Goal: Task Accomplishment & Management: Complete application form

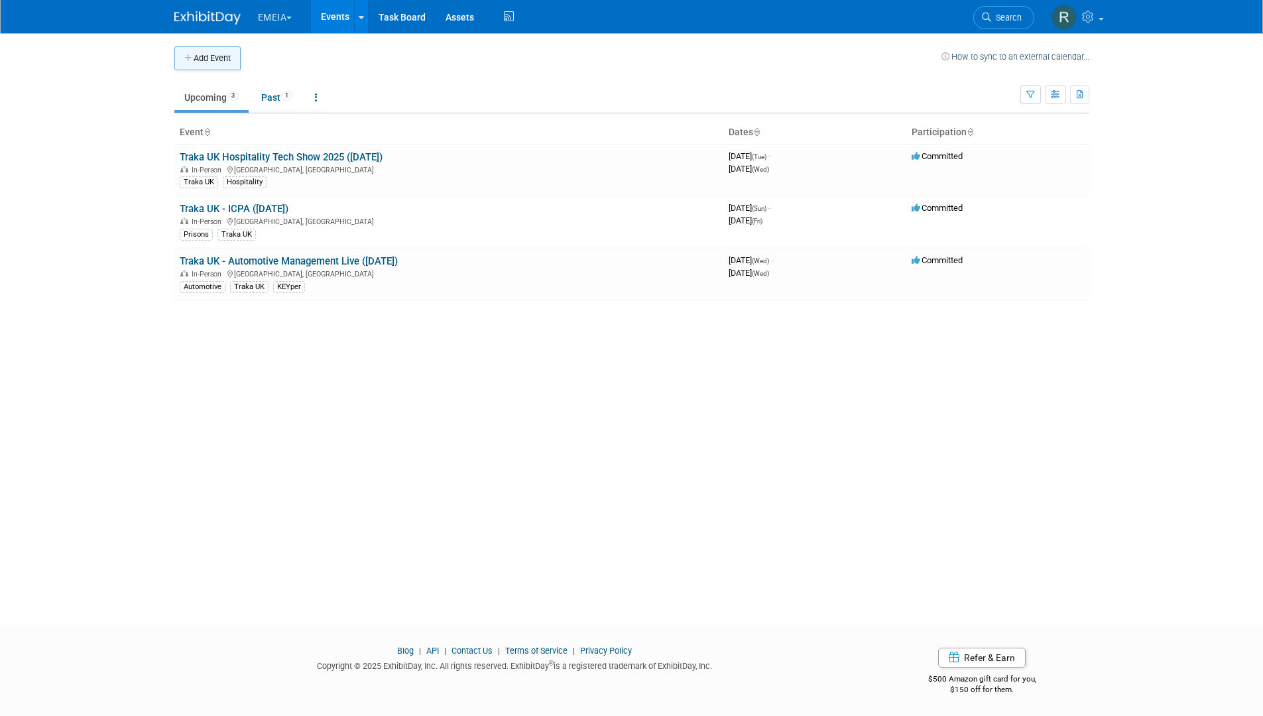
click at [206, 59] on button "Add Event" at bounding box center [207, 58] width 66 height 24
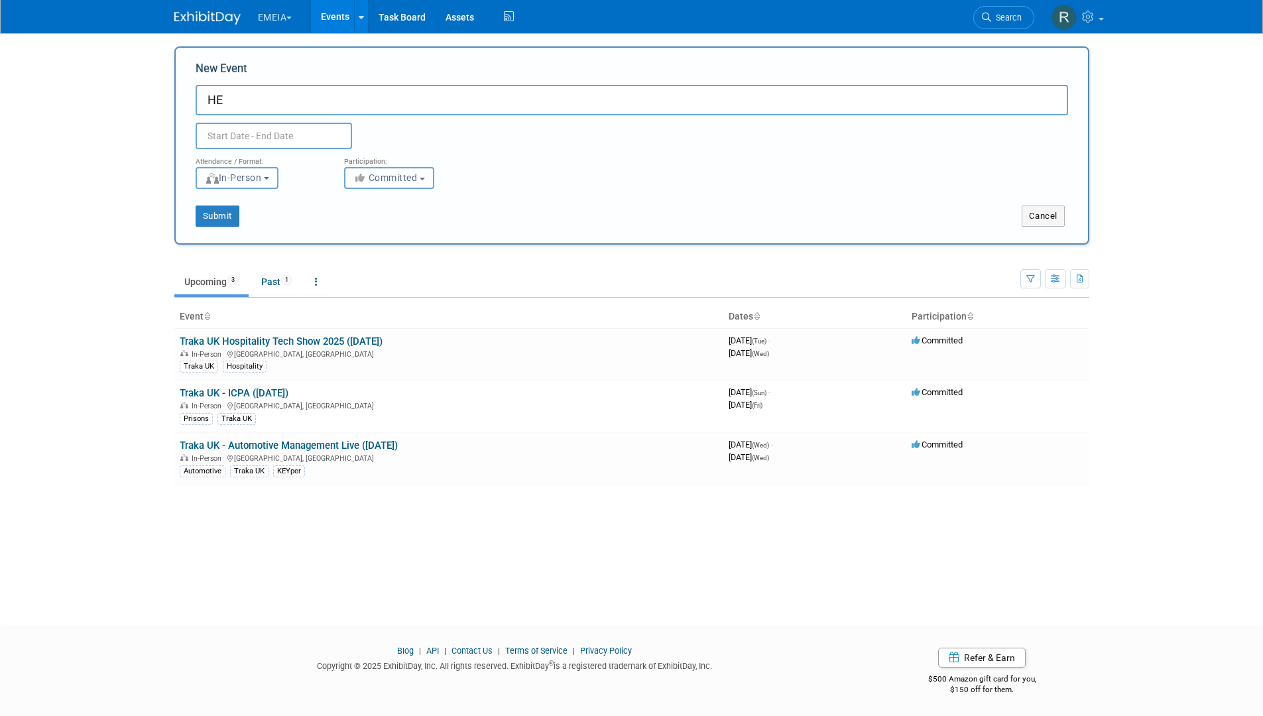
type input "H"
type input "Traka [GEOGRAPHIC_DATA] - [PERSON_NAME] 2025"
click at [283, 139] on input "text" at bounding box center [274, 136] width 156 height 27
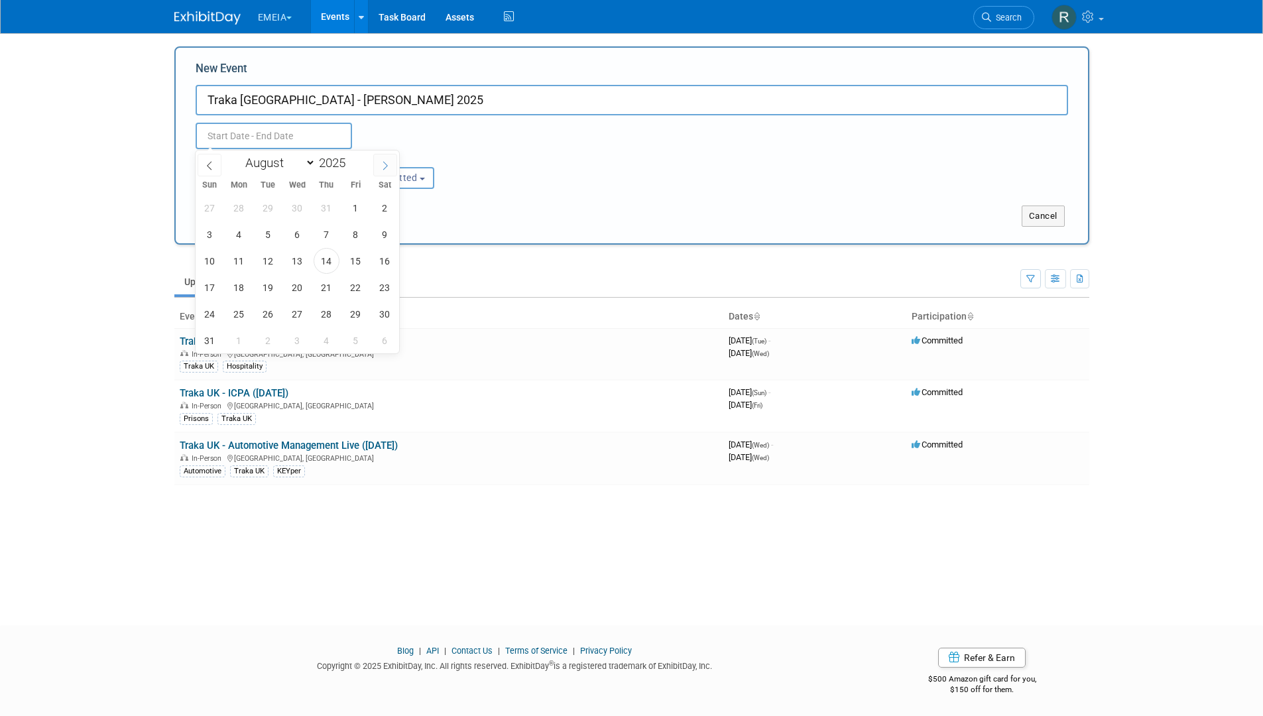
click at [389, 166] on icon at bounding box center [385, 165] width 9 height 9
click at [385, 166] on icon at bounding box center [385, 165] width 9 height 9
select select "9"
click at [271, 239] on span "7" at bounding box center [268, 234] width 26 height 26
click at [292, 233] on span "8" at bounding box center [297, 234] width 26 height 26
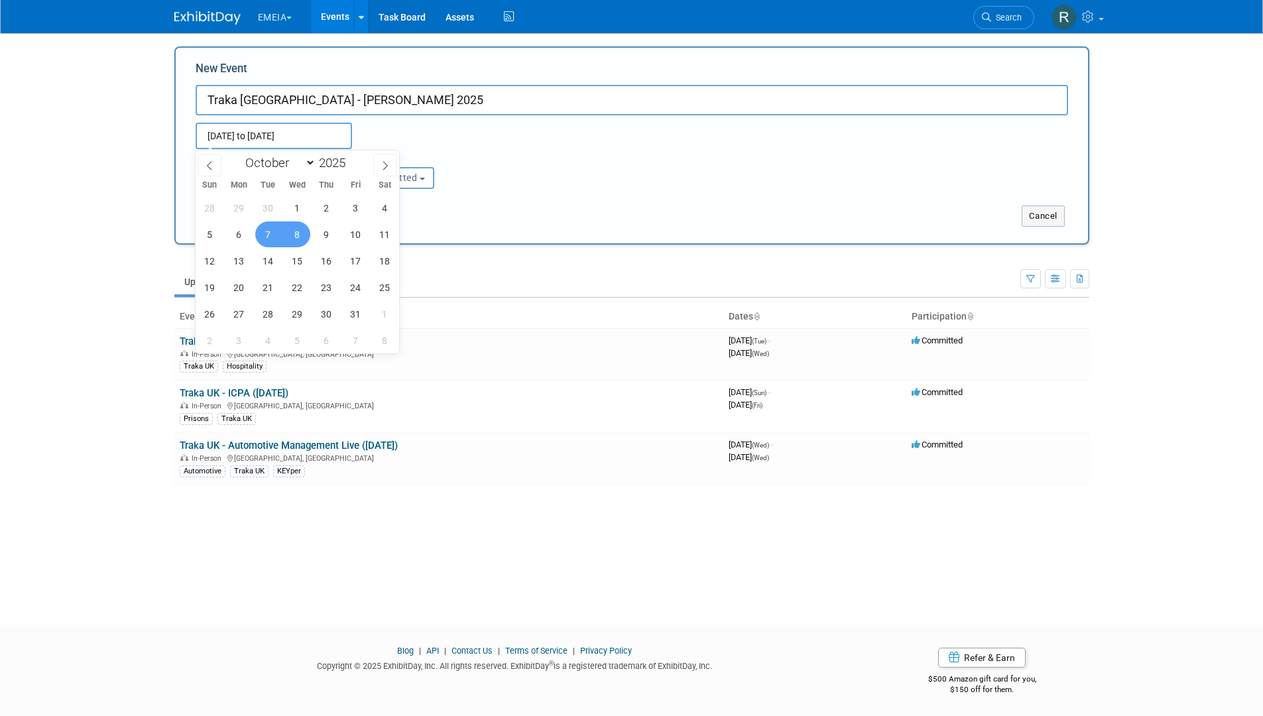
type input "Oct 7, 2025 to Oct 8, 2025"
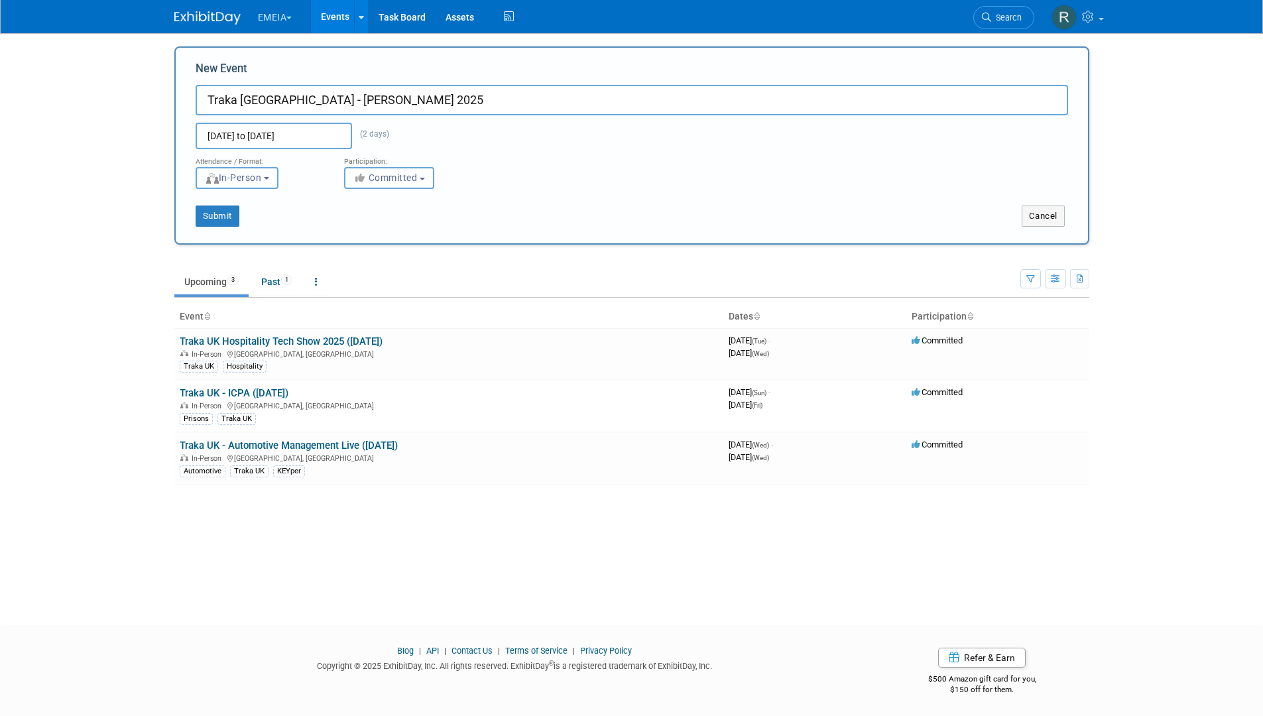
click at [267, 186] on button "In-Person" at bounding box center [237, 178] width 83 height 22
click at [278, 204] on label "In-Person" at bounding box center [241, 206] width 77 height 18
click at [208, 204] on input "In-Person" at bounding box center [204, 206] width 9 height 9
click at [393, 167] on button "Committed" at bounding box center [389, 178] width 90 height 22
click at [556, 183] on div "Attendance / Format: <img src="https://www.exhibitday.com/Images/Format-InPerso…" at bounding box center [632, 169] width 892 height 40
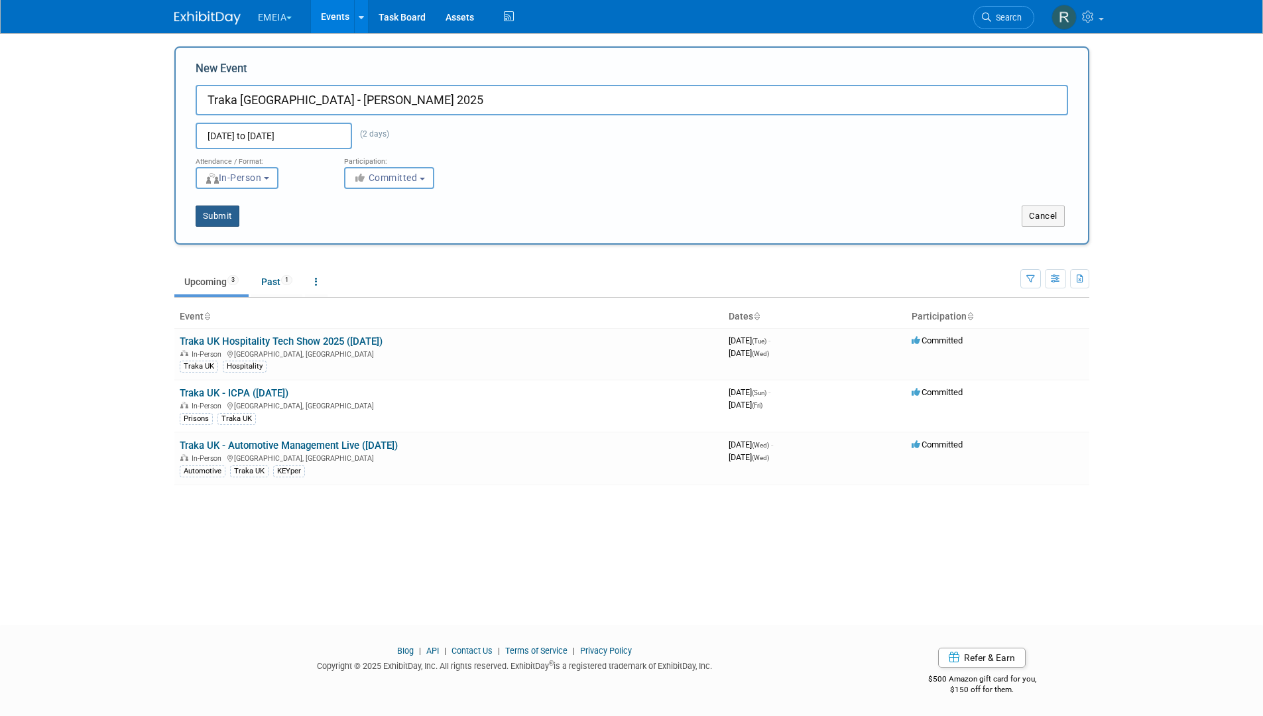
click at [202, 222] on button "Submit" at bounding box center [218, 216] width 44 height 21
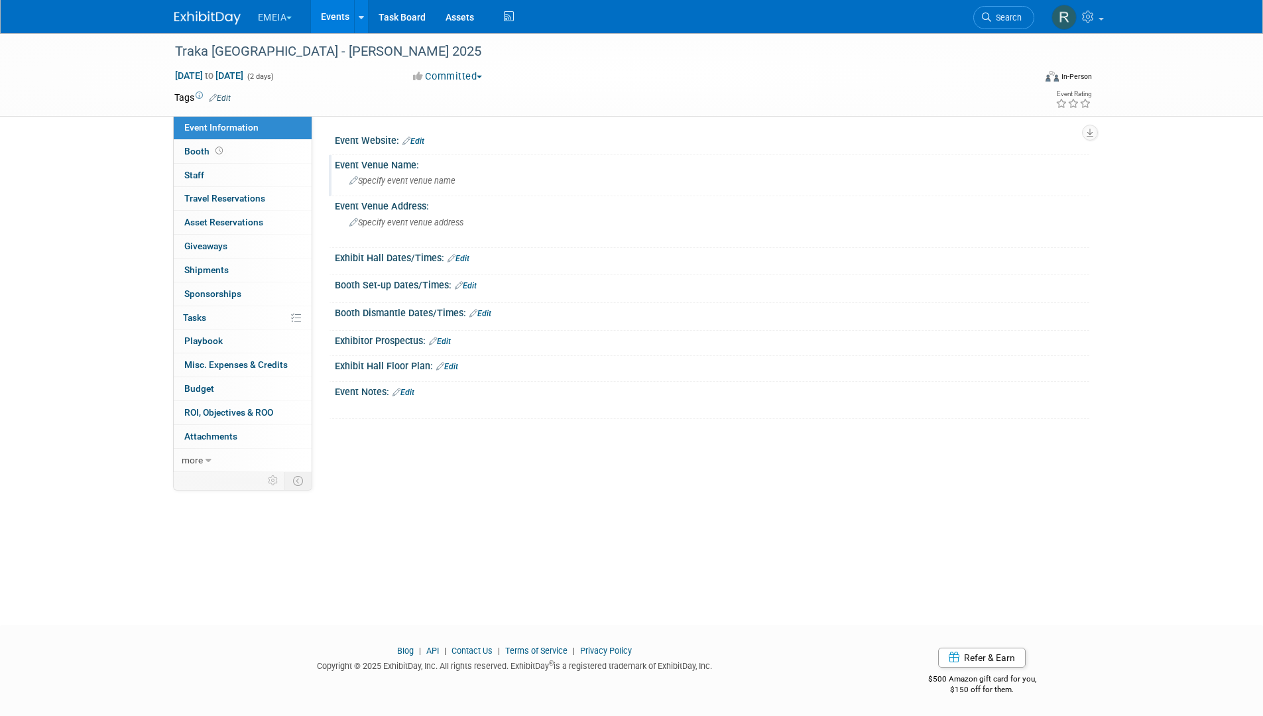
click at [397, 181] on span "Specify event venue name" at bounding box center [402, 181] width 106 height 10
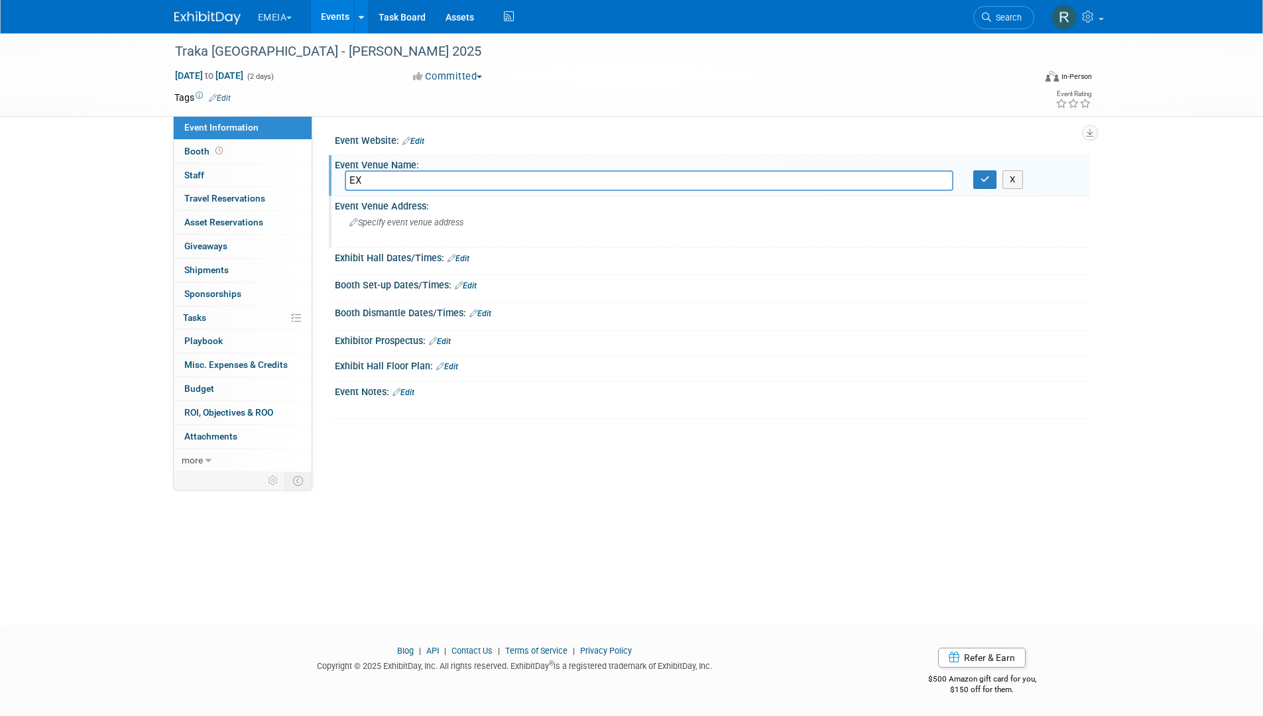
type input "E"
type input "e"
click at [487, 182] on input "E" at bounding box center [649, 180] width 609 height 21
paste input "xcel London, Royal Victoria Dock, 1 Western Gateway, London E16 1XL"
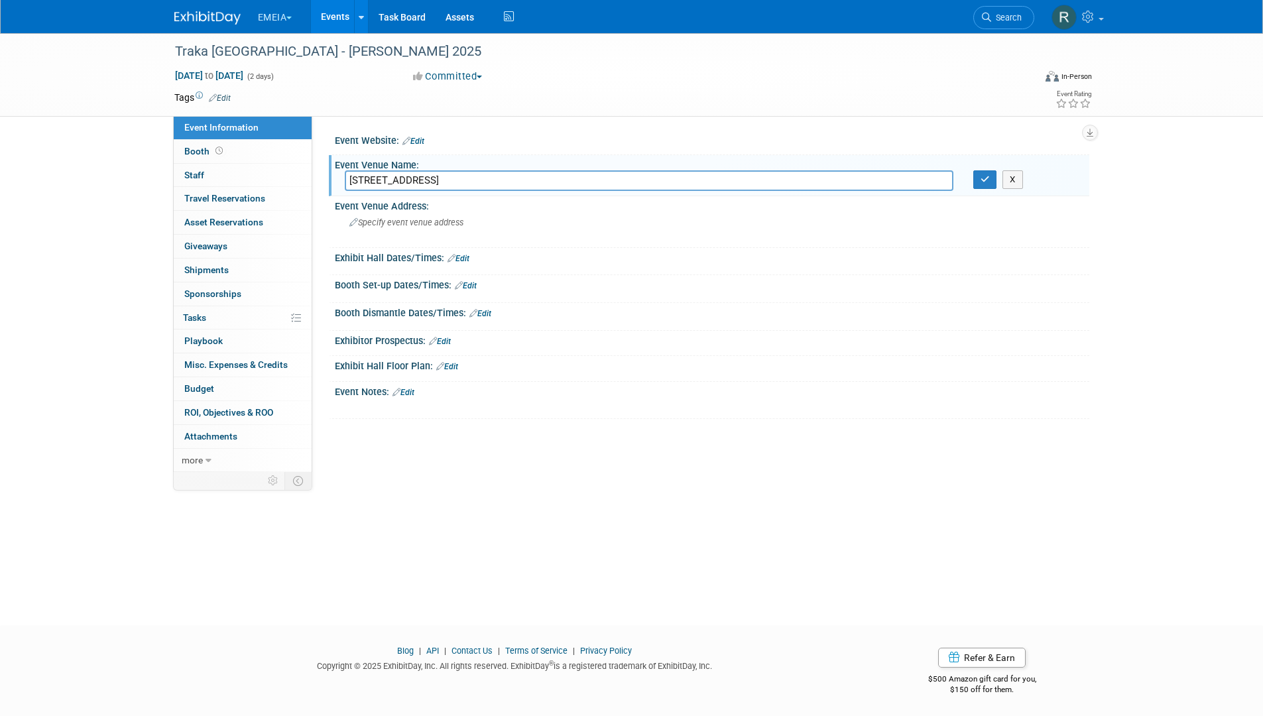
drag, startPoint x: 697, startPoint y: 182, endPoint x: 408, endPoint y: 181, distance: 288.4
click at [408, 181] on input "Excel London, Royal Victoria Dock, 1 Western Gateway, London E16 1XL" at bounding box center [649, 180] width 609 height 21
type input "Excel London"
click at [981, 182] on icon "button" at bounding box center [985, 179] width 9 height 9
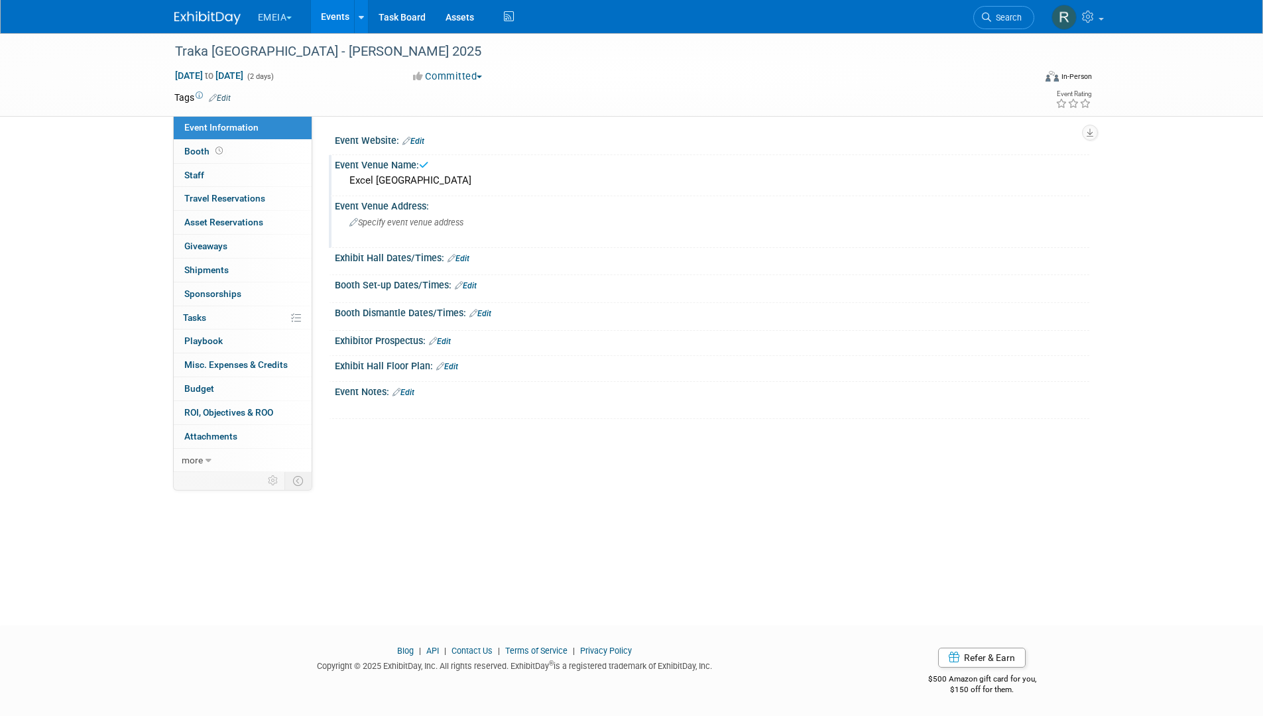
click at [406, 227] on span "Specify event venue address" at bounding box center [406, 222] width 114 height 10
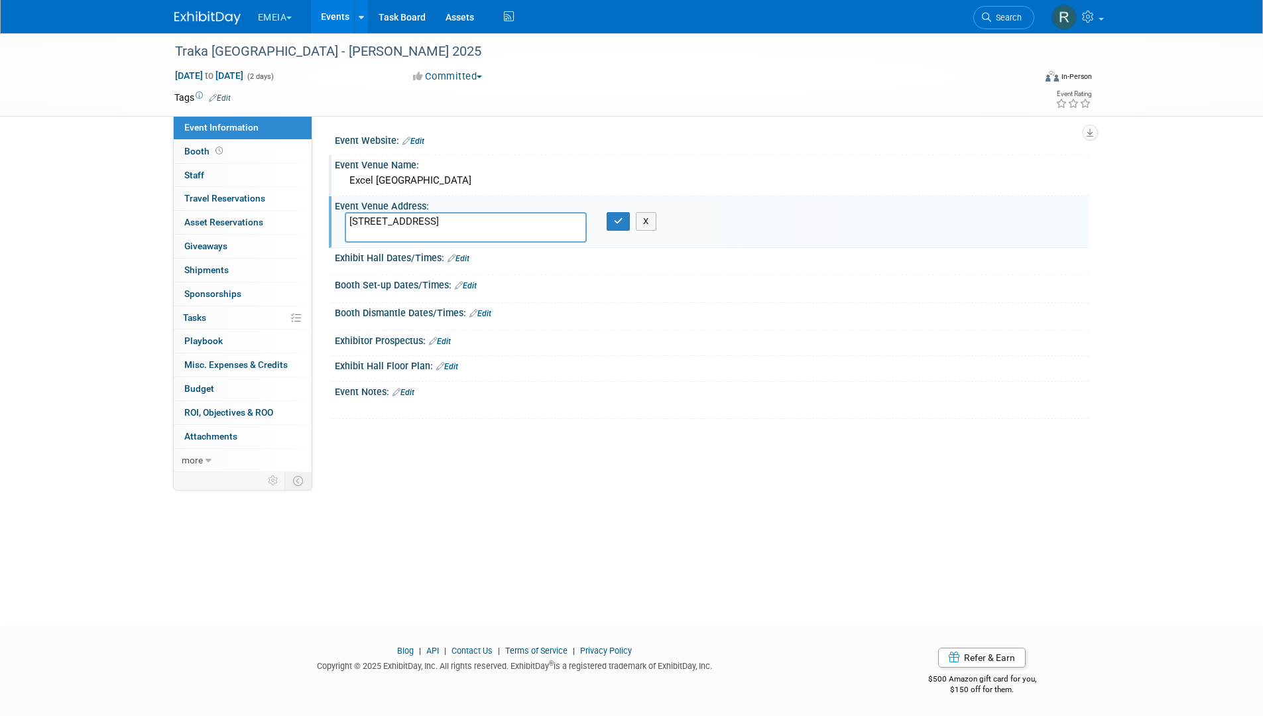
click at [357, 224] on textarea ", Royal Victoria Dock, 1 Western Gateway, London E16 1XL" at bounding box center [466, 227] width 242 height 31
click at [353, 223] on textarea ", Royal Victoria Dock, 1 Western Gateway, London E16 1XL" at bounding box center [466, 227] width 242 height 31
type textarea "Royal Victoria Dock, 1 Western Gateway, London E16 1XL"
click at [620, 227] on button "button" at bounding box center [619, 221] width 24 height 19
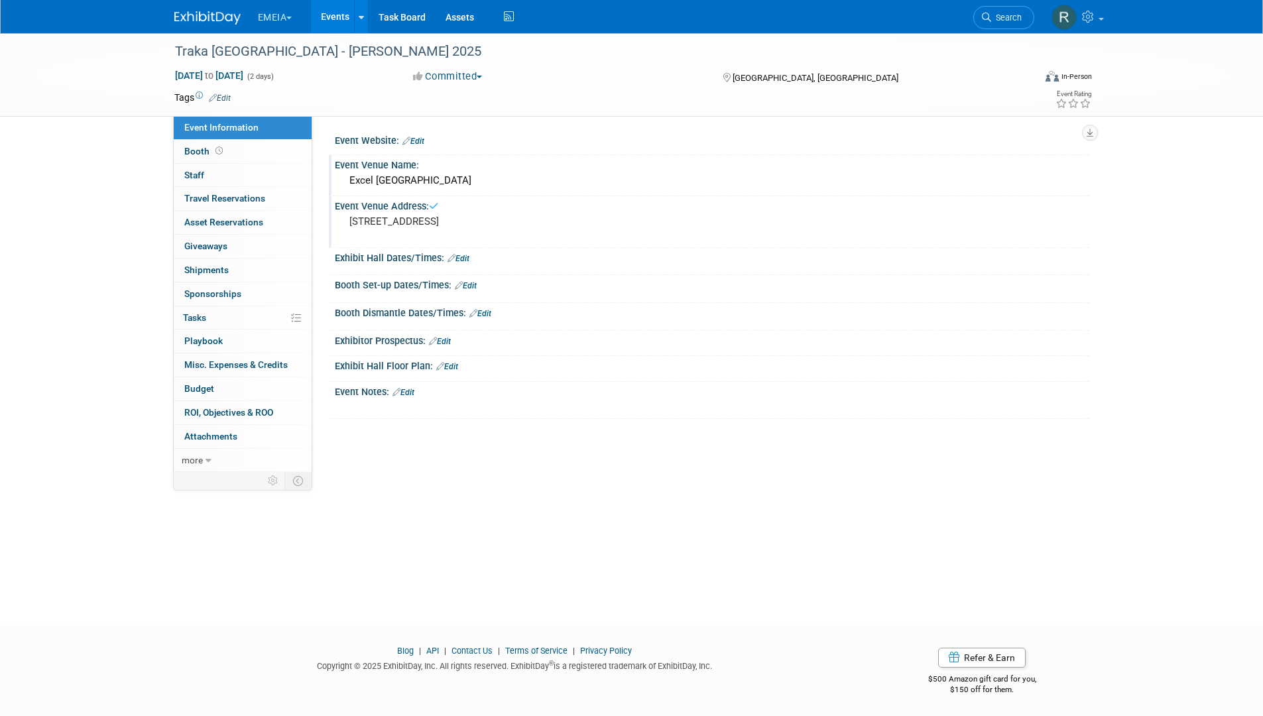
click at [458, 256] on link "Edit" at bounding box center [459, 258] width 22 height 9
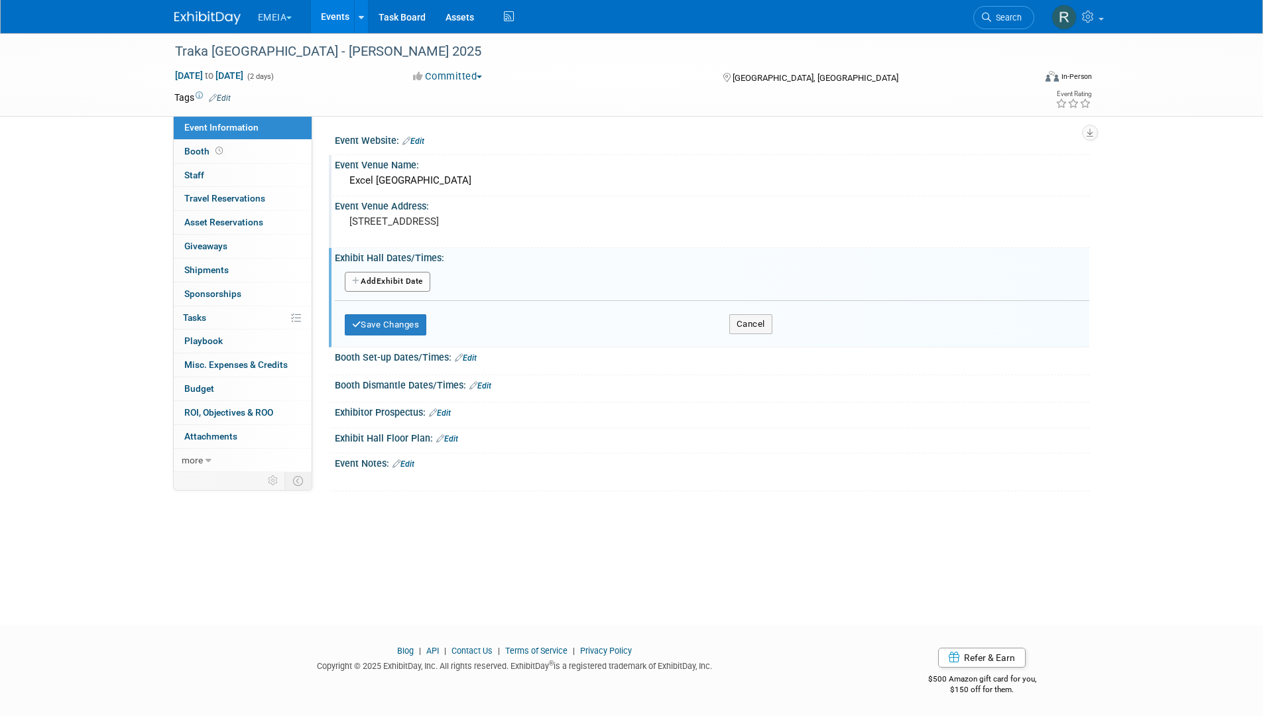
click at [367, 278] on button "Add Another Exhibit Date" at bounding box center [388, 282] width 86 height 20
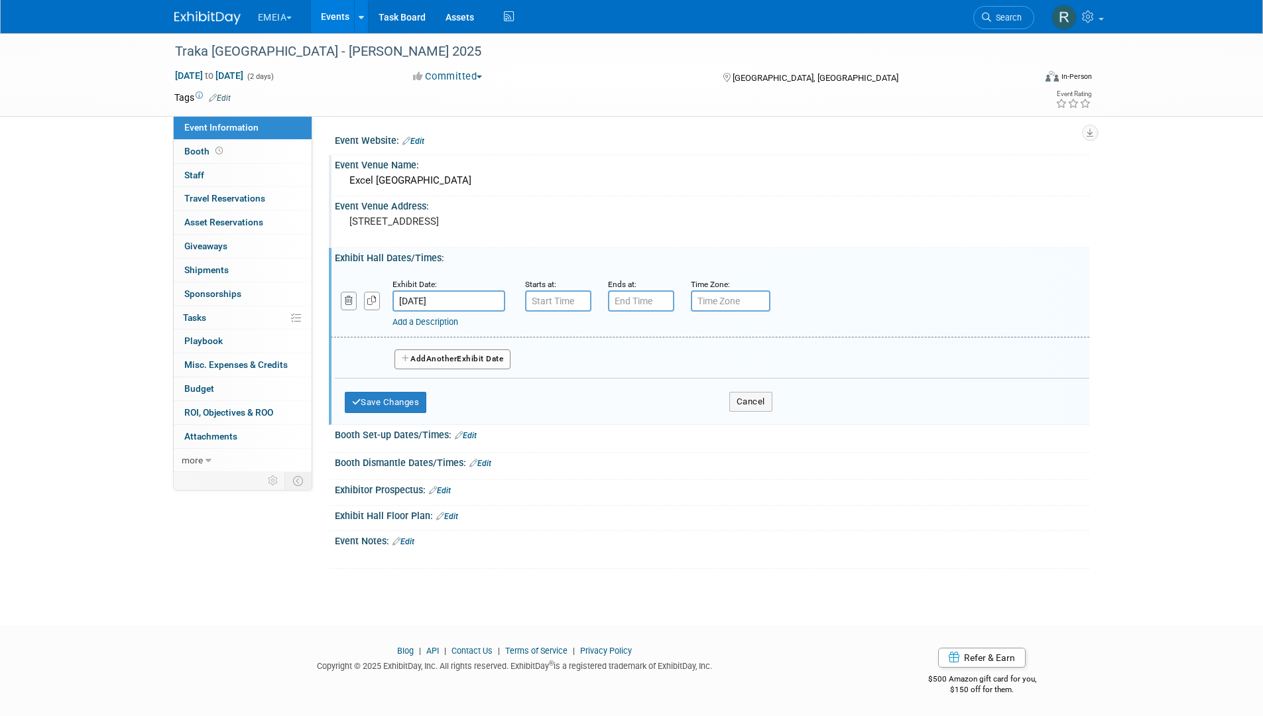
click at [351, 305] on button "button" at bounding box center [349, 301] width 17 height 18
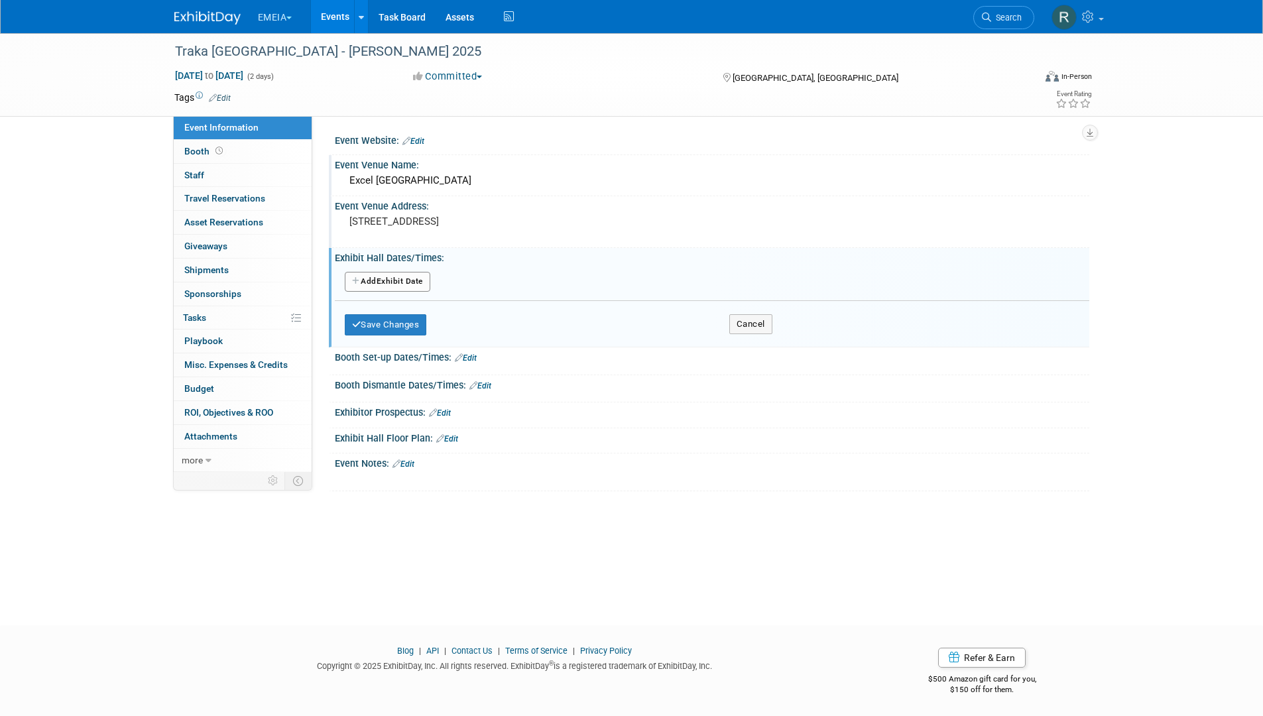
click at [393, 285] on button "Add Another Exhibit Date" at bounding box center [388, 282] width 86 height 20
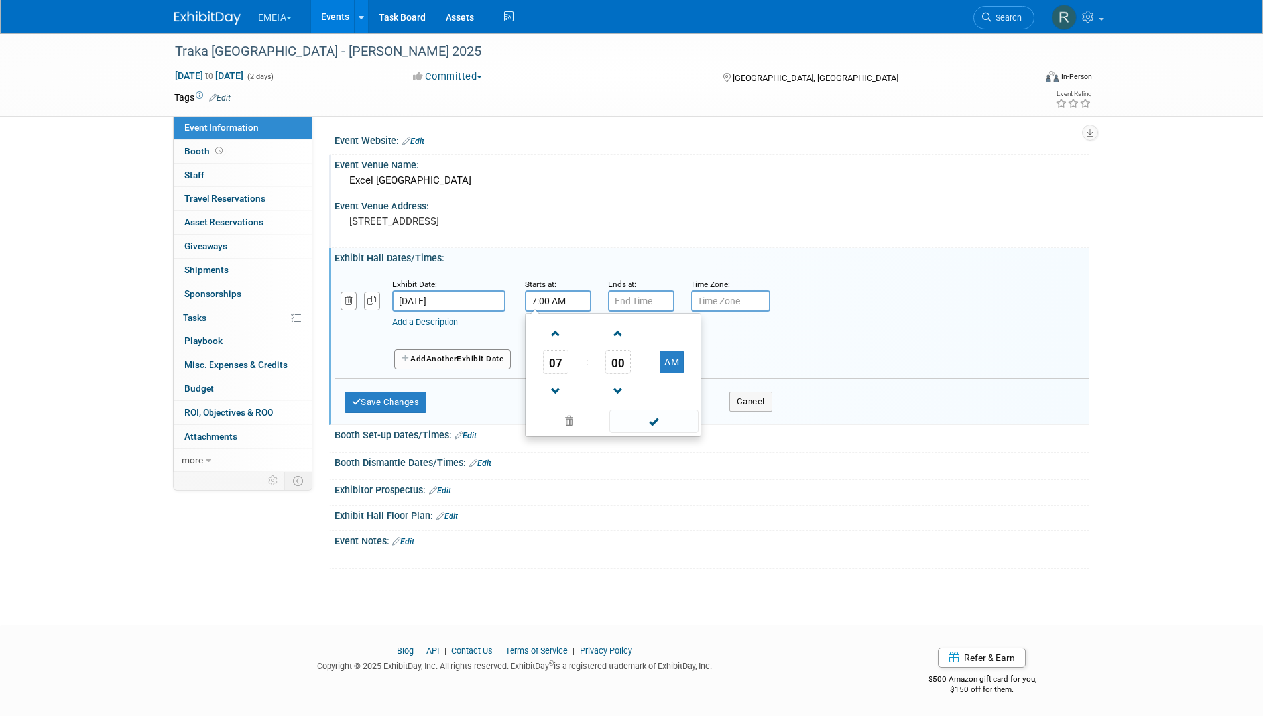
click at [562, 305] on input "7:00 AM" at bounding box center [558, 300] width 66 height 21
click at [559, 333] on span at bounding box center [555, 333] width 23 height 23
type input "8:00 AM"
click at [662, 418] on span at bounding box center [654, 421] width 90 height 23
click at [443, 357] on span "Another" at bounding box center [441, 358] width 31 height 9
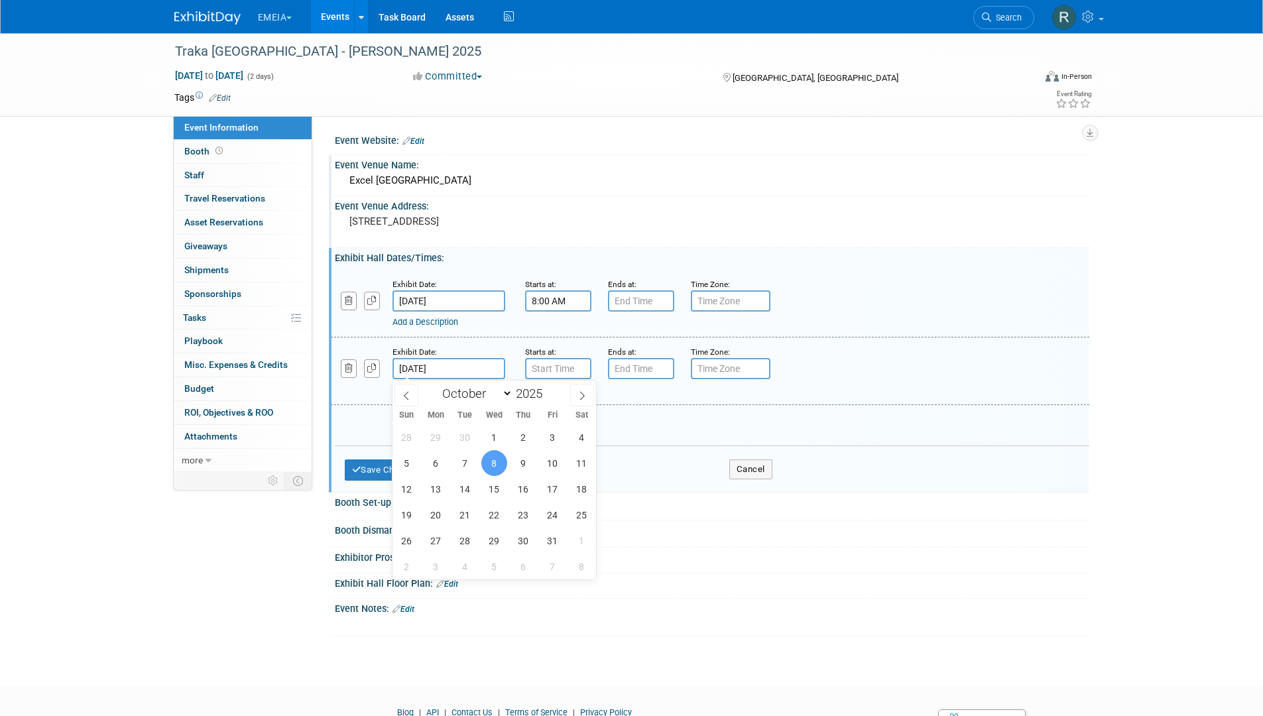
click at [486, 368] on input "Oct 8, 2025" at bounding box center [449, 368] width 113 height 21
click at [491, 460] on span "8" at bounding box center [494, 463] width 26 height 26
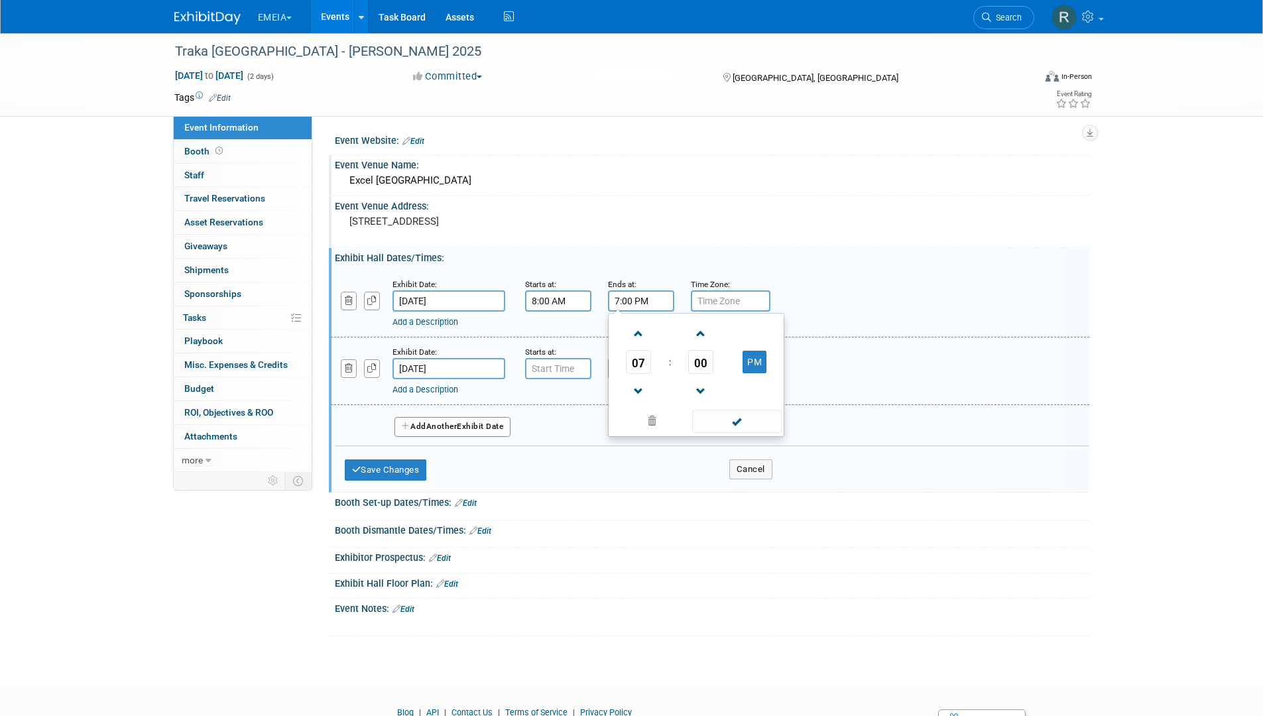
click at [620, 300] on input "7:00 PM" at bounding box center [641, 300] width 66 height 21
click at [648, 370] on span "07" at bounding box center [638, 362] width 25 height 24
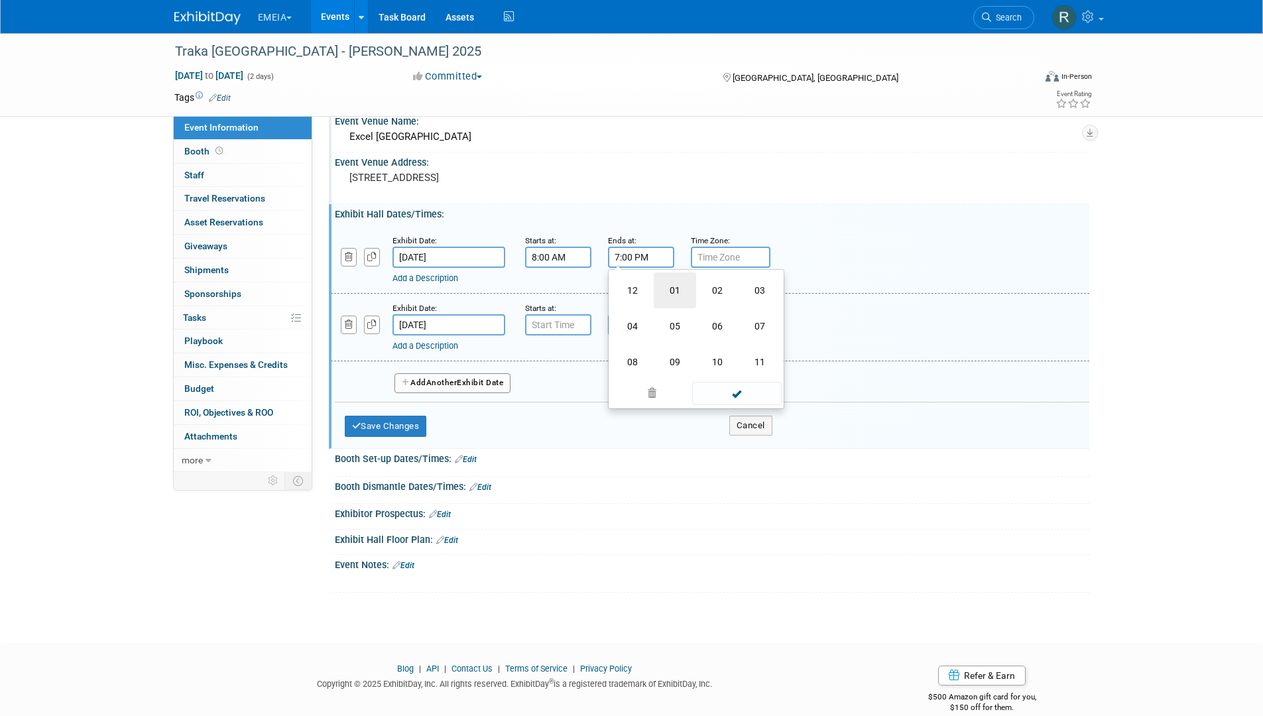
scroll to position [43, 0]
click at [612, 258] on input "7:00 PM" at bounding box center [641, 257] width 66 height 21
click at [639, 323] on td "04" at bounding box center [632, 327] width 42 height 36
click at [627, 259] on input "4:00 PM" at bounding box center [641, 257] width 66 height 21
click at [741, 381] on span at bounding box center [737, 378] width 90 height 23
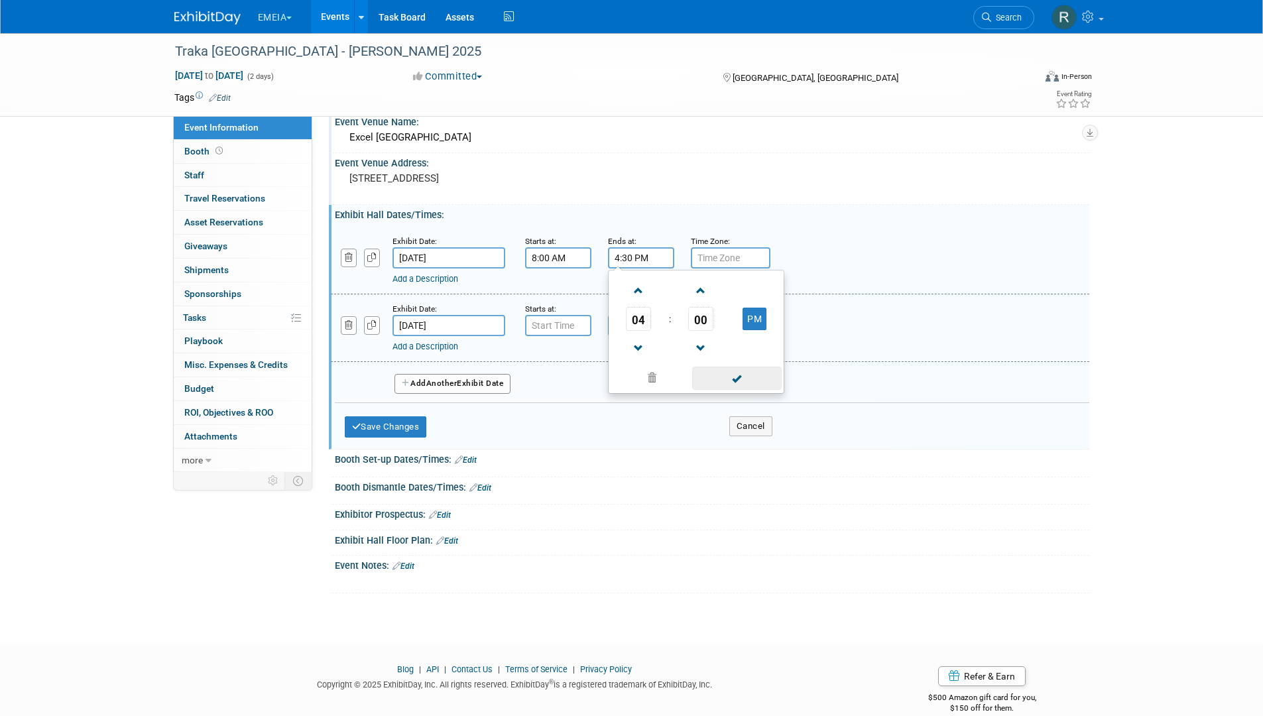
type input "4:30 PM"
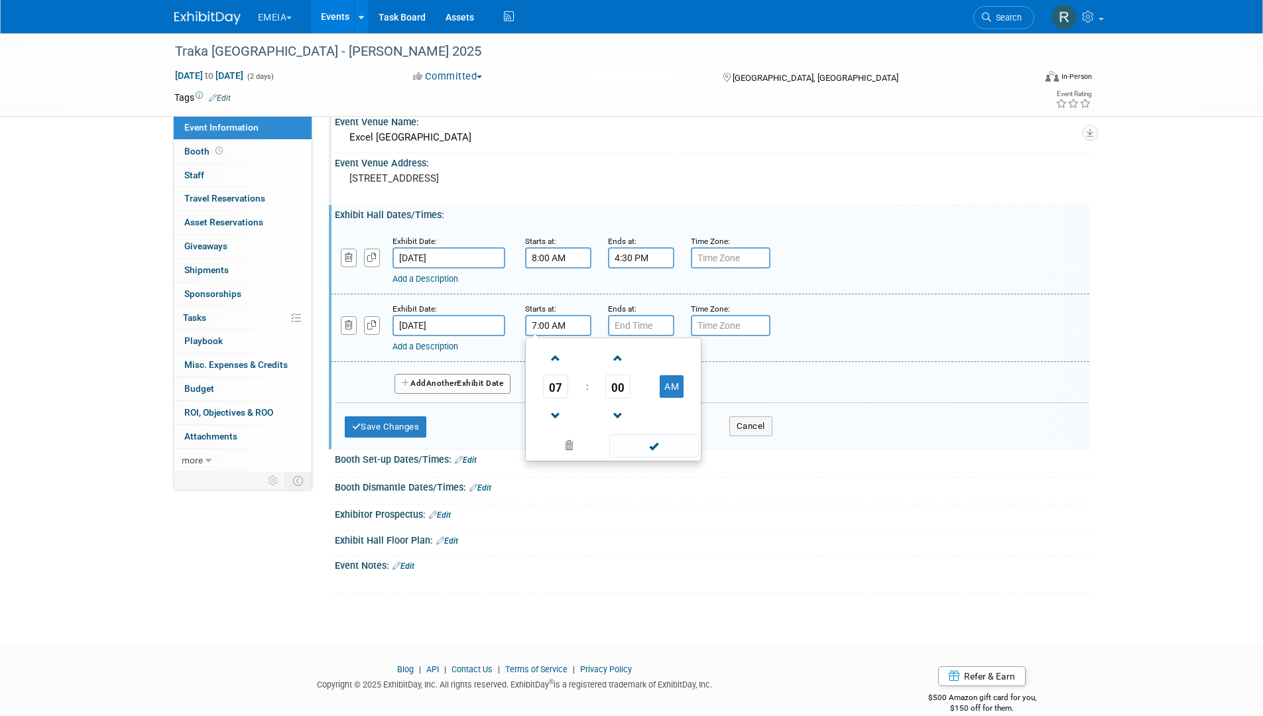
click at [568, 322] on input "7:00 AM" at bounding box center [558, 325] width 66 height 21
click at [532, 324] on input "7:00 AM" at bounding box center [558, 325] width 66 height 21
type input "8:00 AM"
click at [663, 323] on input "7:00 PM" at bounding box center [641, 325] width 66 height 21
click at [618, 322] on input "7:00 PM" at bounding box center [641, 325] width 66 height 21
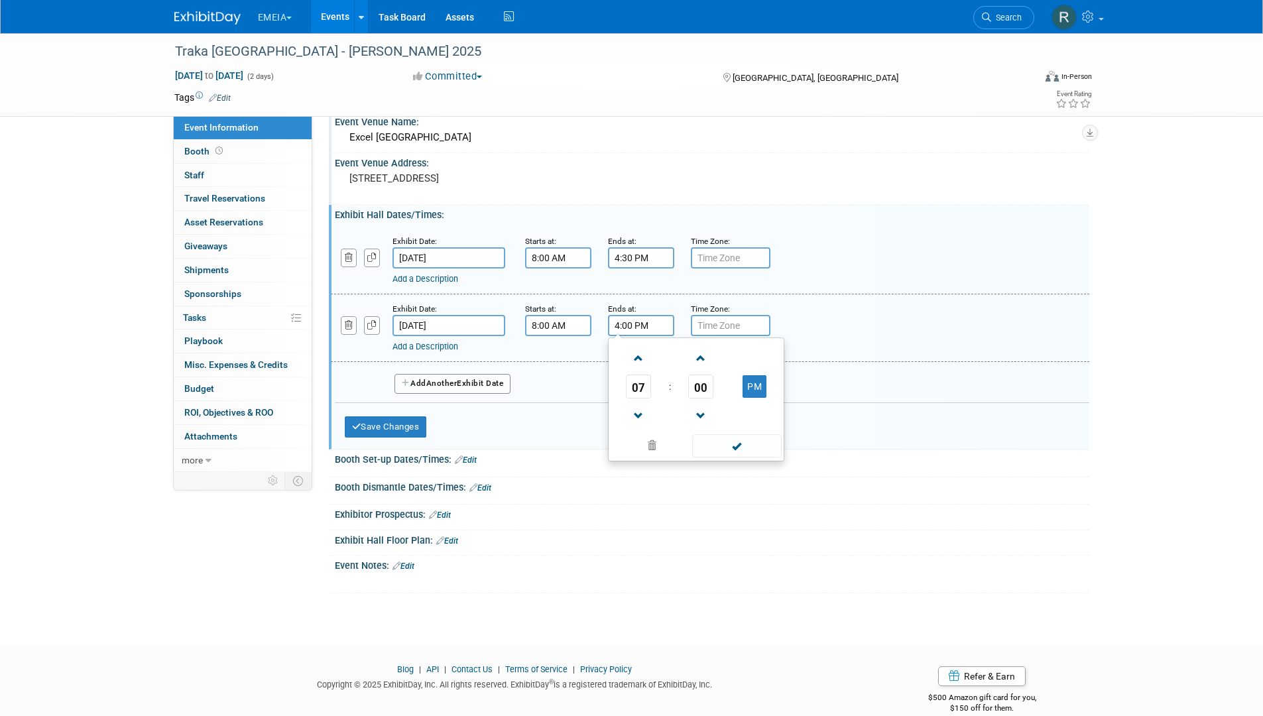
click at [632, 325] on input "4:00 PM" at bounding box center [641, 325] width 66 height 21
click at [627, 326] on input "4:00 PM" at bounding box center [641, 325] width 66 height 21
click at [737, 444] on span at bounding box center [737, 445] width 90 height 23
type input "4:30 PM"
click at [406, 422] on button "Save Changes" at bounding box center [386, 426] width 82 height 21
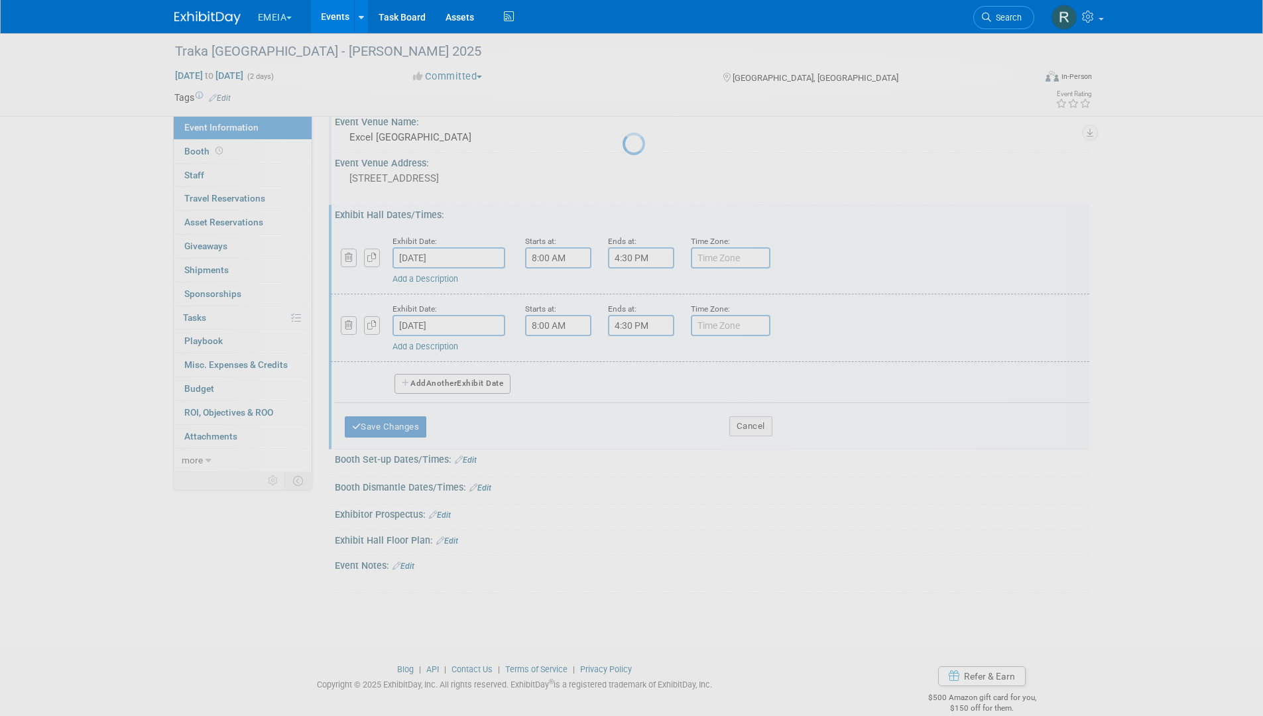
scroll to position [2, 0]
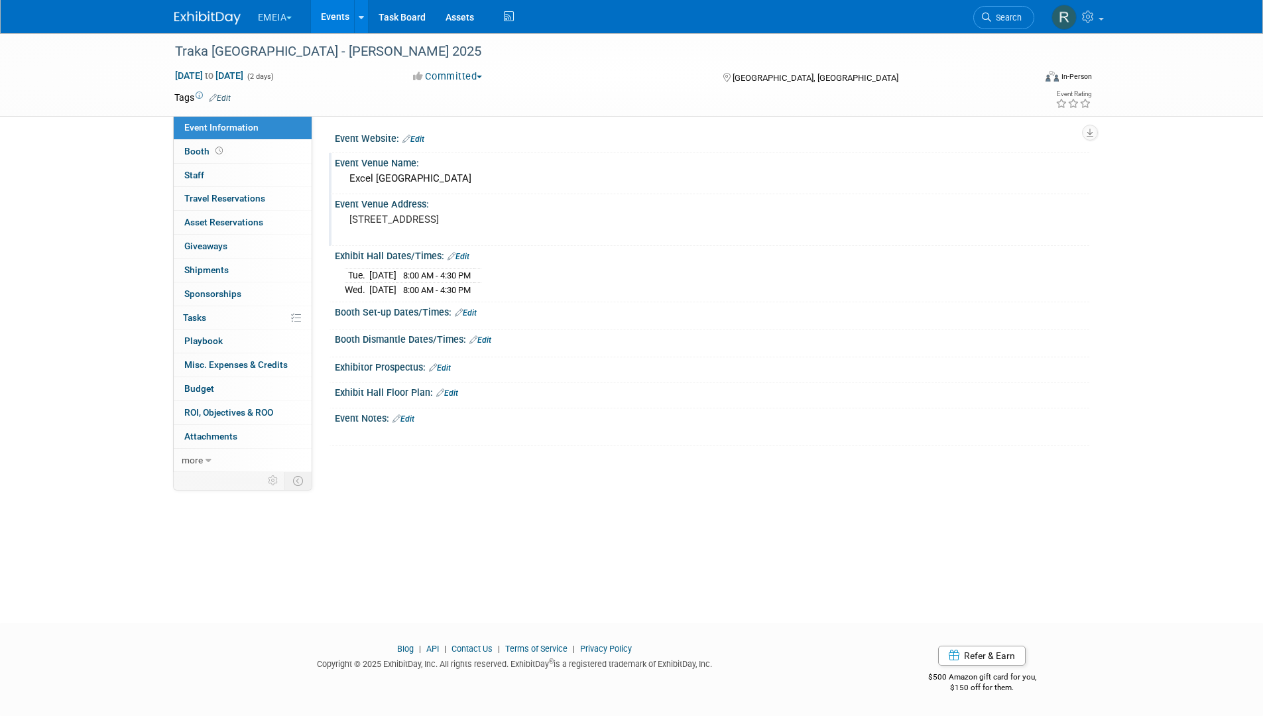
click at [471, 314] on link "Edit" at bounding box center [466, 312] width 22 height 9
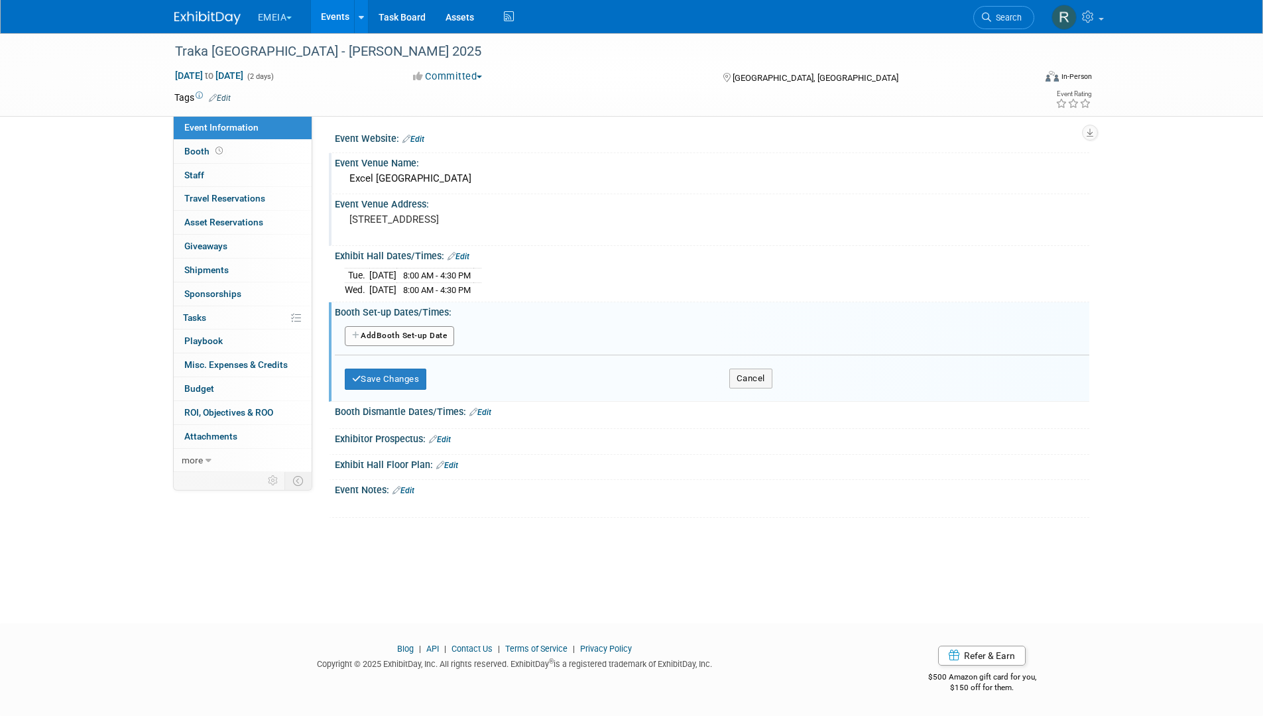
click at [416, 337] on button "Add Another Booth Set-up Date" at bounding box center [400, 336] width 110 height 20
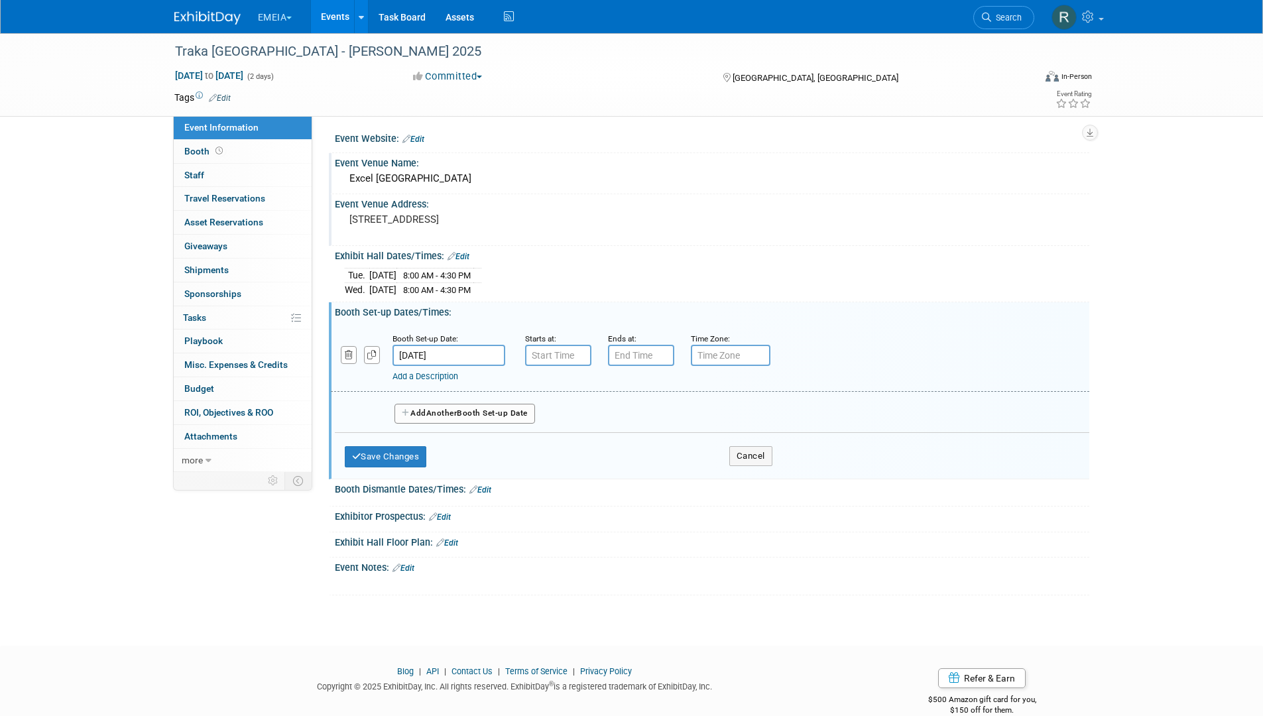
click at [467, 354] on input "Oct 7, 2025" at bounding box center [449, 355] width 113 height 21
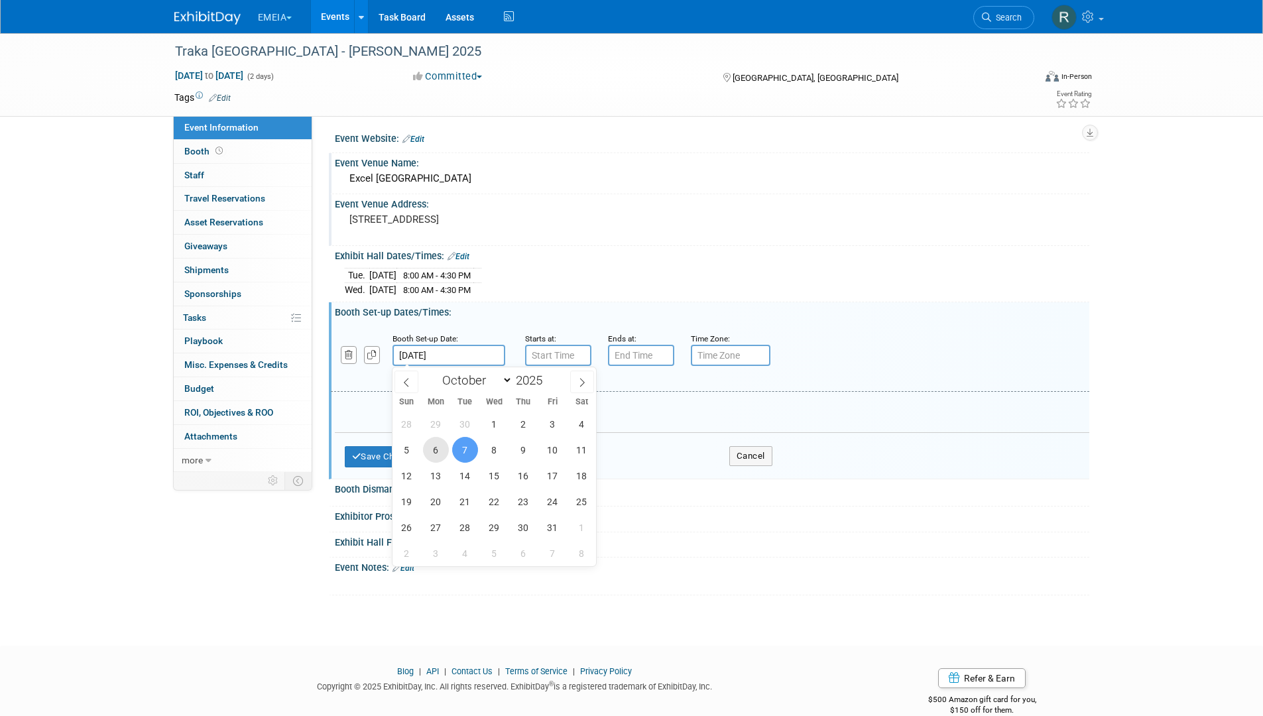
click at [440, 449] on span "6" at bounding box center [436, 450] width 26 height 26
type input "Oct 6, 2025"
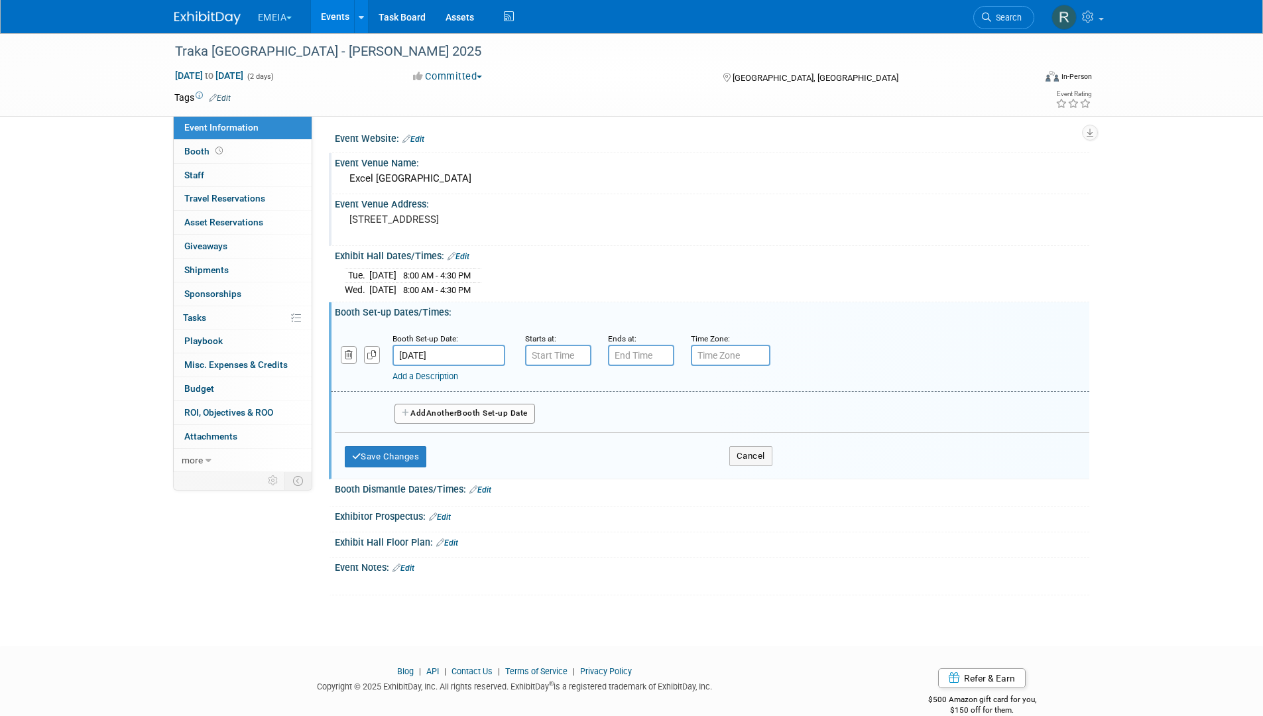
click at [461, 354] on input "Oct 6, 2025" at bounding box center [449, 355] width 113 height 21
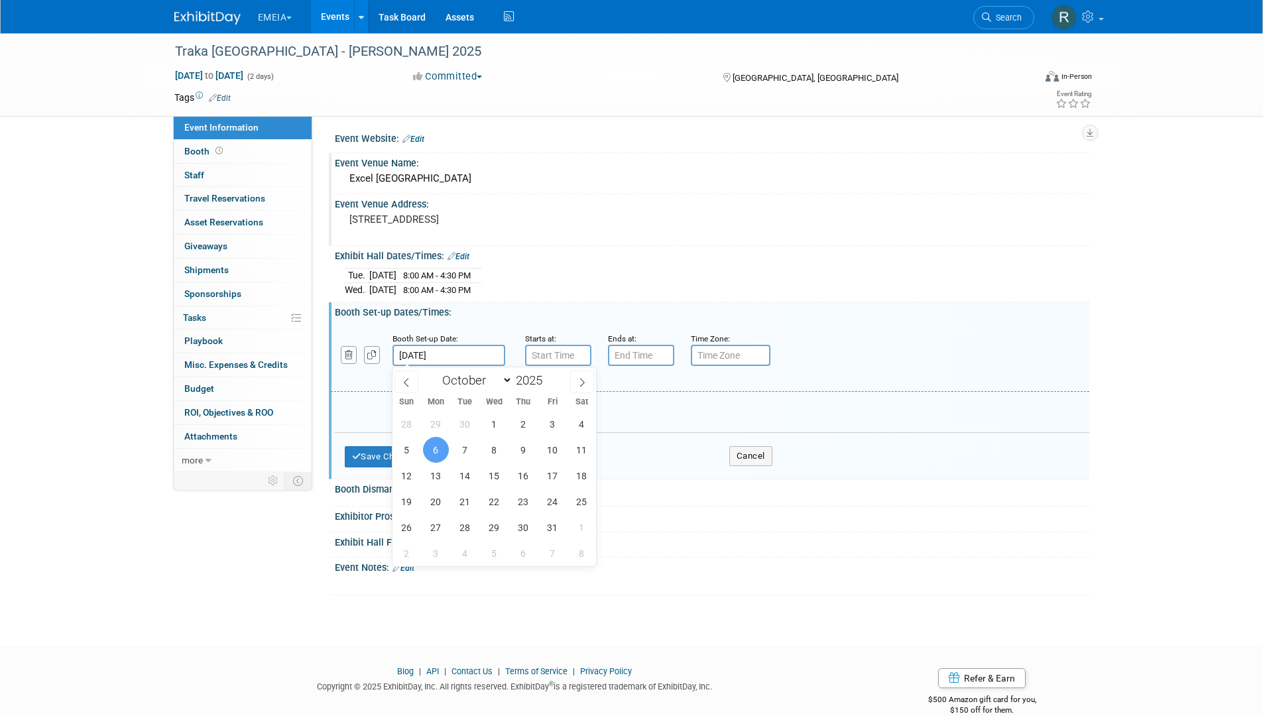
click at [436, 452] on span "6" at bounding box center [436, 450] width 26 height 26
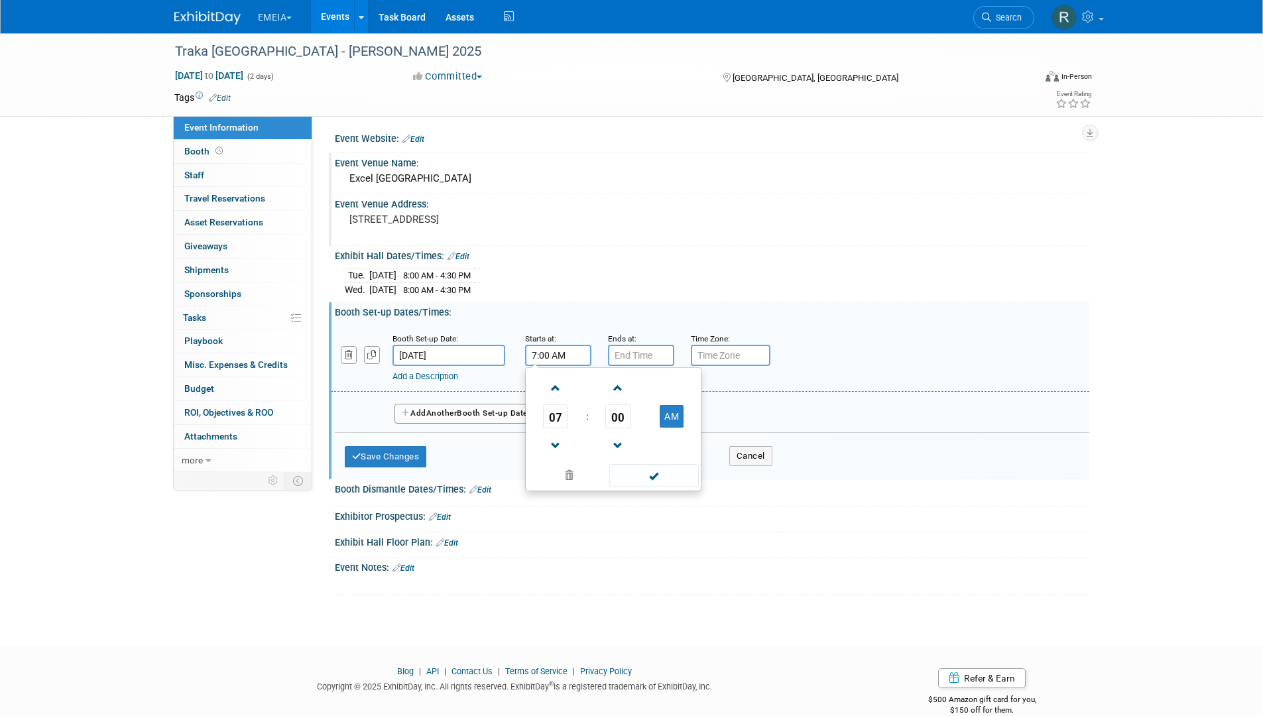
click at [540, 356] on input "7:00 AM" at bounding box center [558, 355] width 66 height 21
click at [556, 391] on span at bounding box center [555, 388] width 23 height 23
type input "10:00 AM"
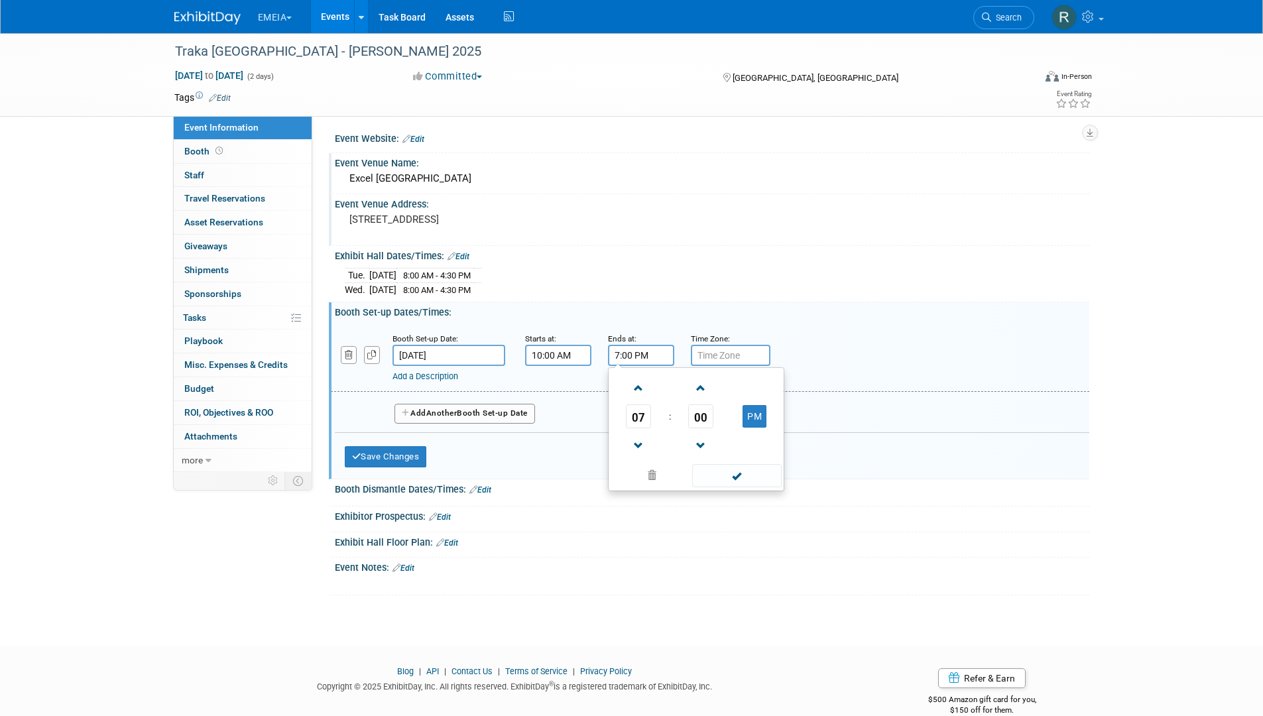
click at [652, 353] on input "7:00 PM" at bounding box center [641, 355] width 66 height 21
click at [637, 393] on span at bounding box center [638, 388] width 23 height 23
click at [639, 445] on span at bounding box center [638, 445] width 23 height 23
type input "8:00 PM"
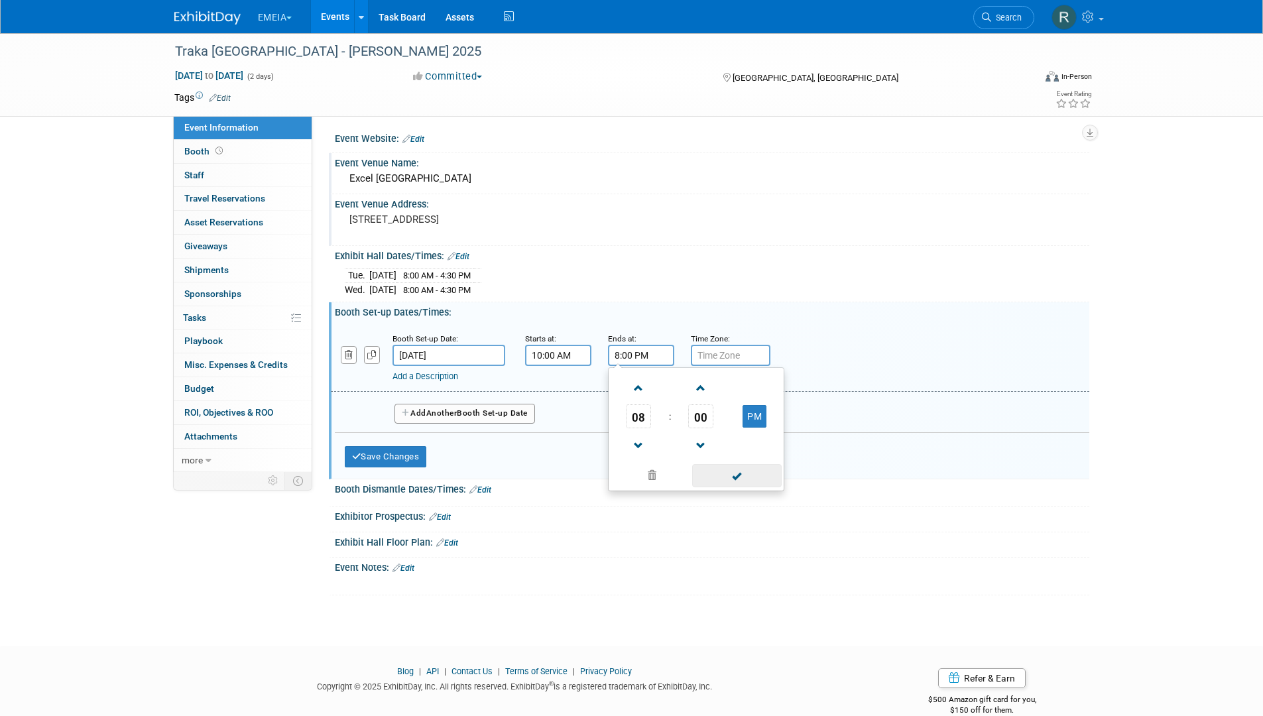
click at [743, 473] on span at bounding box center [737, 475] width 90 height 23
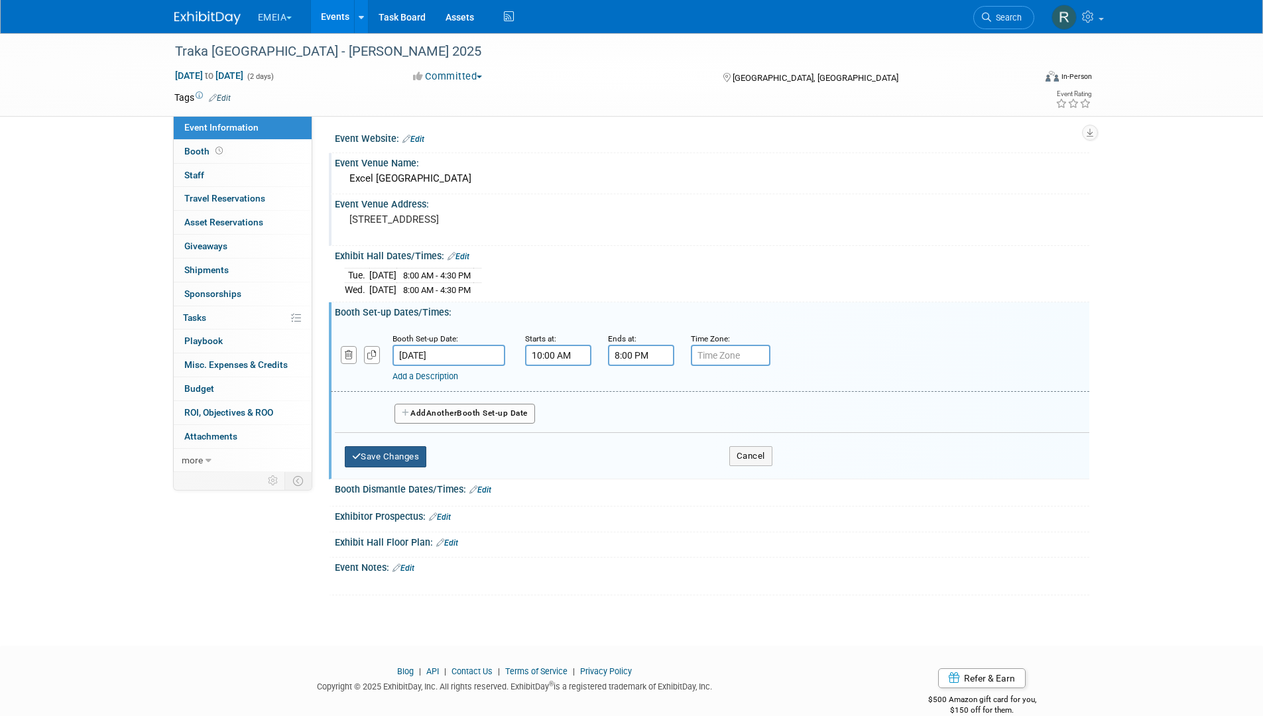
click at [406, 462] on button "Save Changes" at bounding box center [386, 456] width 82 height 21
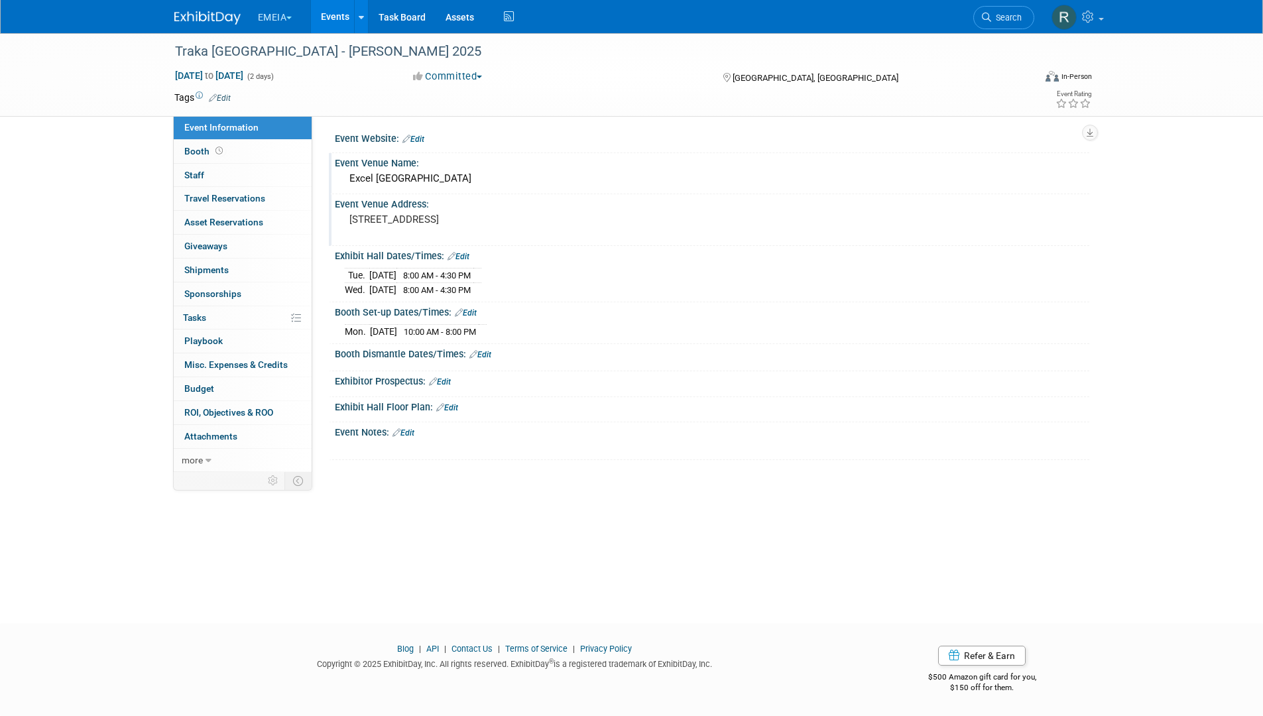
click at [478, 356] on link "Edit" at bounding box center [480, 354] width 22 height 9
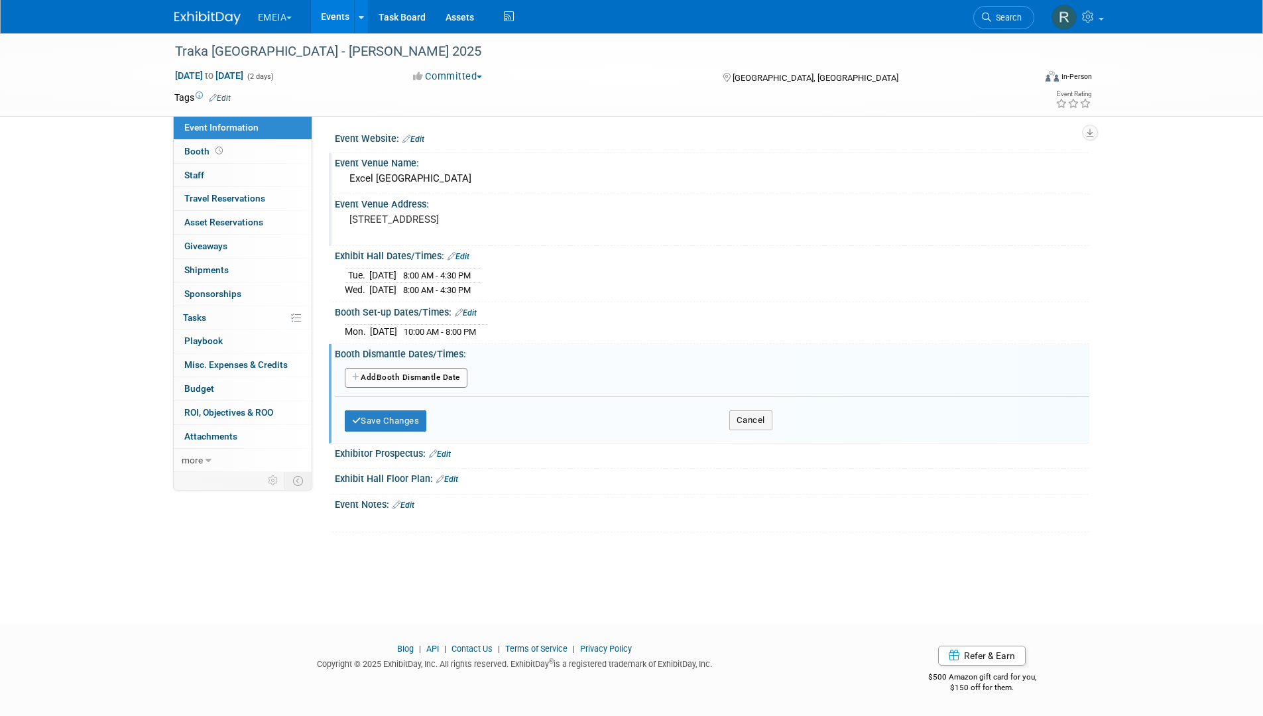
click at [405, 380] on button "Add Another Booth Dismantle Date" at bounding box center [406, 378] width 123 height 20
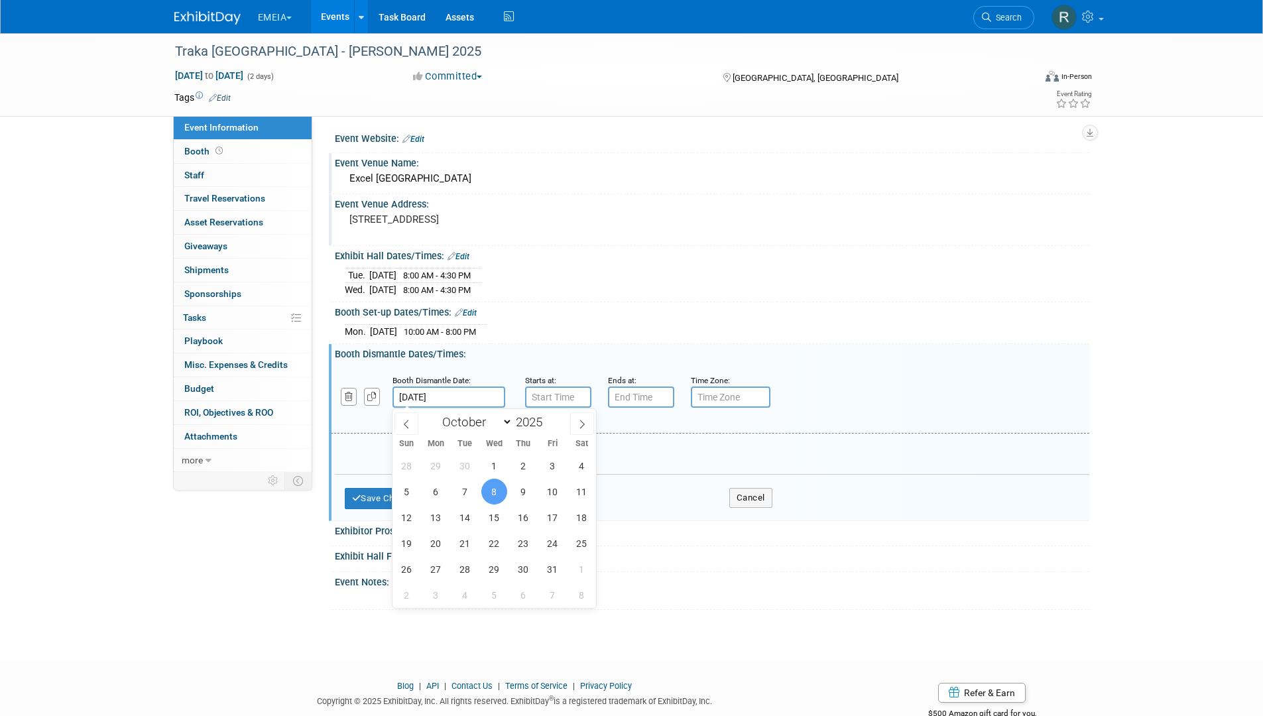
click at [448, 402] on input "Oct 8, 2025" at bounding box center [449, 397] width 113 height 21
click at [491, 495] on span "8" at bounding box center [494, 492] width 26 height 26
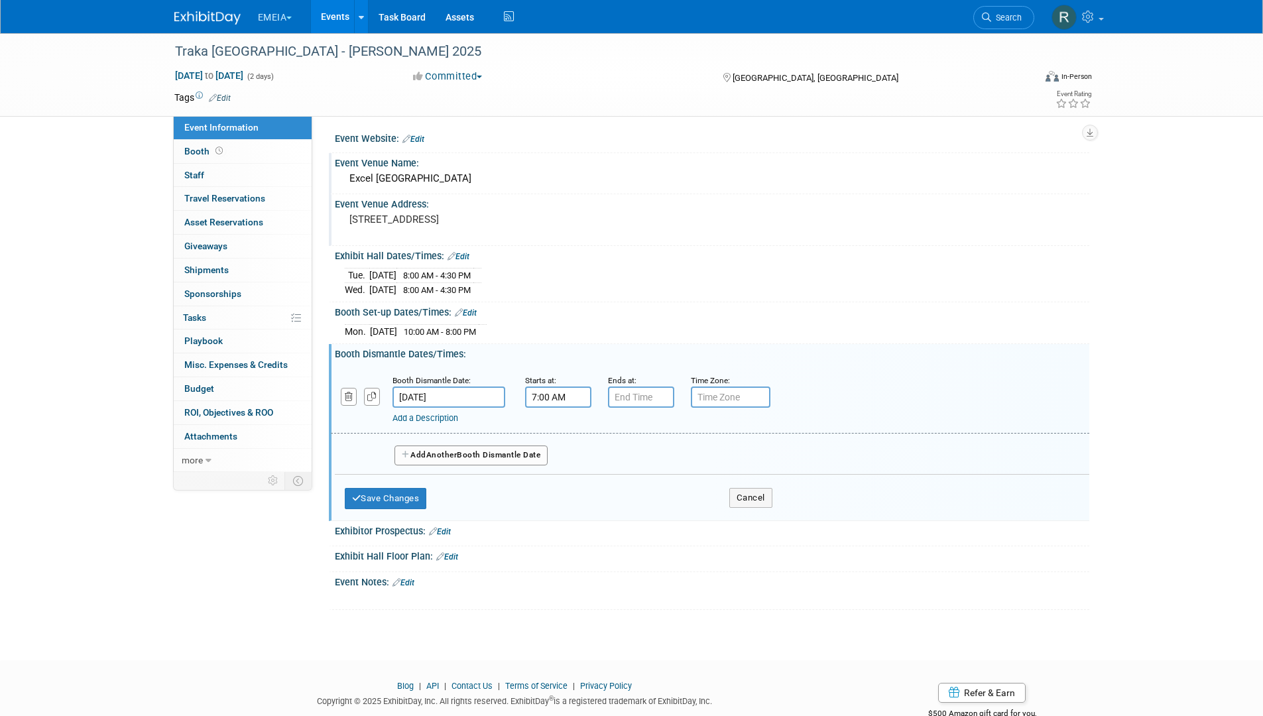
click at [552, 389] on input "7:00 AM" at bounding box center [558, 397] width 66 height 21
click at [548, 428] on span at bounding box center [555, 429] width 23 height 23
click at [552, 428] on span at bounding box center [555, 429] width 23 height 23
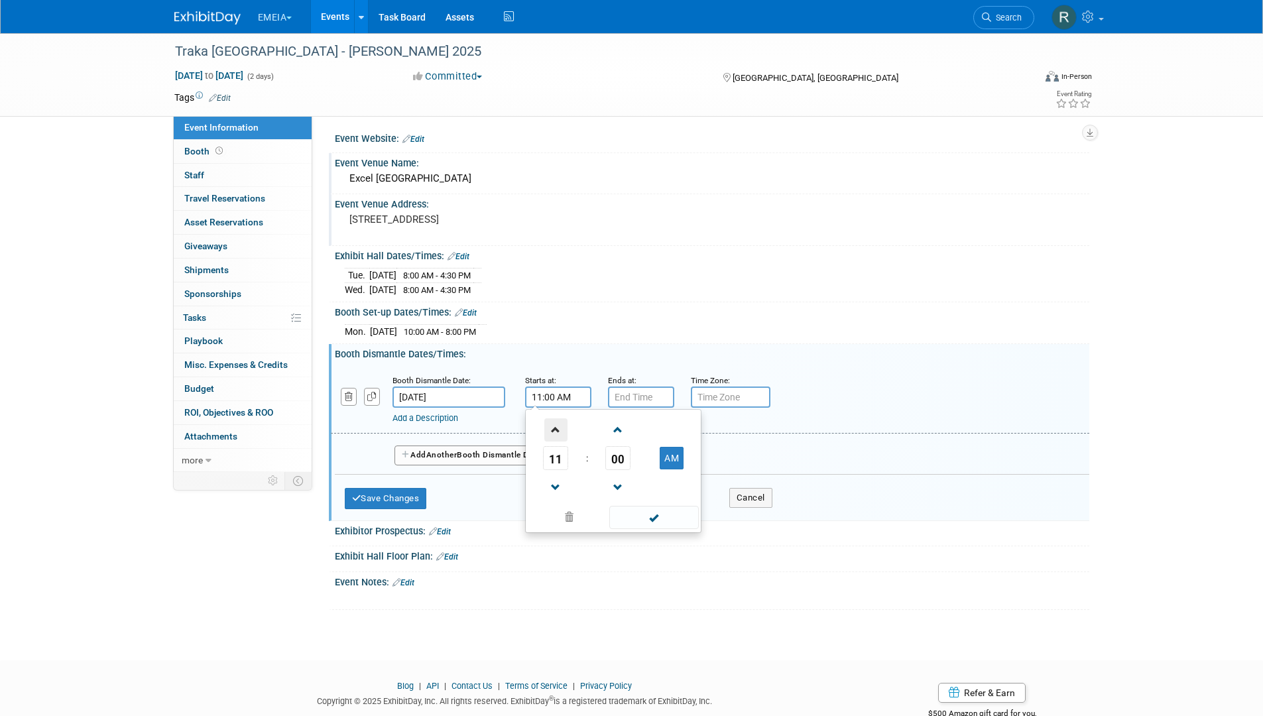
click at [552, 428] on span at bounding box center [555, 429] width 23 height 23
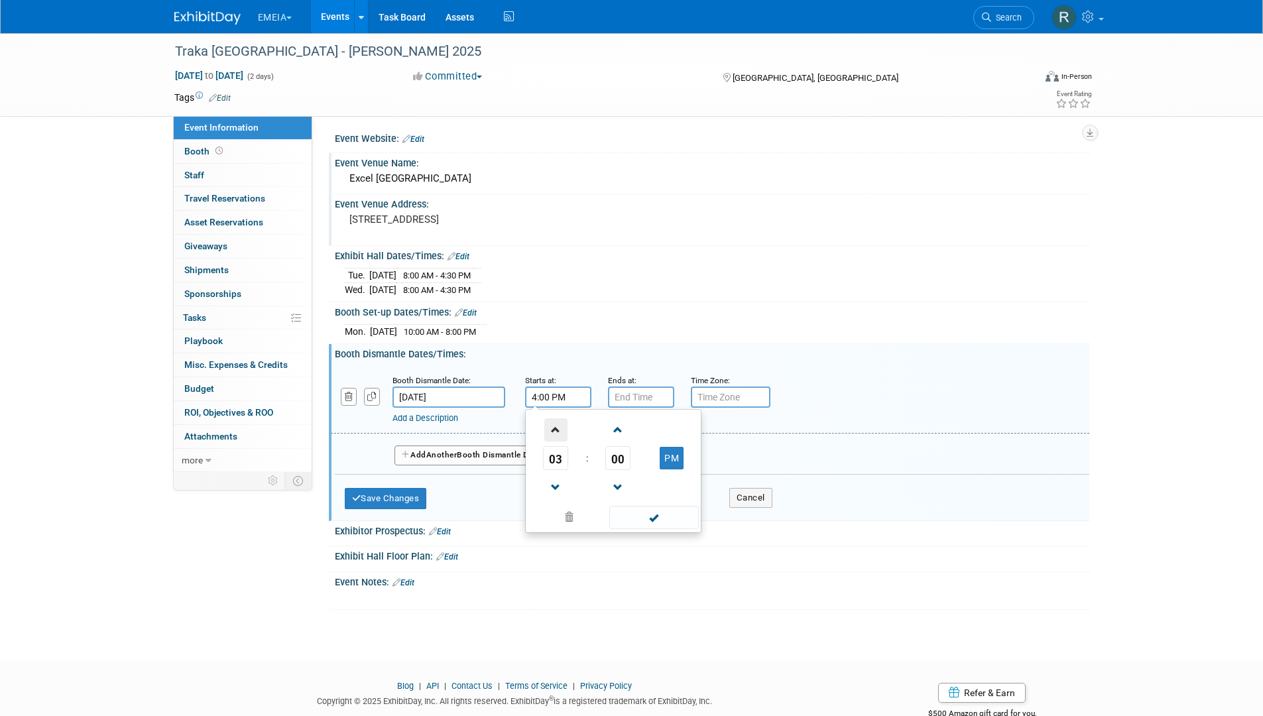
click at [551, 428] on span at bounding box center [555, 429] width 23 height 23
type input "5:00 PM"
click at [636, 400] on input "7:00 PM" at bounding box center [641, 397] width 66 height 21
click at [630, 431] on span at bounding box center [638, 429] width 23 height 23
click at [631, 438] on span at bounding box center [638, 429] width 23 height 23
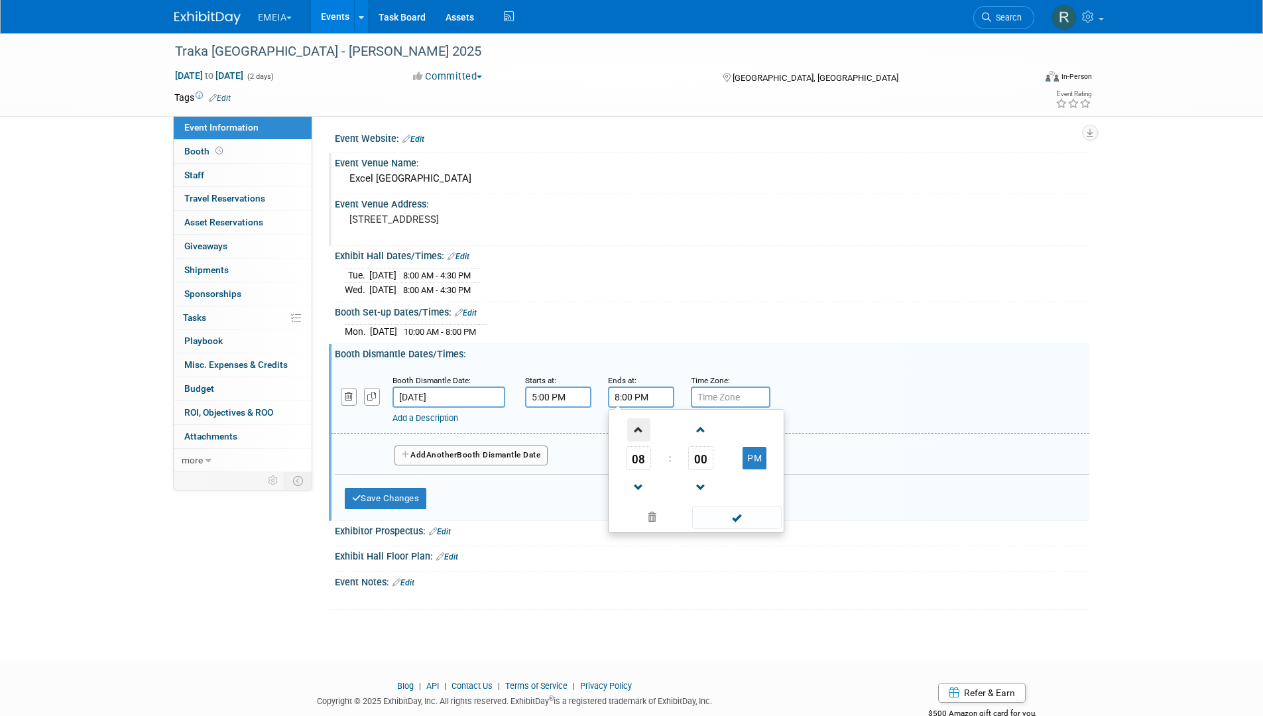
type input "9:00 PM"
click at [748, 515] on span at bounding box center [737, 517] width 90 height 23
click at [375, 498] on button "Save Changes" at bounding box center [386, 498] width 82 height 21
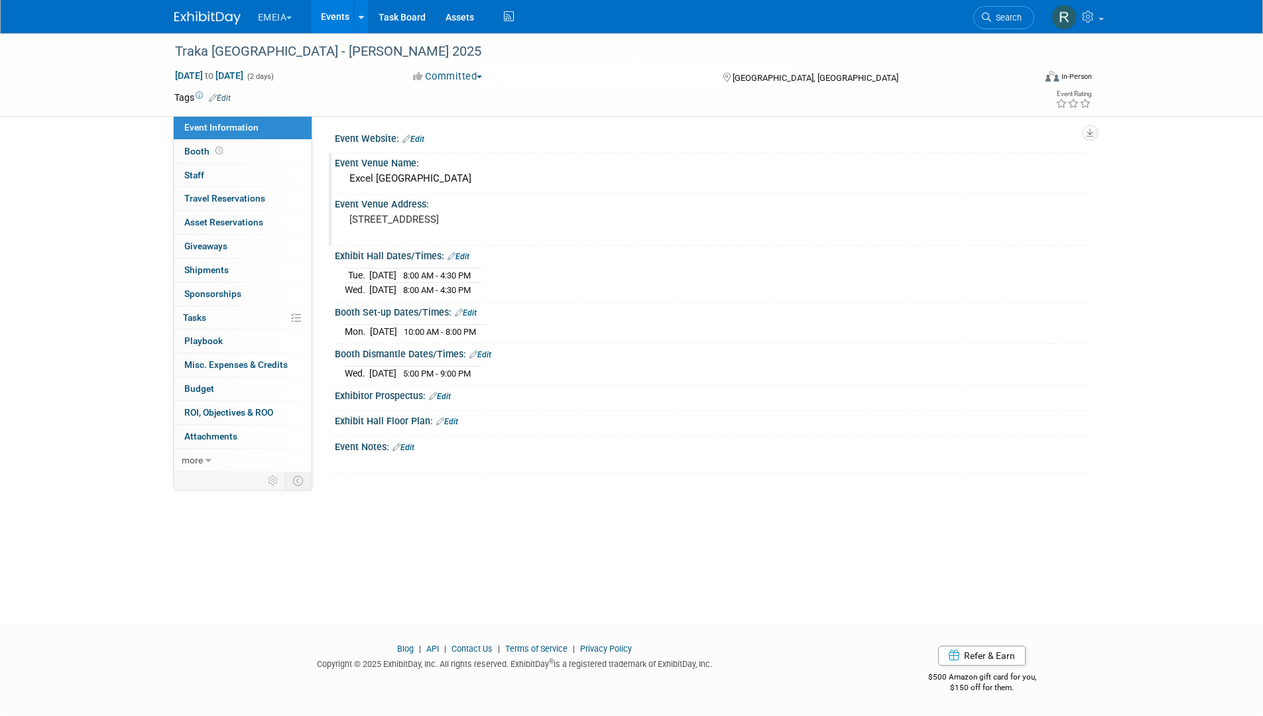
click at [434, 397] on icon at bounding box center [433, 396] width 8 height 9
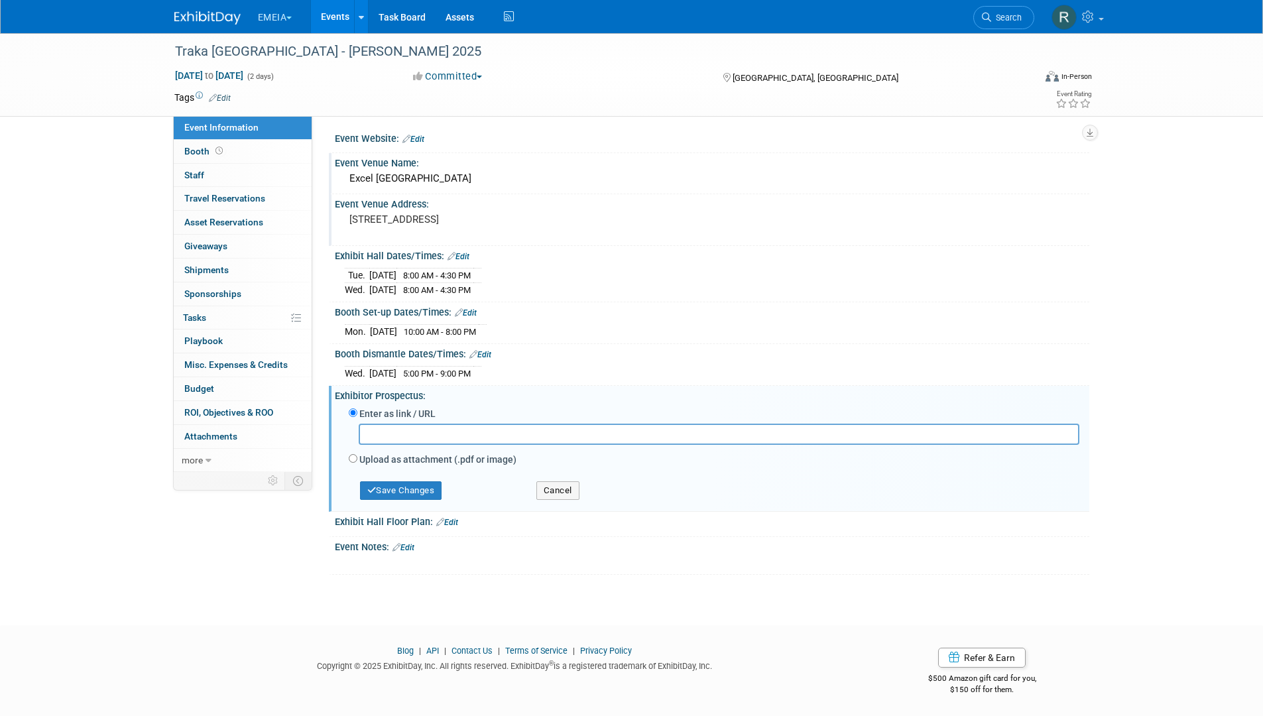
click at [357, 459] on div "Upload as attachment (.pdf or image)" at bounding box center [714, 461] width 731 height 18
click at [351, 458] on input "Upload as attachment (.pdf or image)" at bounding box center [353, 458] width 9 height 9
radio input "true"
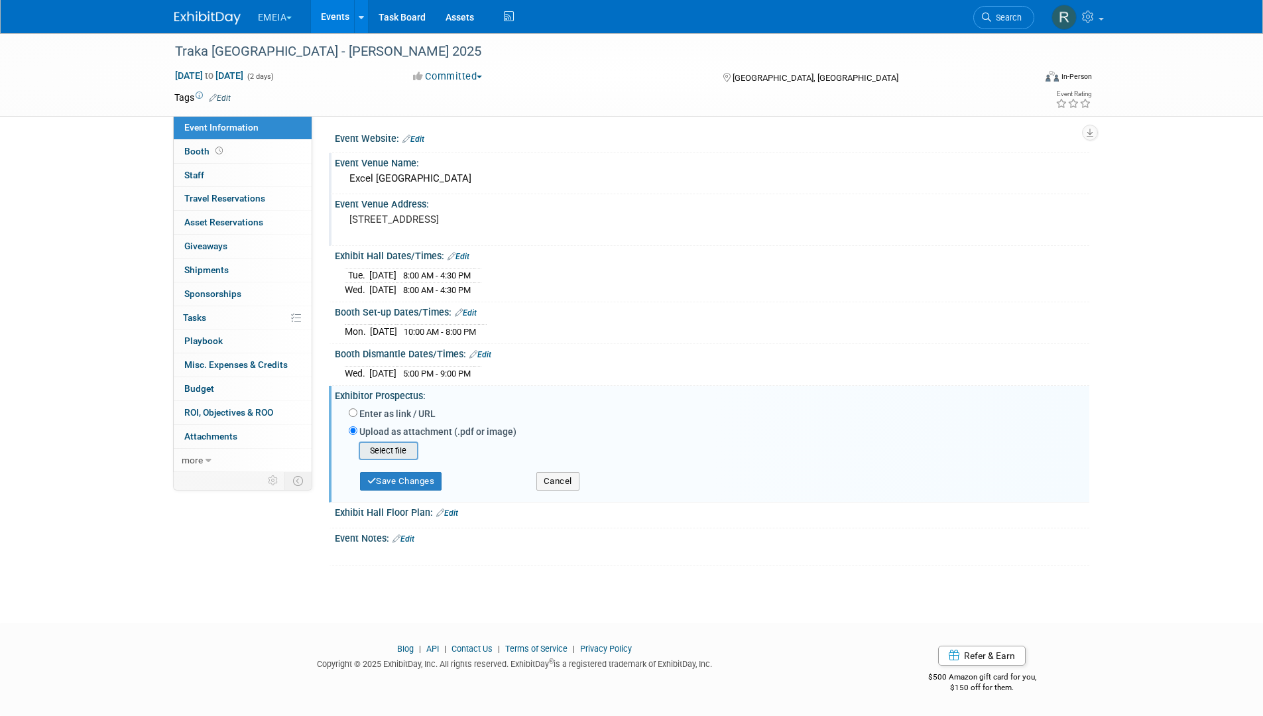
click at [373, 448] on input "file" at bounding box center [338, 451] width 158 height 16
click at [357, 410] on div "Enter as link / URL" at bounding box center [714, 415] width 731 height 18
click at [432, 479] on button "Save Changes" at bounding box center [401, 477] width 82 height 19
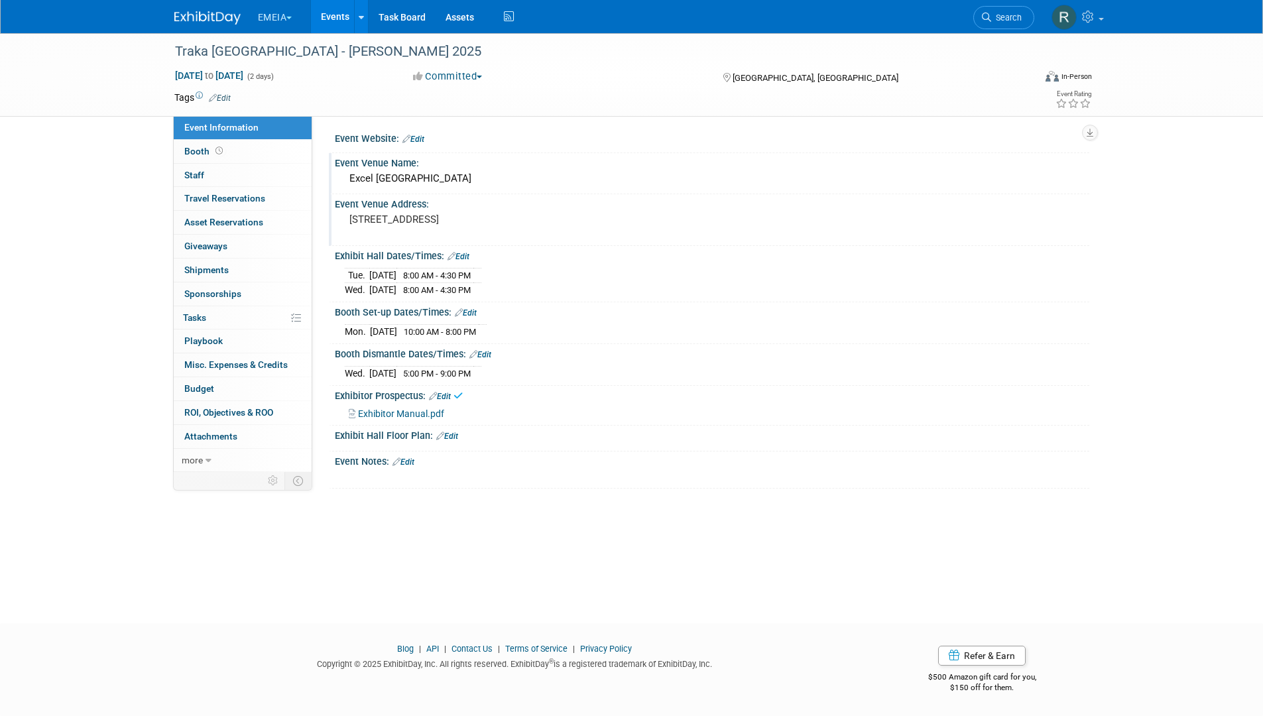
click at [445, 393] on link "Edit" at bounding box center [440, 396] width 22 height 9
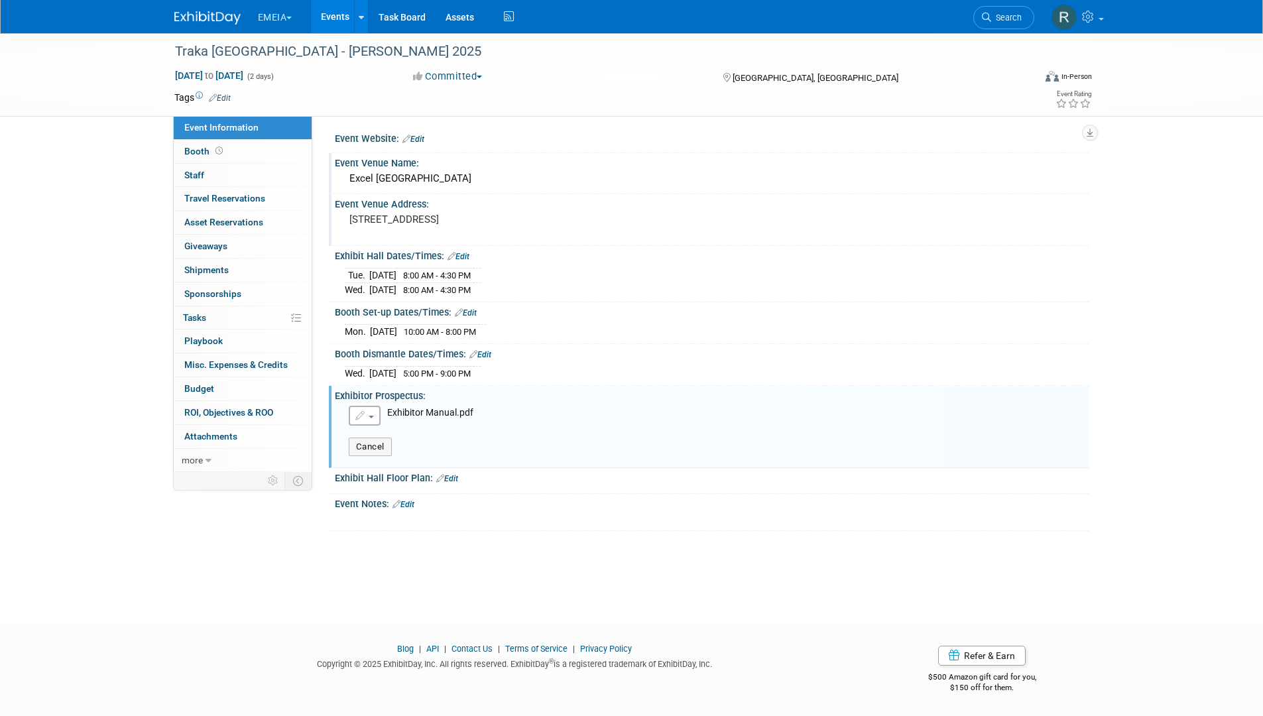
click at [367, 418] on button "button" at bounding box center [365, 416] width 32 height 20
click at [589, 356] on div "Booth Dismantle Dates/Times: Edit" at bounding box center [712, 352] width 755 height 17
click at [371, 420] on button "button" at bounding box center [365, 416] width 32 height 20
click at [406, 486] on link "Enter as Link/URL instead" at bounding box center [421, 486] width 145 height 19
radio input "true"
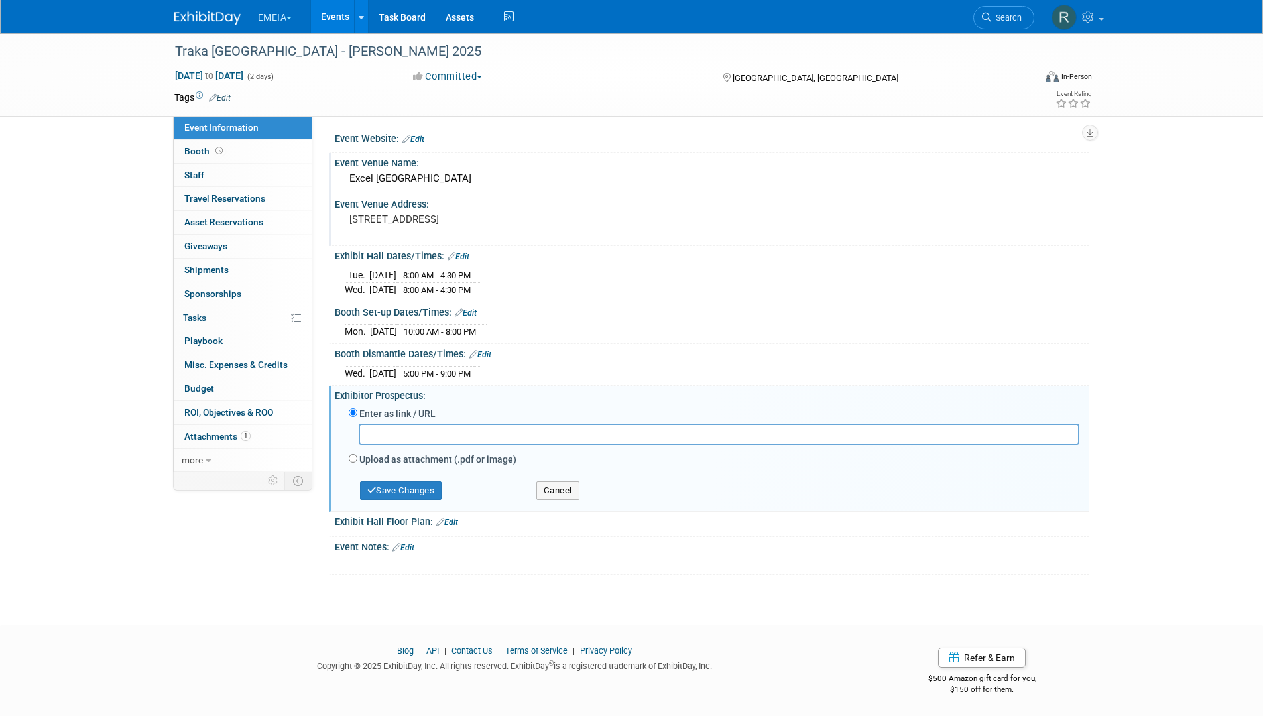
click at [538, 434] on input "text" at bounding box center [719, 434] width 721 height 21
click at [403, 438] on input "text" at bounding box center [719, 434] width 721 height 21
paste input "https://www.hettshow.co.uk/space-only"
type input "https://www.hettshow.co.uk/space-only"
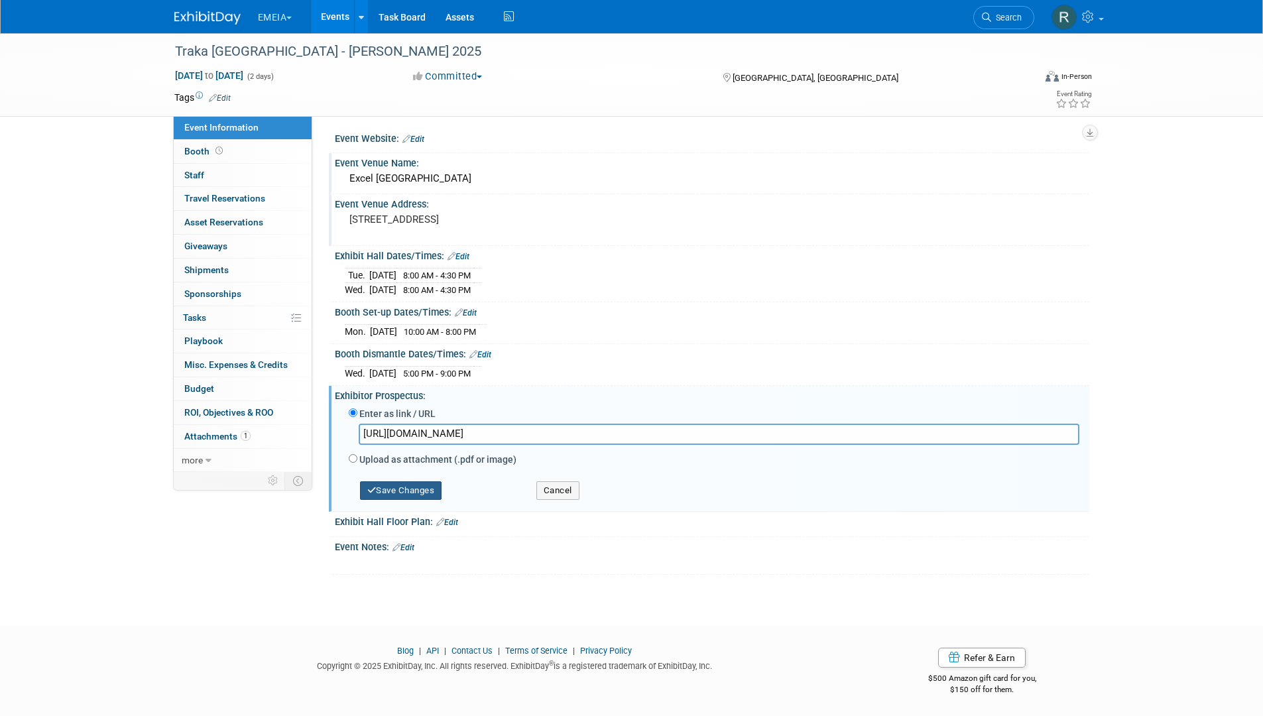
click at [402, 491] on button "Save Changes" at bounding box center [401, 490] width 82 height 19
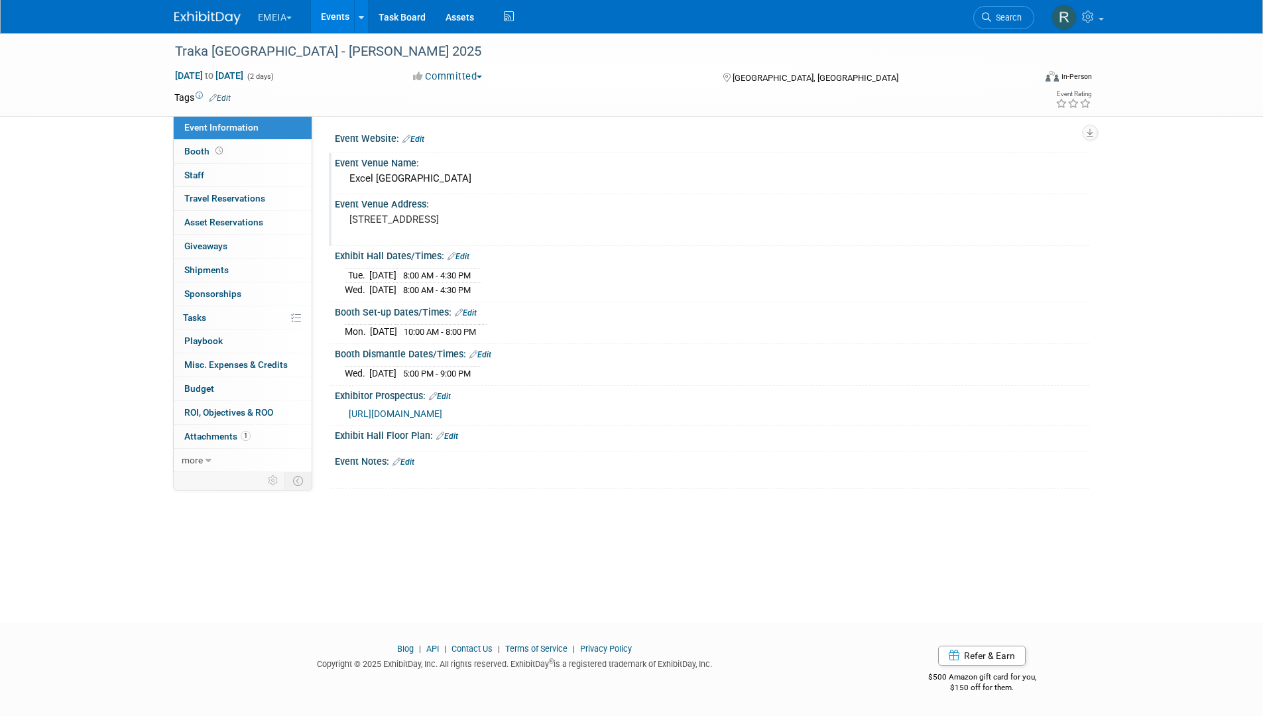
click at [454, 438] on link "Edit" at bounding box center [447, 436] width 22 height 9
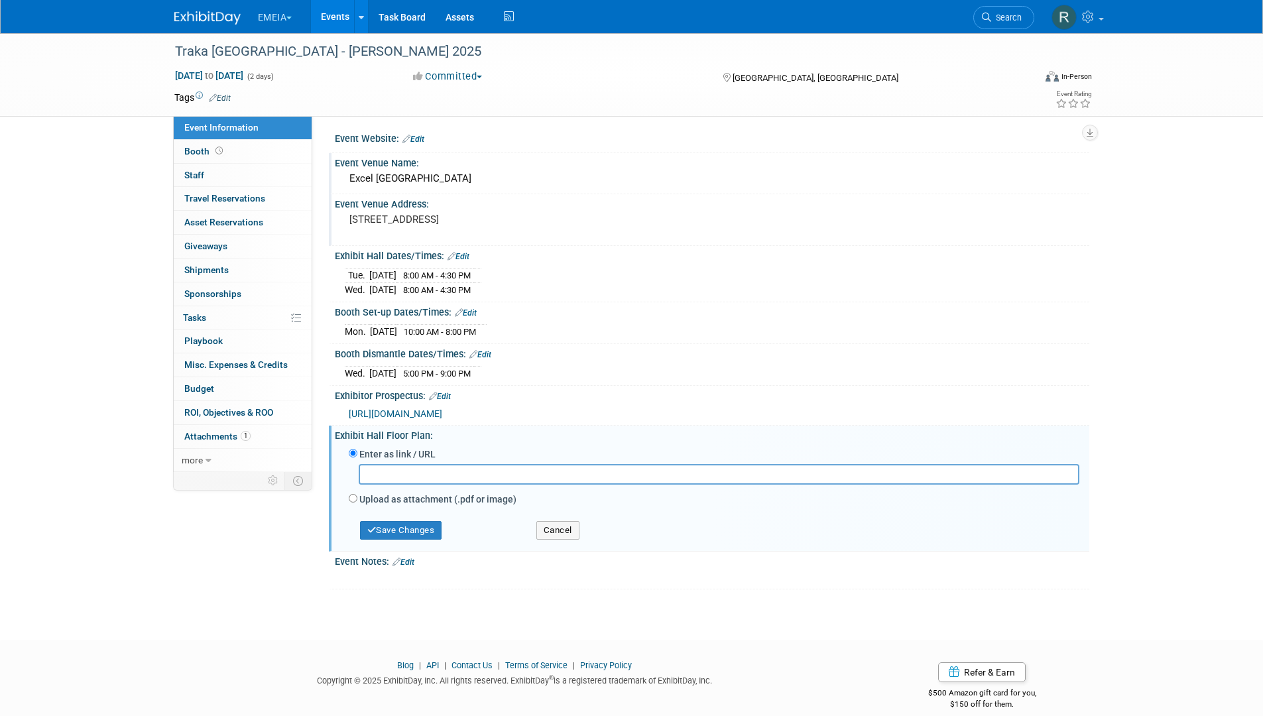
click at [440, 499] on label "Upload as attachment (.pdf or image)" at bounding box center [437, 499] width 157 height 13
click at [357, 499] on input "Upload as attachment (.pdf or image)" at bounding box center [353, 498] width 9 height 9
radio input "true"
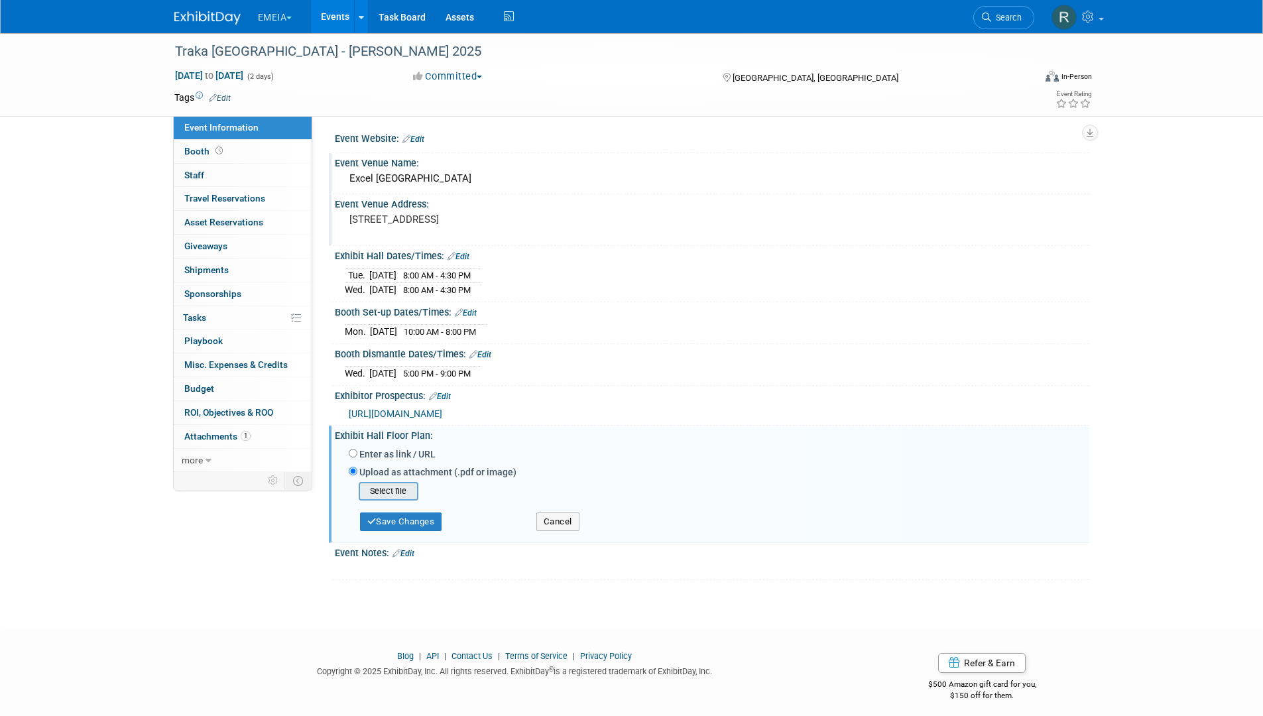
click at [384, 498] on input "file" at bounding box center [338, 491] width 158 height 16
click at [381, 514] on button "Save Changes" at bounding box center [401, 517] width 82 height 19
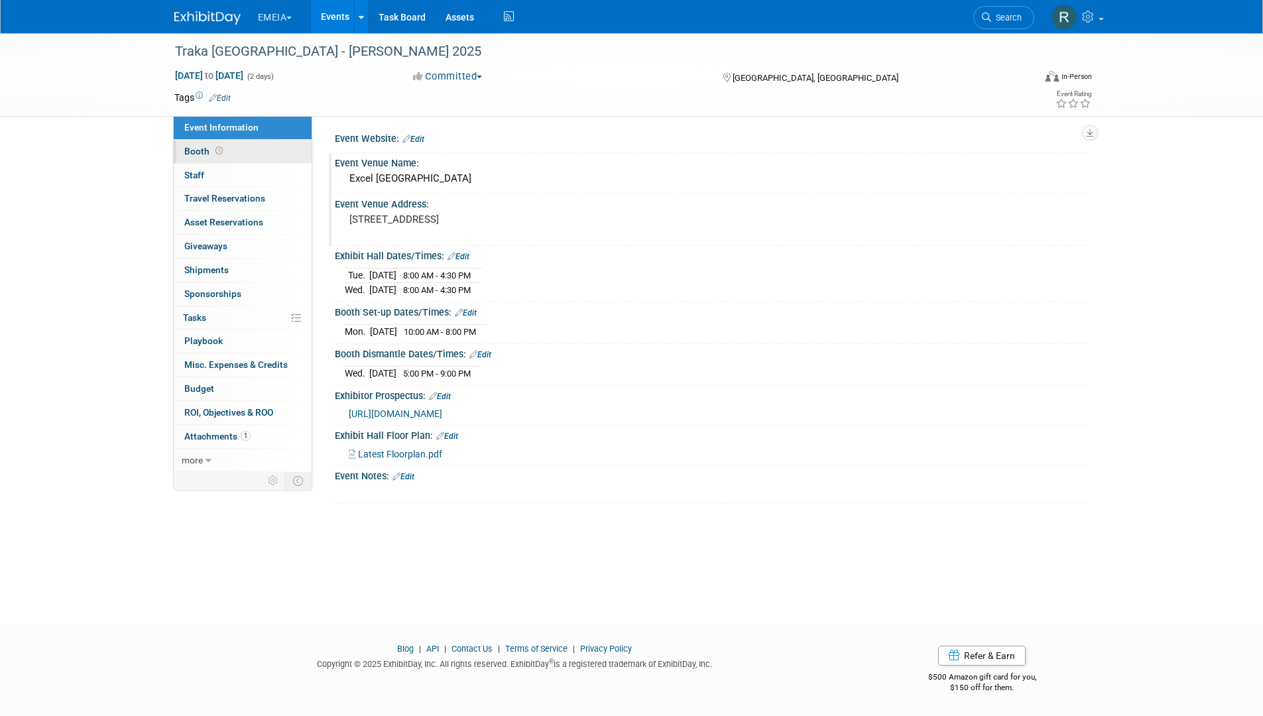
click at [234, 152] on link "Booth" at bounding box center [243, 151] width 138 height 23
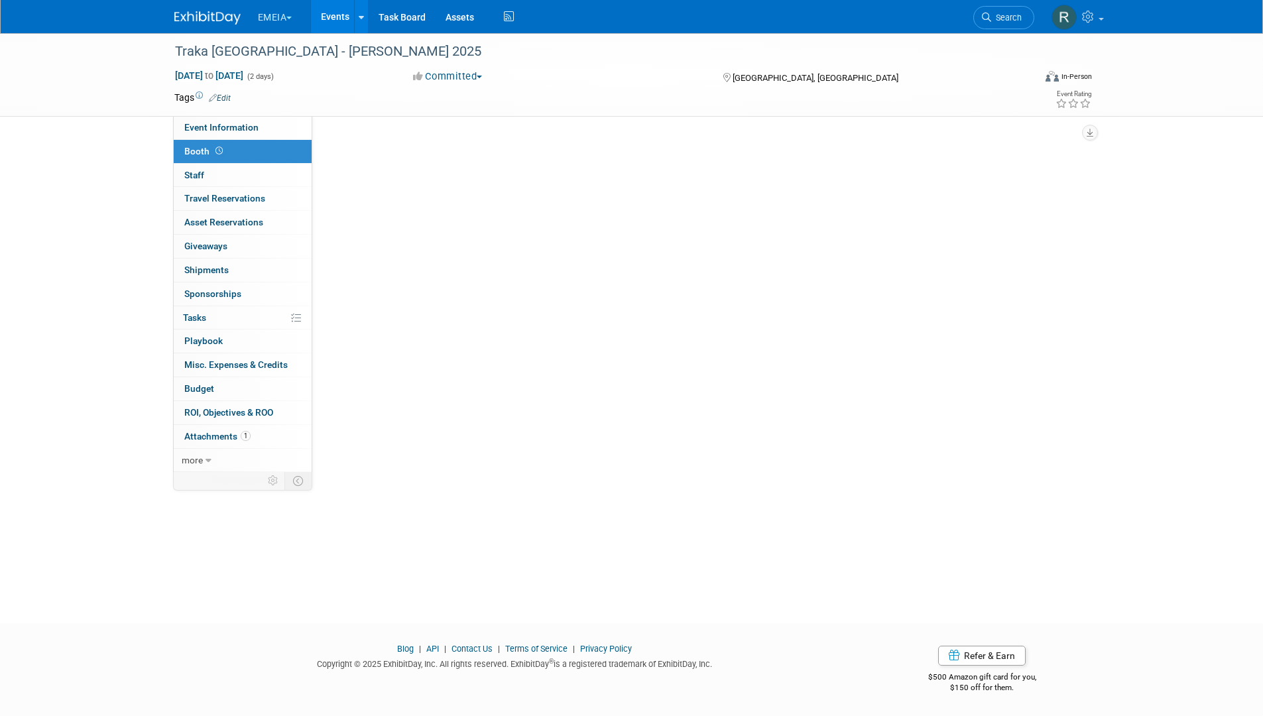
scroll to position [0, 0]
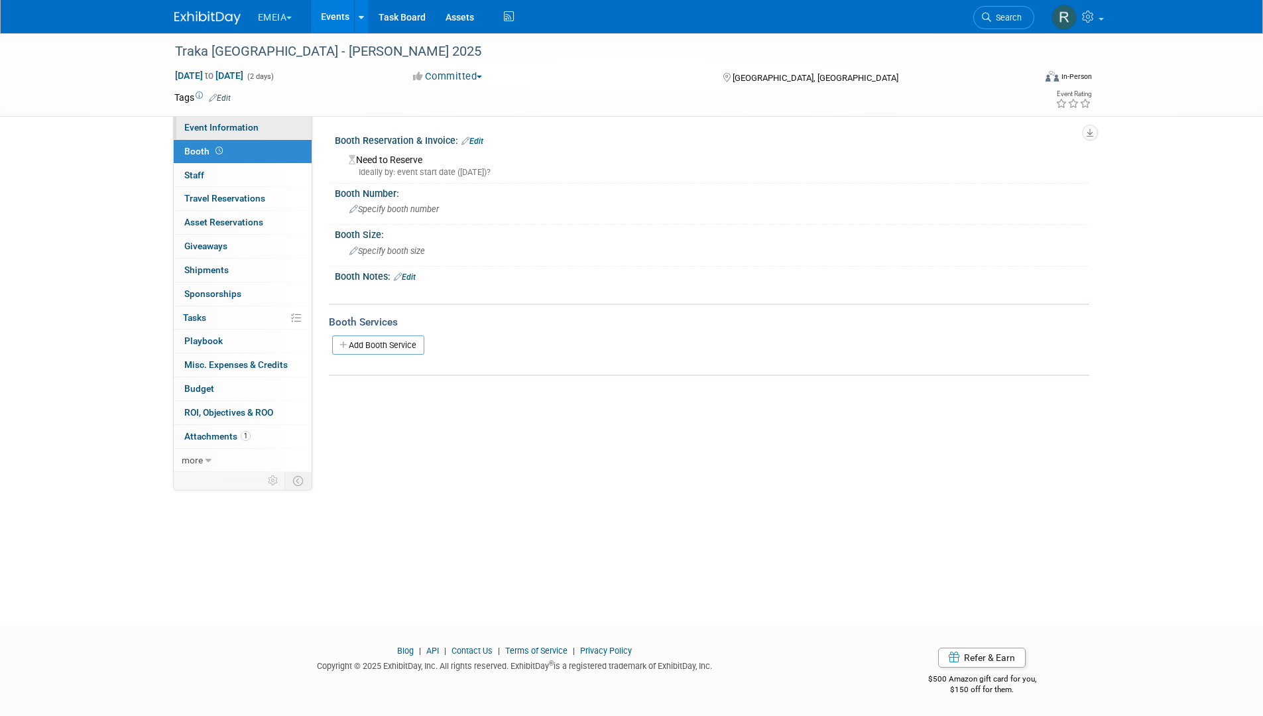
click at [213, 125] on span "Event Information" at bounding box center [221, 127] width 74 height 11
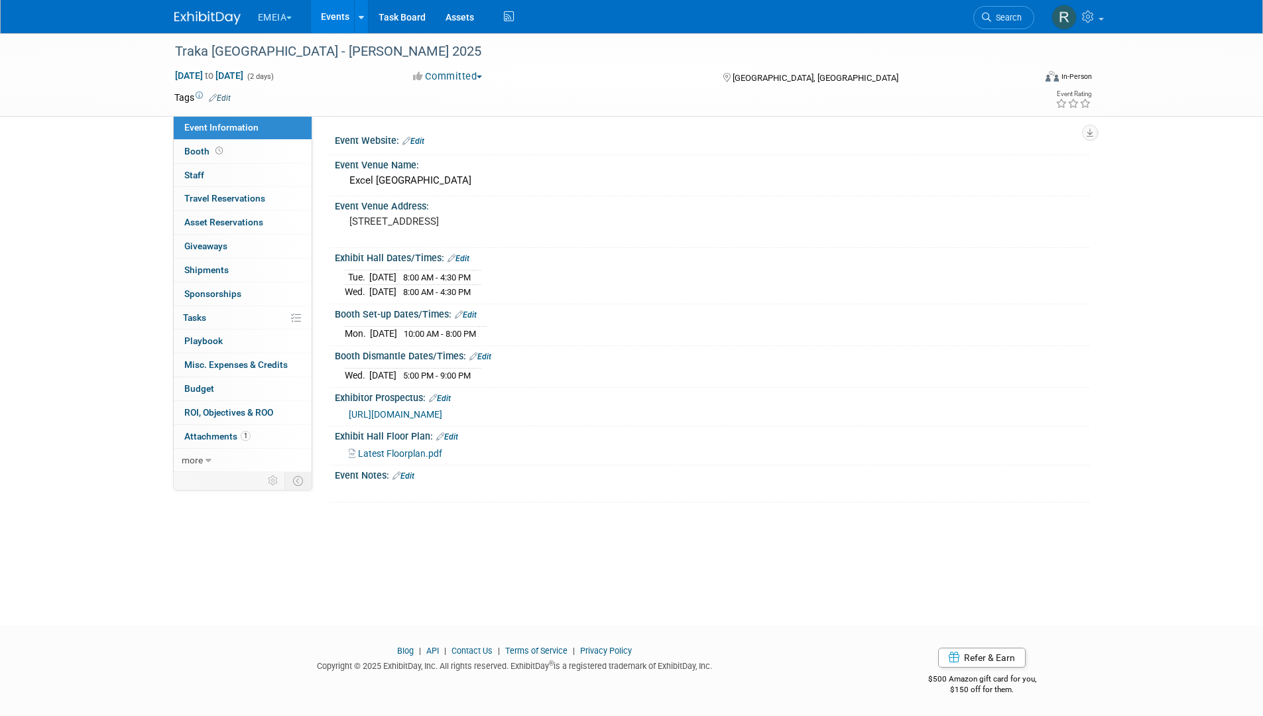
click at [419, 138] on link "Edit" at bounding box center [413, 141] width 22 height 9
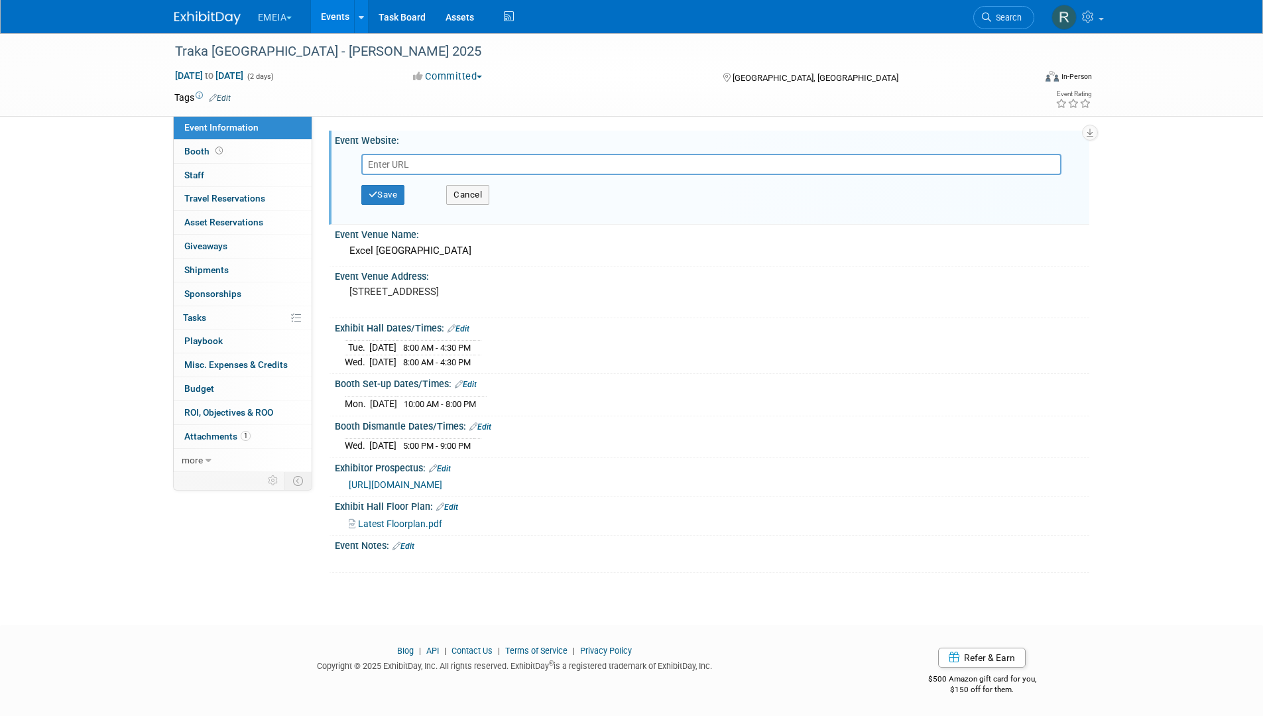
paste input "https://www.hettshow.co.uk/"
type input "https://www.hettshow.co.uk/"
click at [390, 200] on button "Save" at bounding box center [383, 195] width 44 height 20
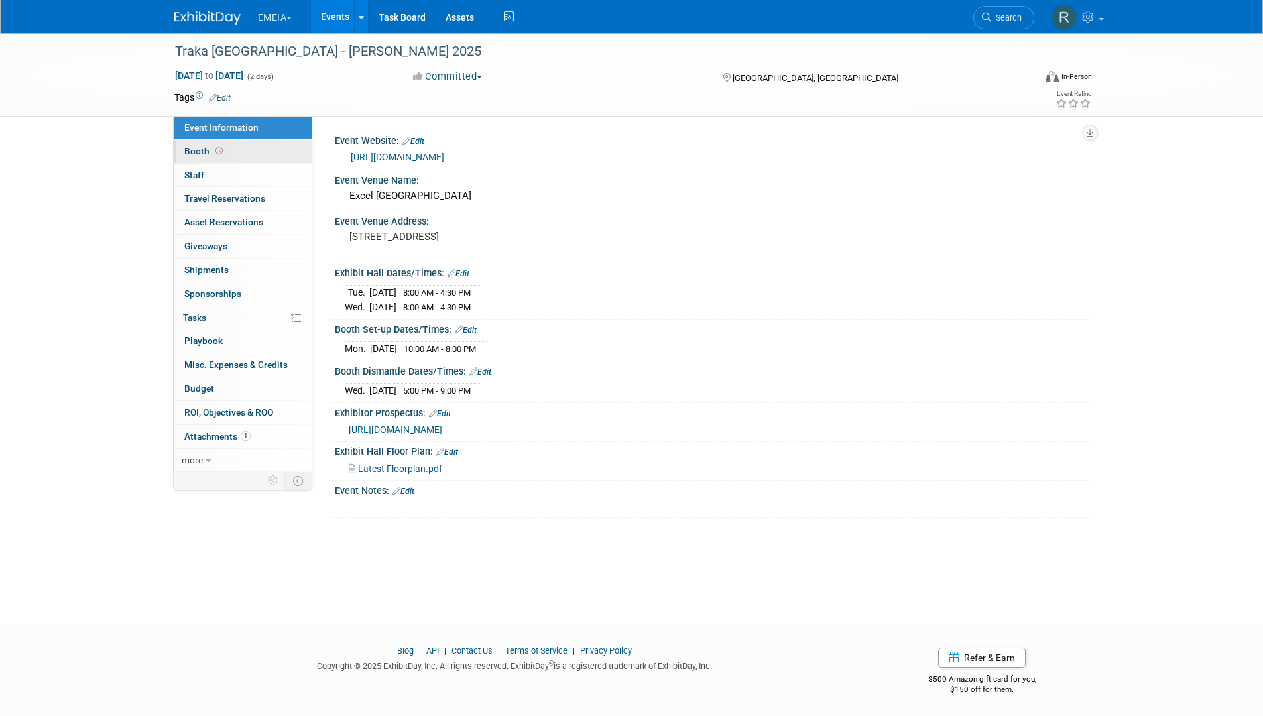
click at [231, 149] on link "Booth" at bounding box center [243, 151] width 138 height 23
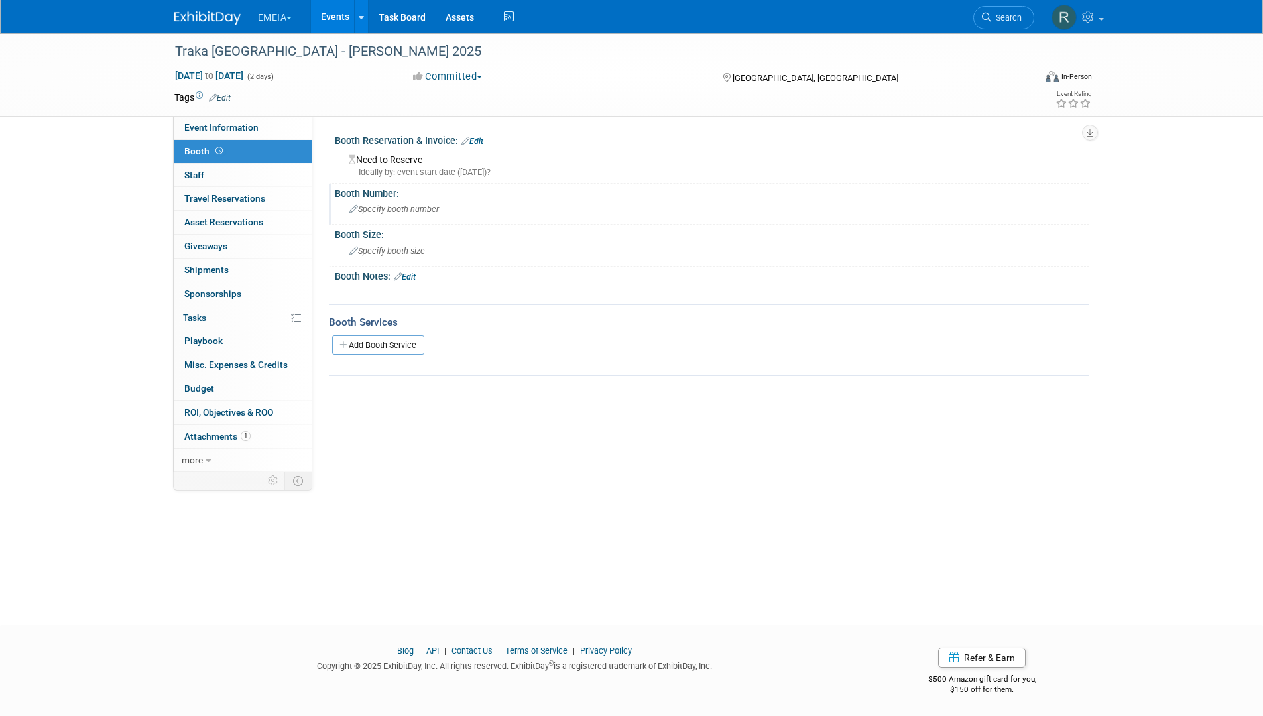
click at [385, 211] on span "Specify booth number" at bounding box center [394, 209] width 90 height 10
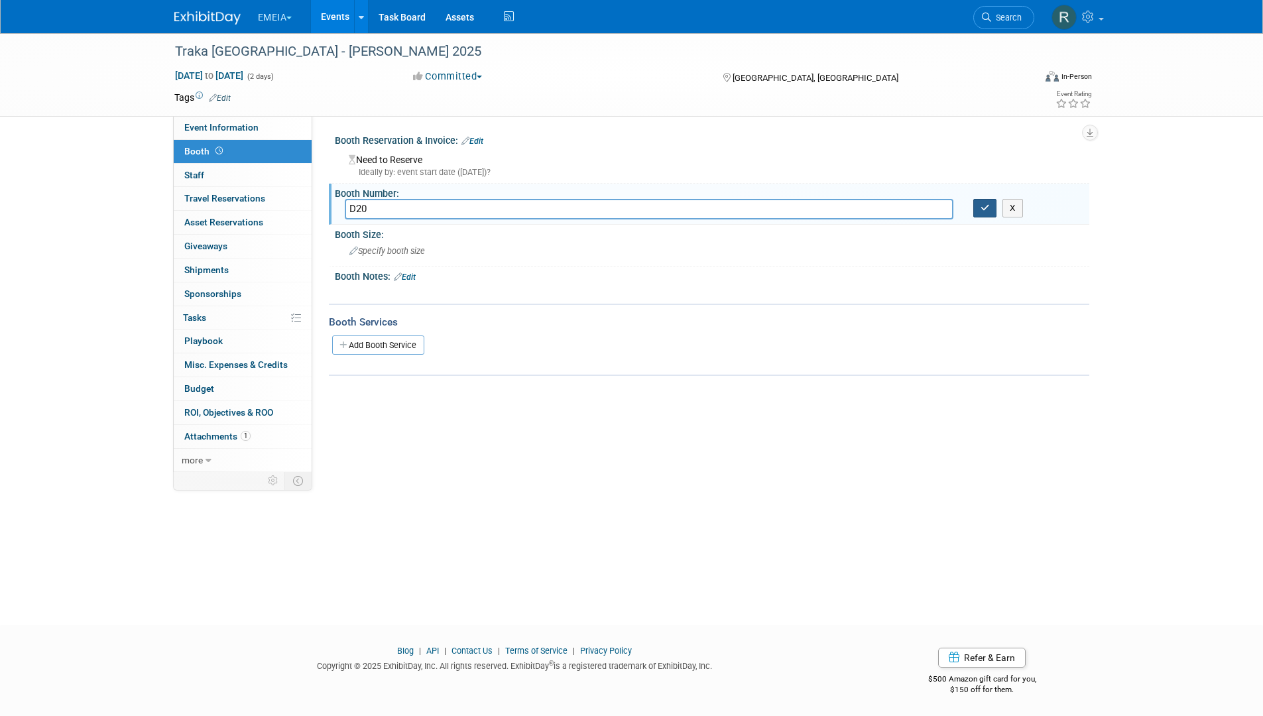
type input "D20"
click at [991, 210] on button "button" at bounding box center [985, 208] width 24 height 19
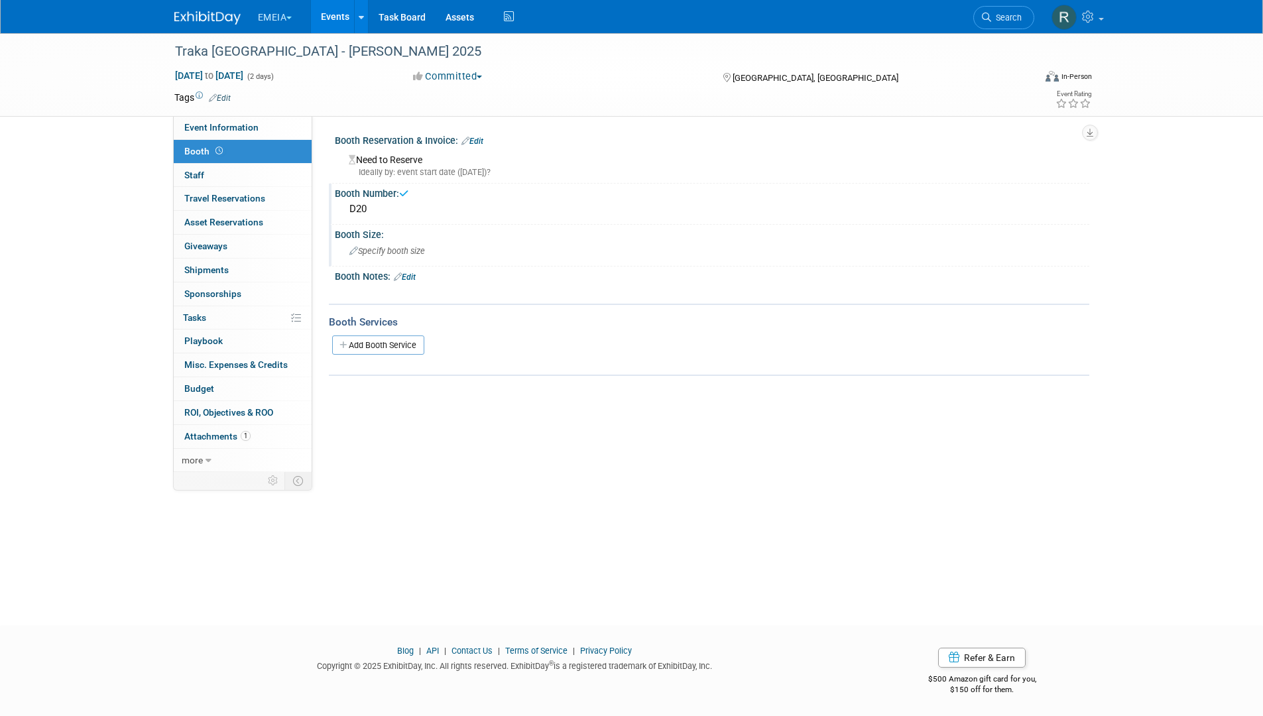
click at [356, 250] on icon at bounding box center [353, 251] width 9 height 9
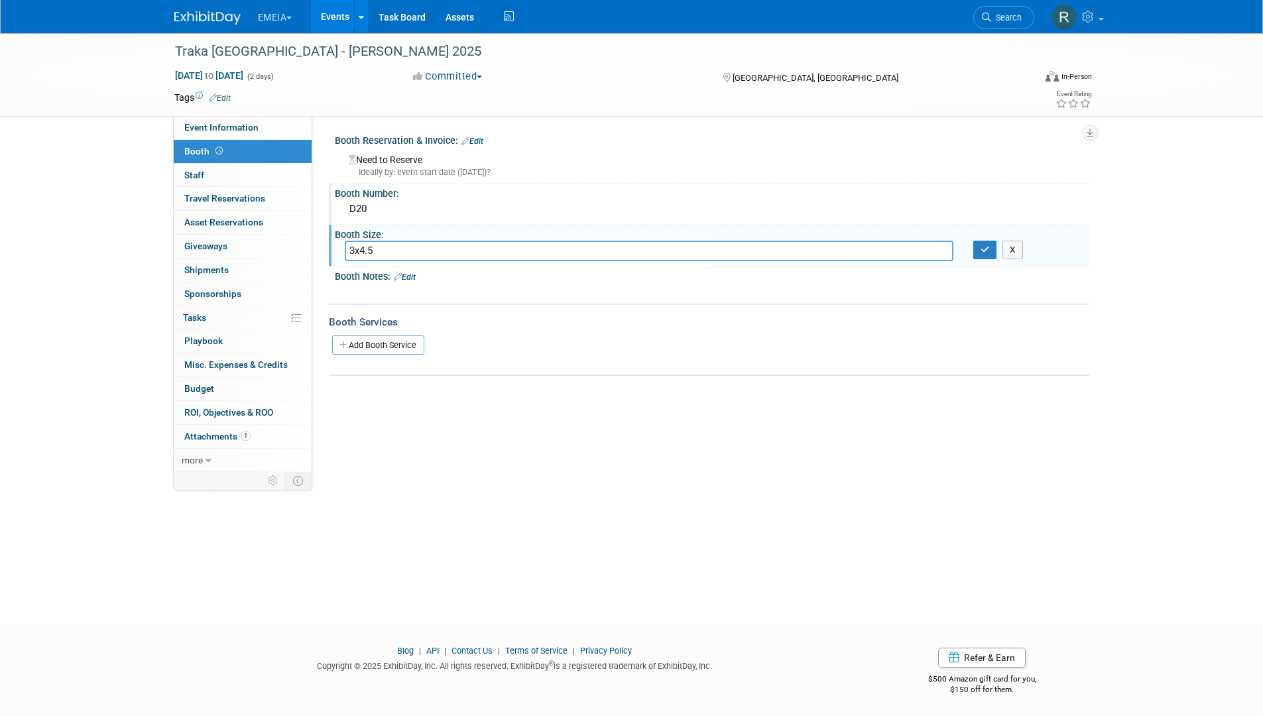
click at [355, 252] on input "3x4.5" at bounding box center [649, 251] width 609 height 21
click at [363, 252] on input "3 x4.5" at bounding box center [649, 251] width 609 height 21
click at [357, 252] on input "3 x4.5" at bounding box center [649, 251] width 609 height 21
click at [365, 253] on input "3 x4.5" at bounding box center [649, 251] width 609 height 21
click at [363, 252] on input "3 x4.5" at bounding box center [649, 251] width 609 height 21
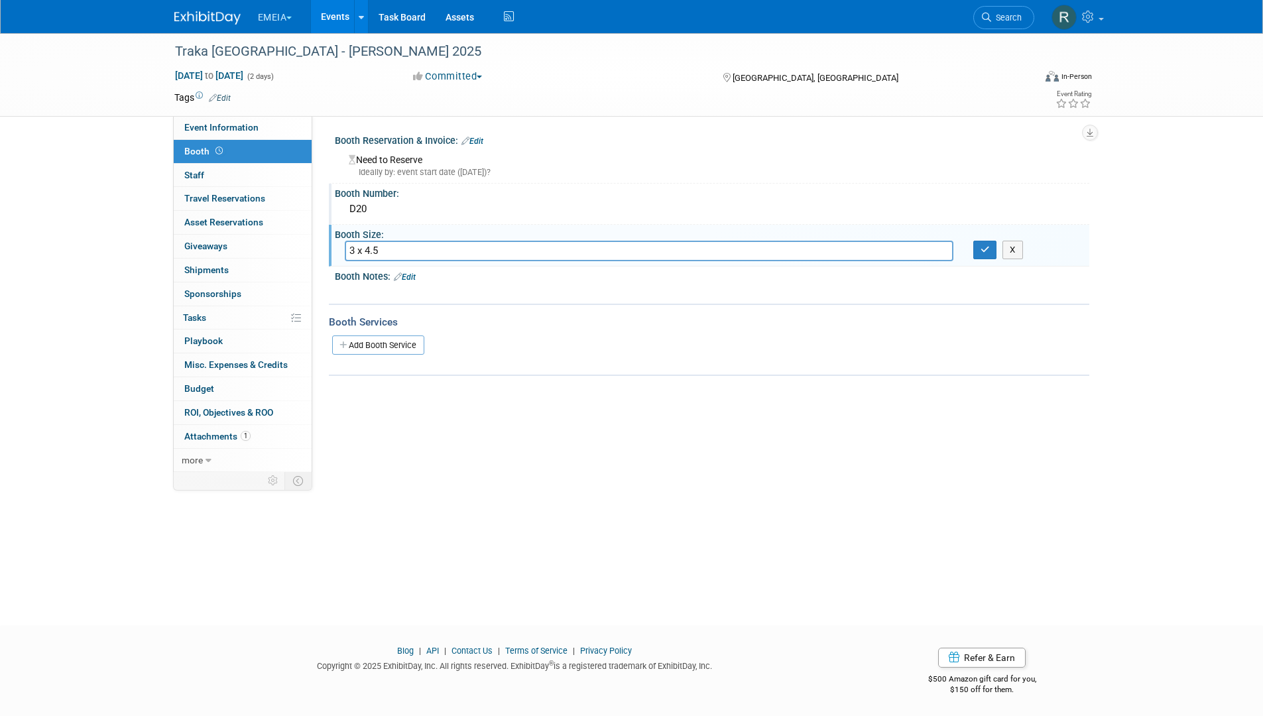
click at [385, 251] on input "3 x 4.5" at bounding box center [649, 251] width 609 height 21
type input "3 x 4.5 | 13.5msq"
click at [988, 248] on icon "button" at bounding box center [985, 249] width 9 height 9
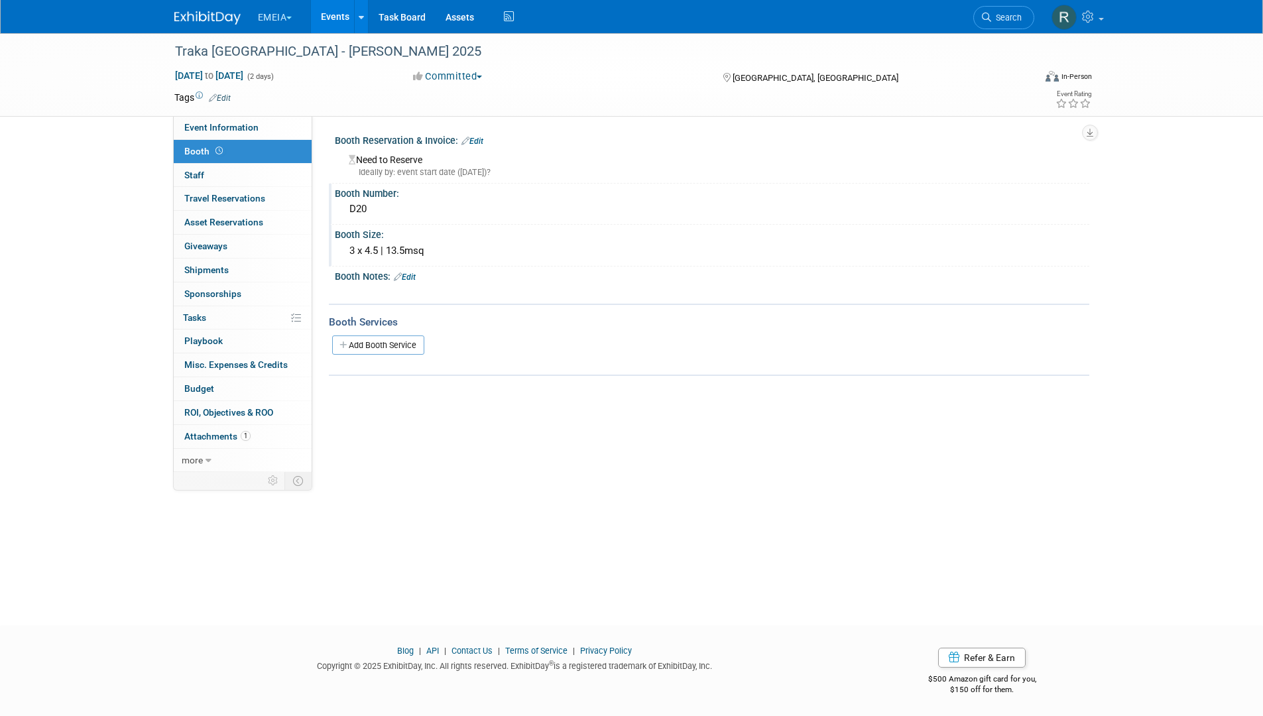
click at [404, 278] on link "Edit" at bounding box center [405, 277] width 22 height 9
click at [392, 298] on div at bounding box center [644, 292] width 597 height 13
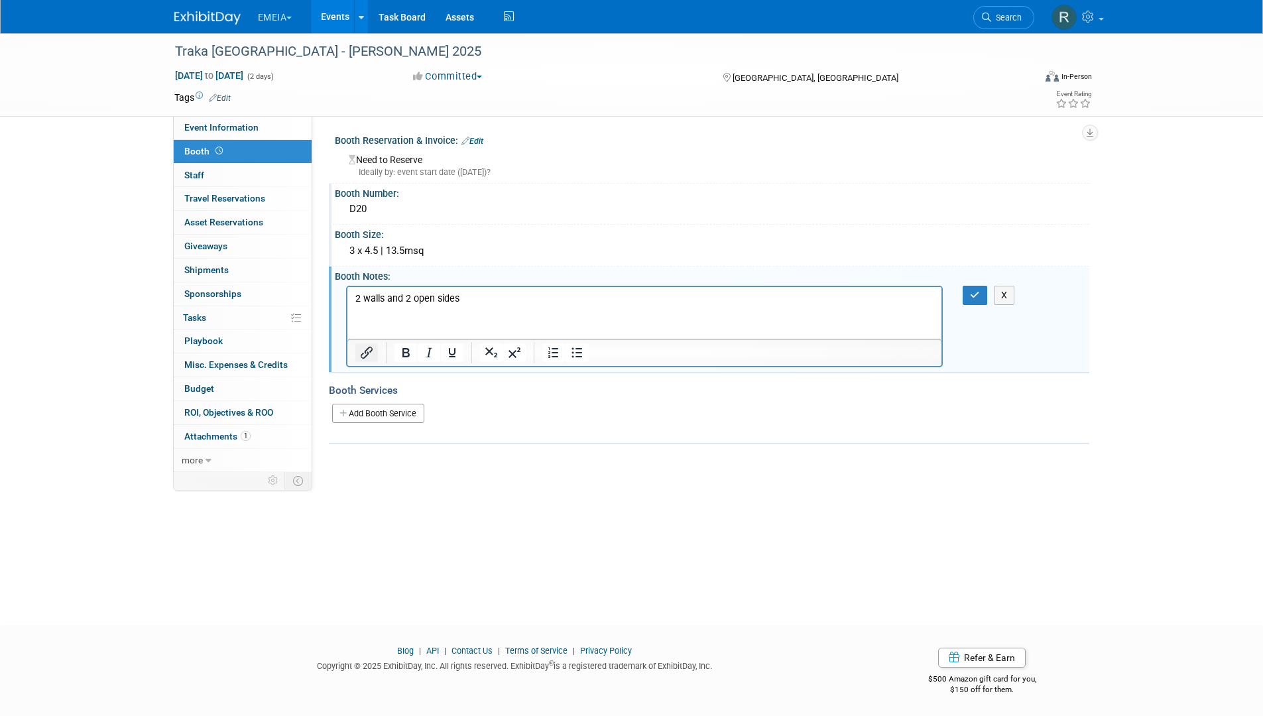
click at [362, 352] on icon "Insert/edit link" at bounding box center [367, 353] width 16 height 16
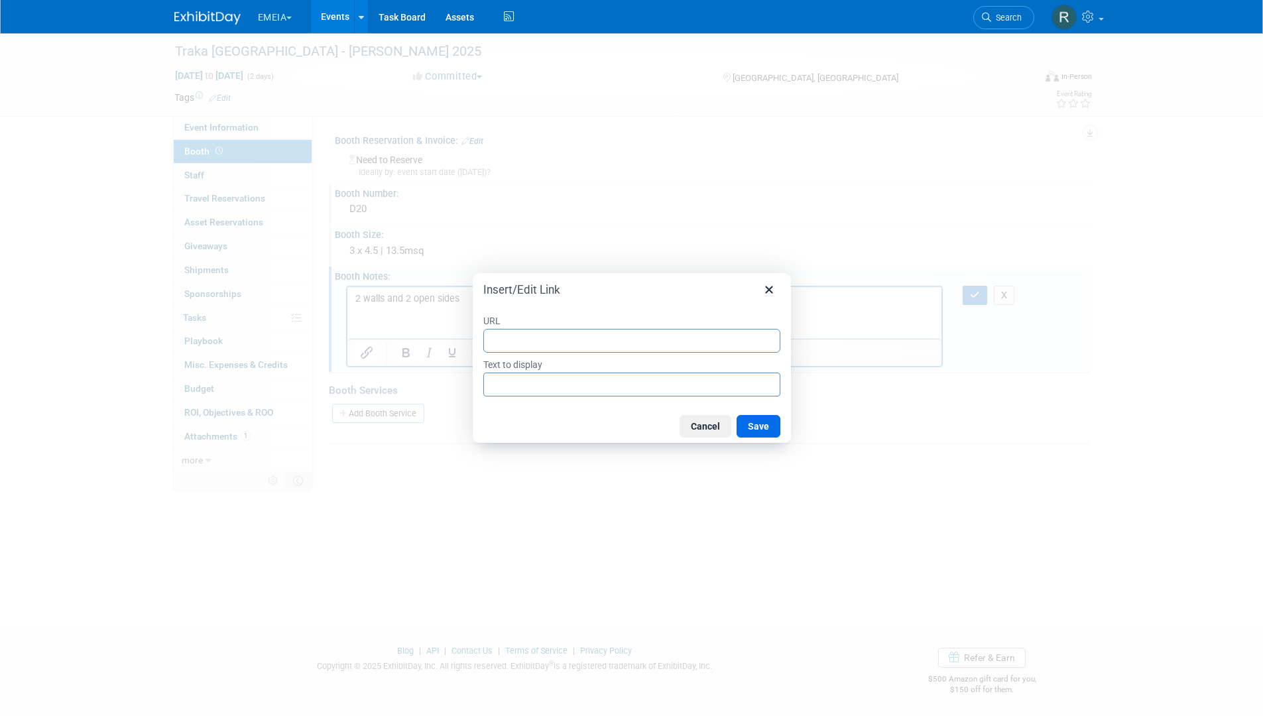
click at [521, 337] on input "URL" at bounding box center [631, 341] width 297 height 24
click at [761, 288] on icon "Close" at bounding box center [769, 290] width 16 height 16
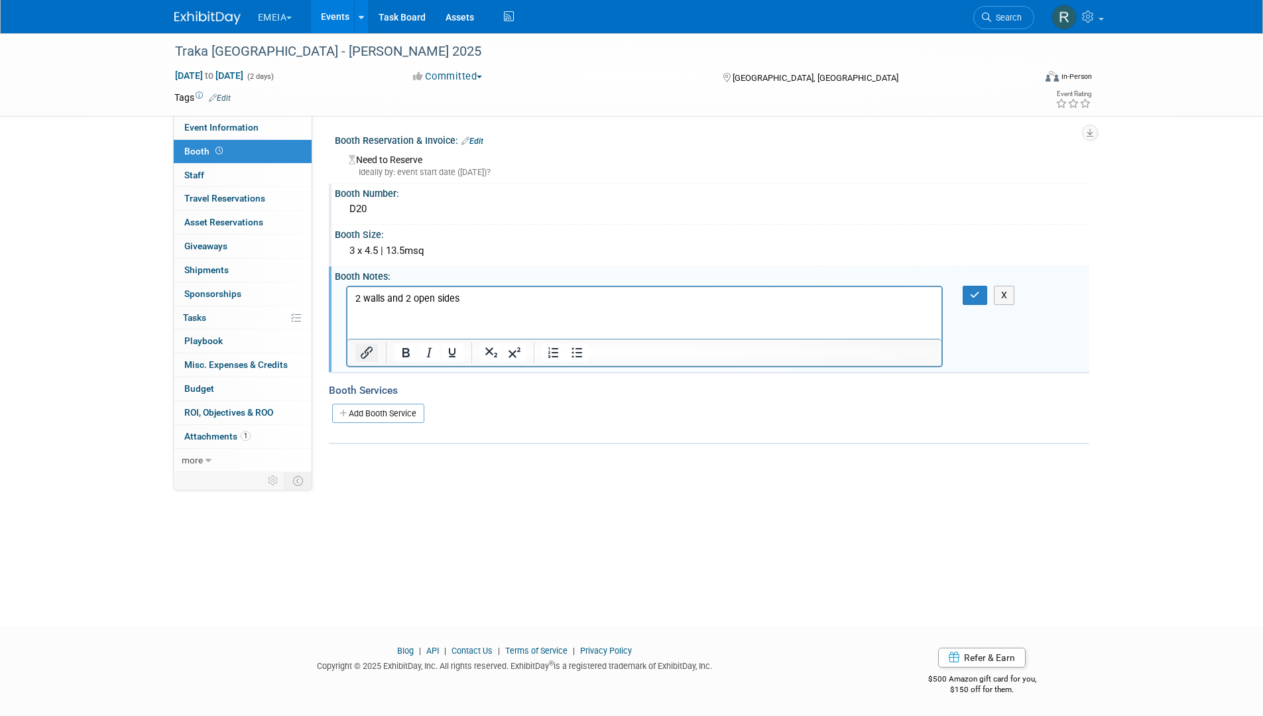
click at [367, 358] on icon "Insert/edit link" at bounding box center [367, 353] width 16 height 16
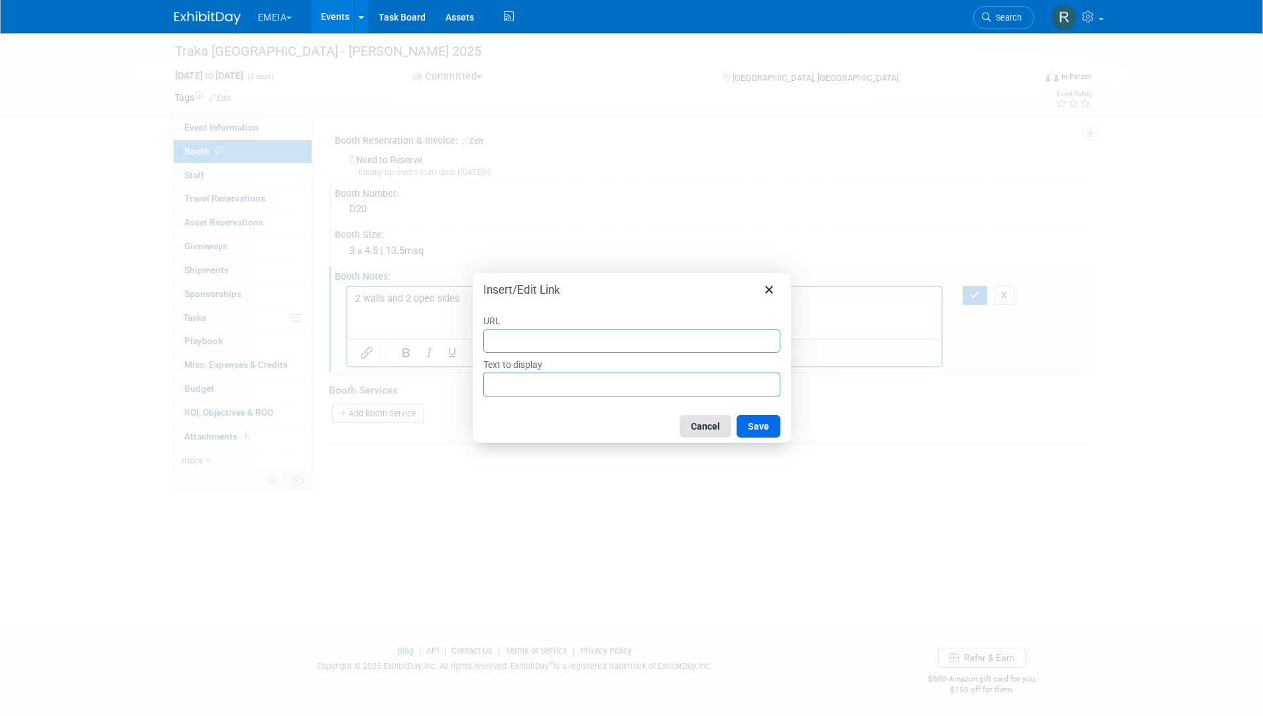
click at [703, 426] on button "Cancel" at bounding box center [706, 426] width 52 height 23
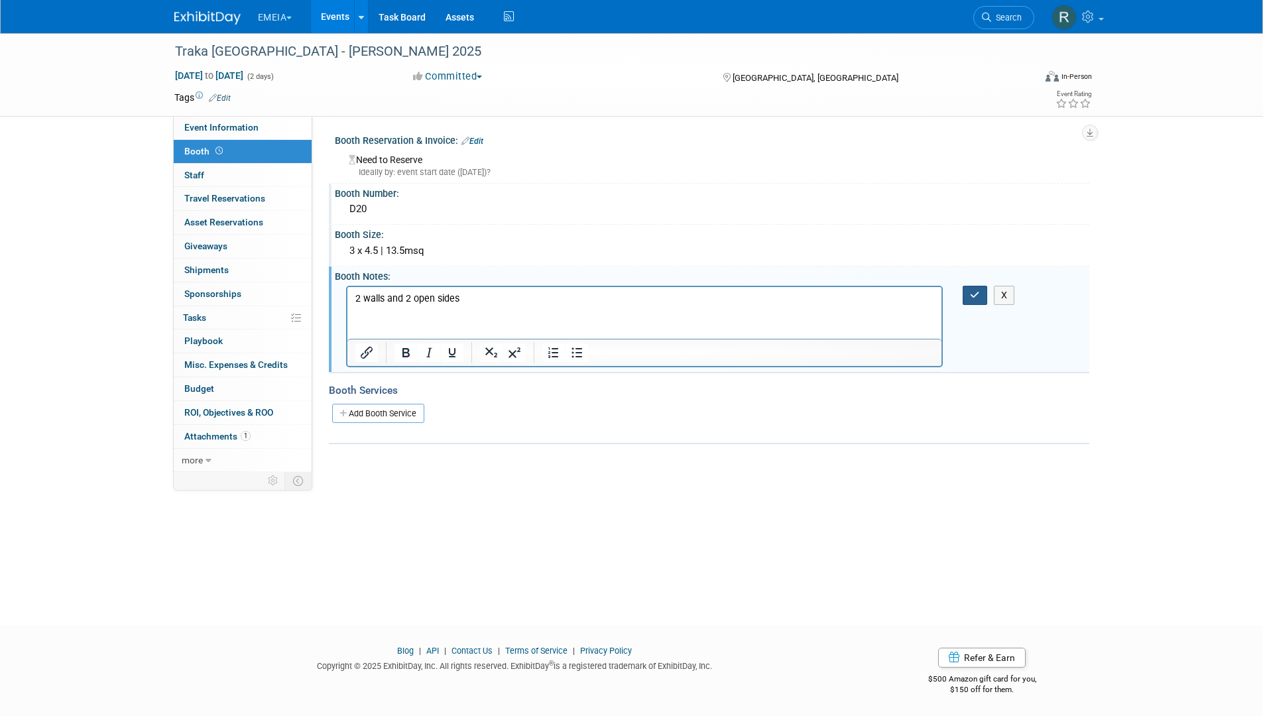
click at [970, 292] on icon "button" at bounding box center [975, 294] width 10 height 9
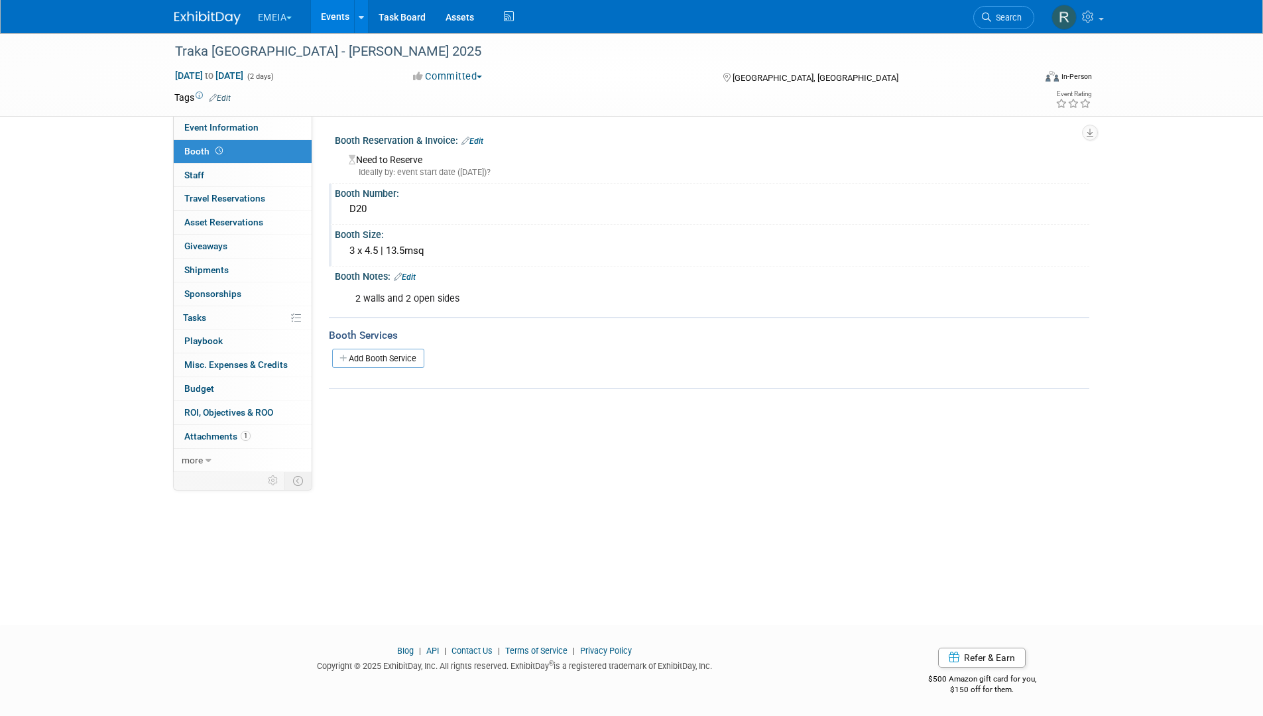
click at [478, 141] on link "Edit" at bounding box center [472, 141] width 22 height 9
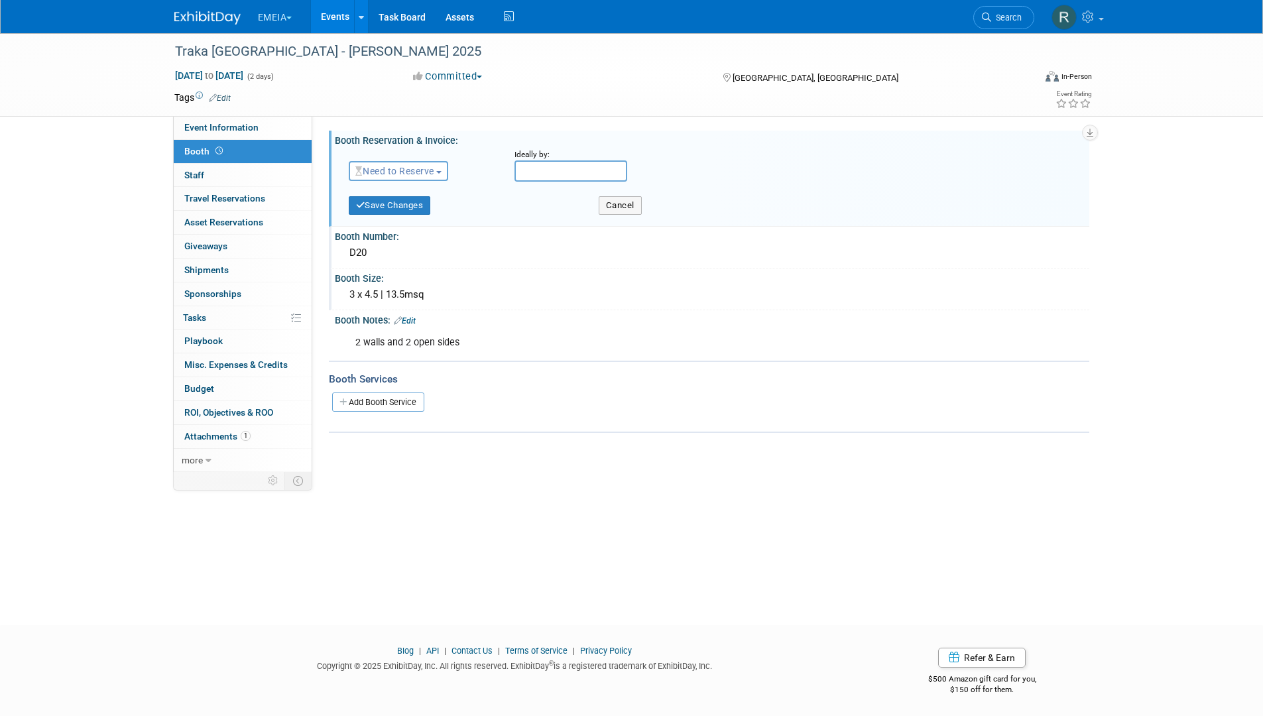
click at [410, 176] on button "Need to Reserve" at bounding box center [399, 171] width 100 height 20
click at [404, 214] on link "Reserved" at bounding box center [420, 212] width 142 height 19
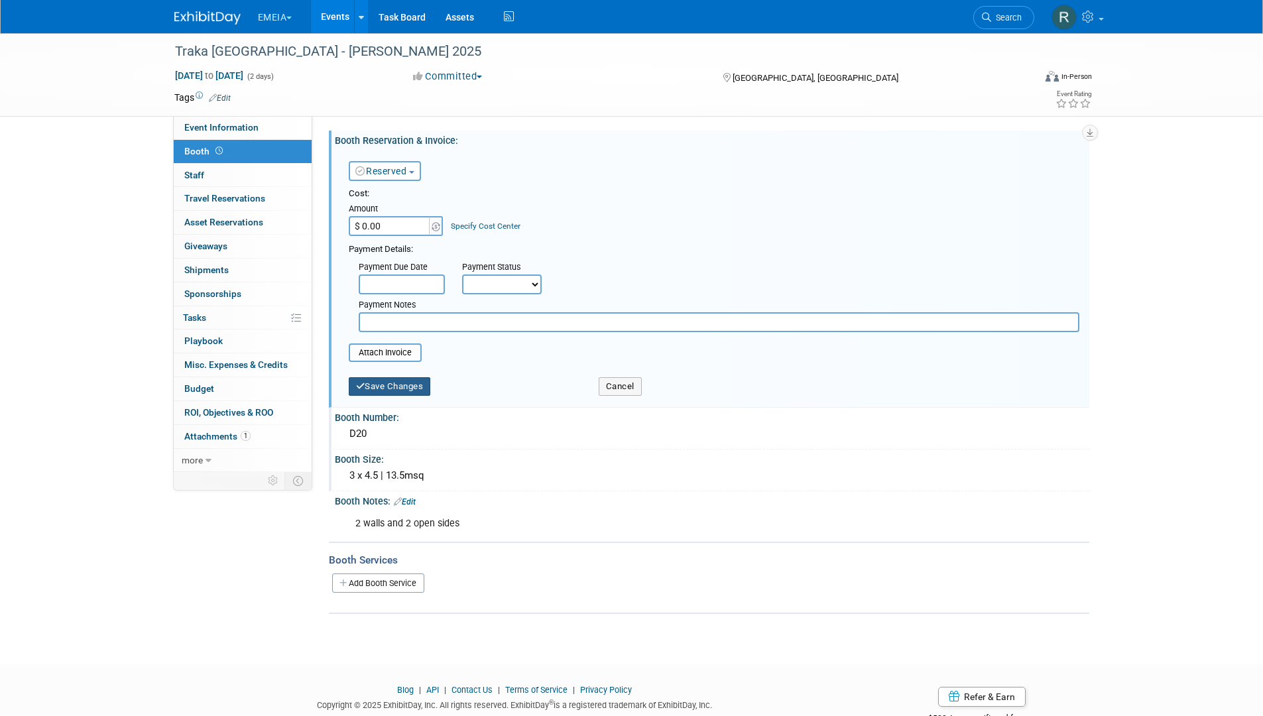
click at [401, 387] on button "Save Changes" at bounding box center [390, 386] width 82 height 19
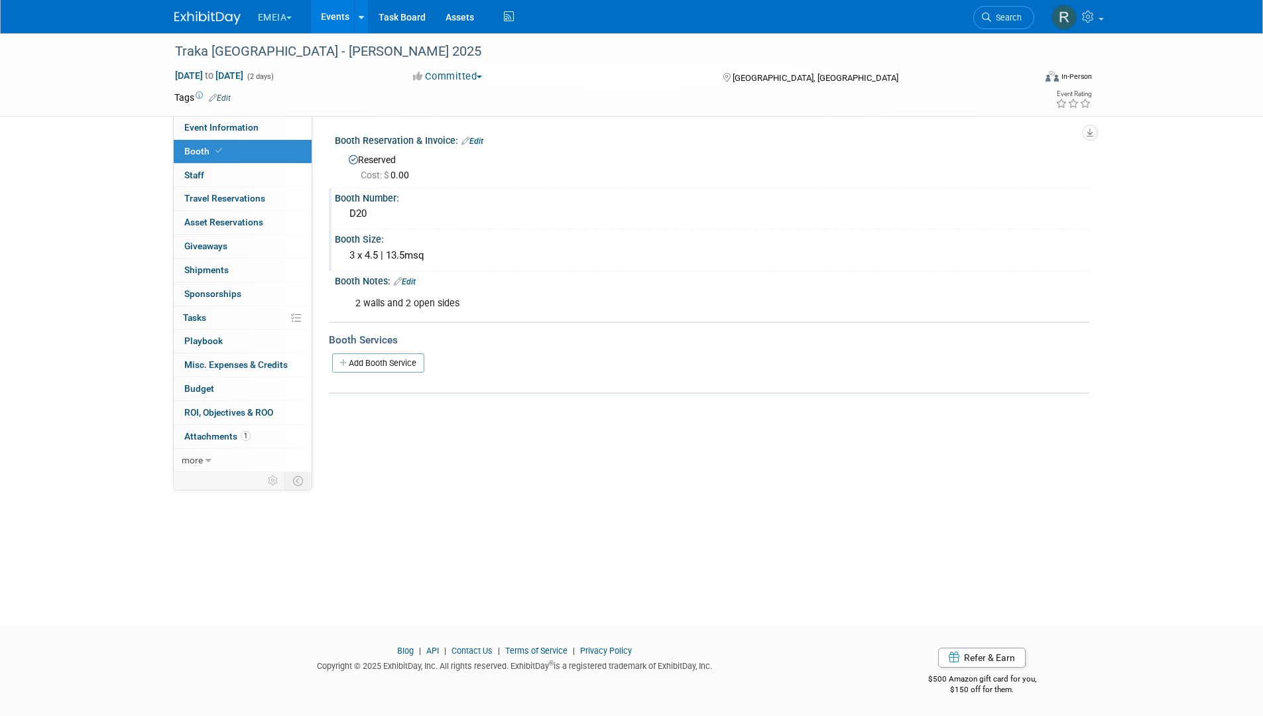
click at [477, 142] on link "Edit" at bounding box center [472, 141] width 22 height 9
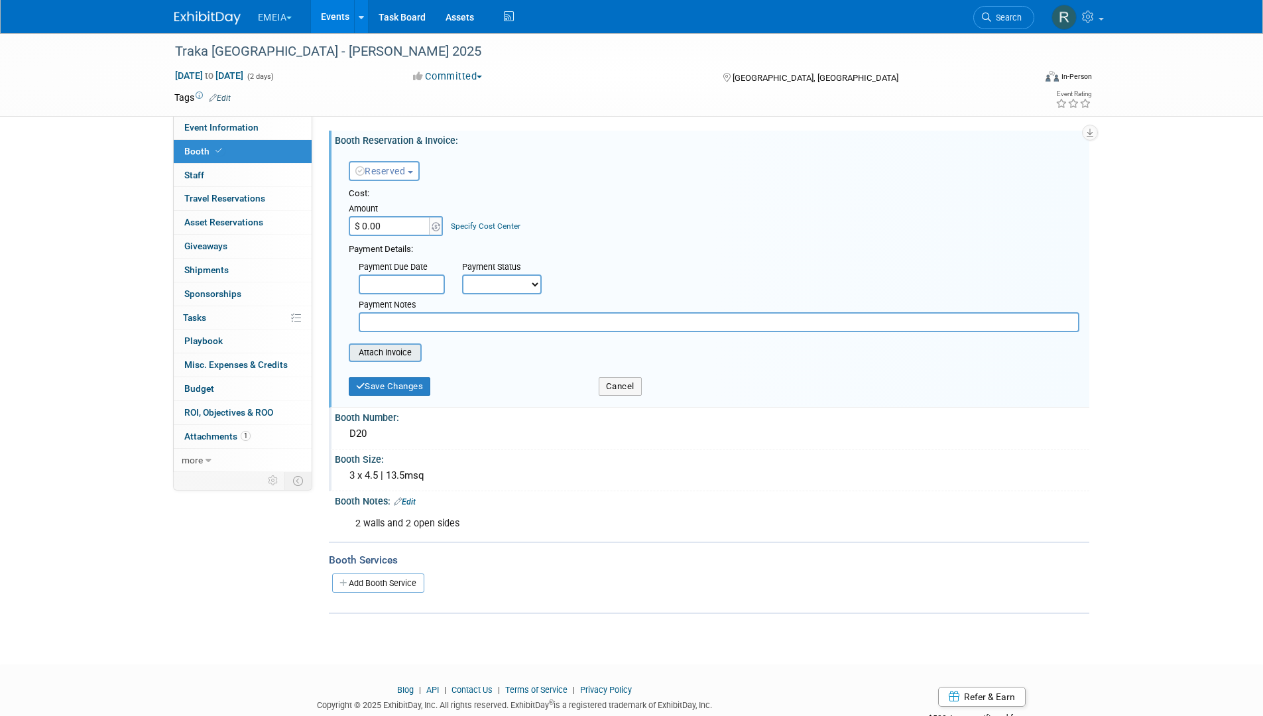
click at [390, 358] on input "file" at bounding box center [342, 353] width 158 height 16
click at [631, 389] on button "Cancel" at bounding box center [620, 386] width 43 height 19
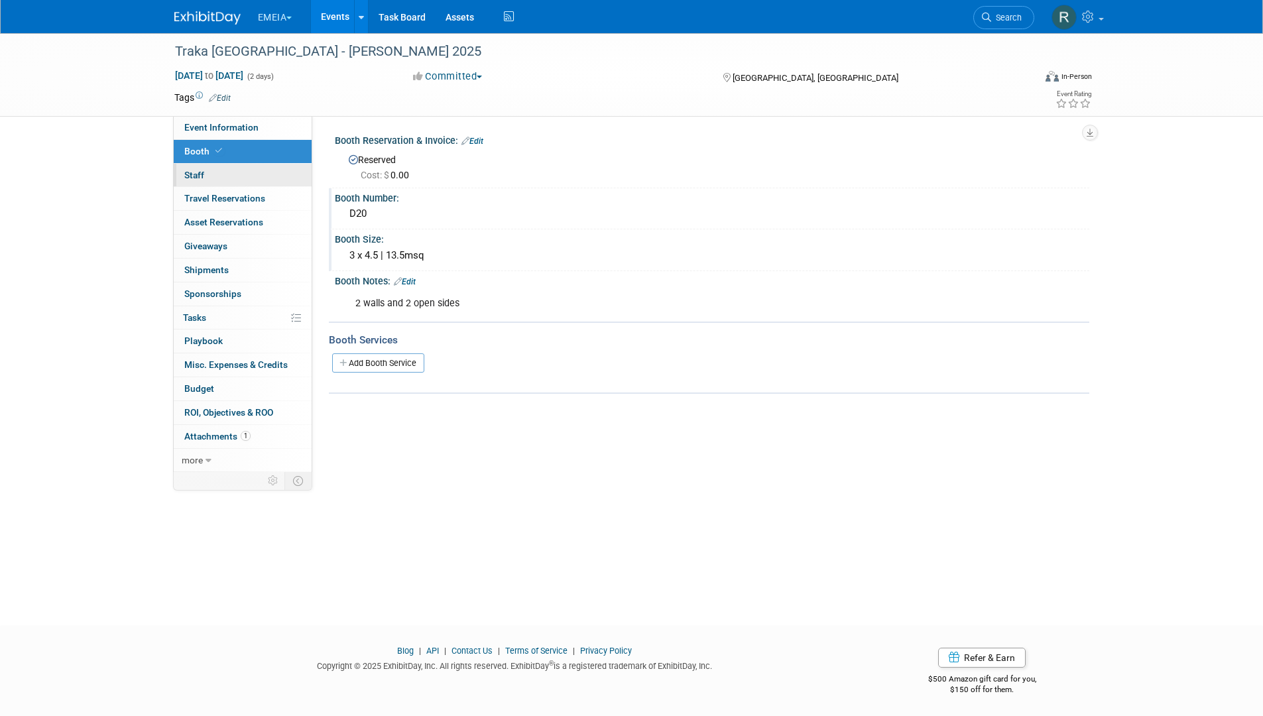
click at [233, 180] on link "0 Staff 0" at bounding box center [243, 175] width 138 height 23
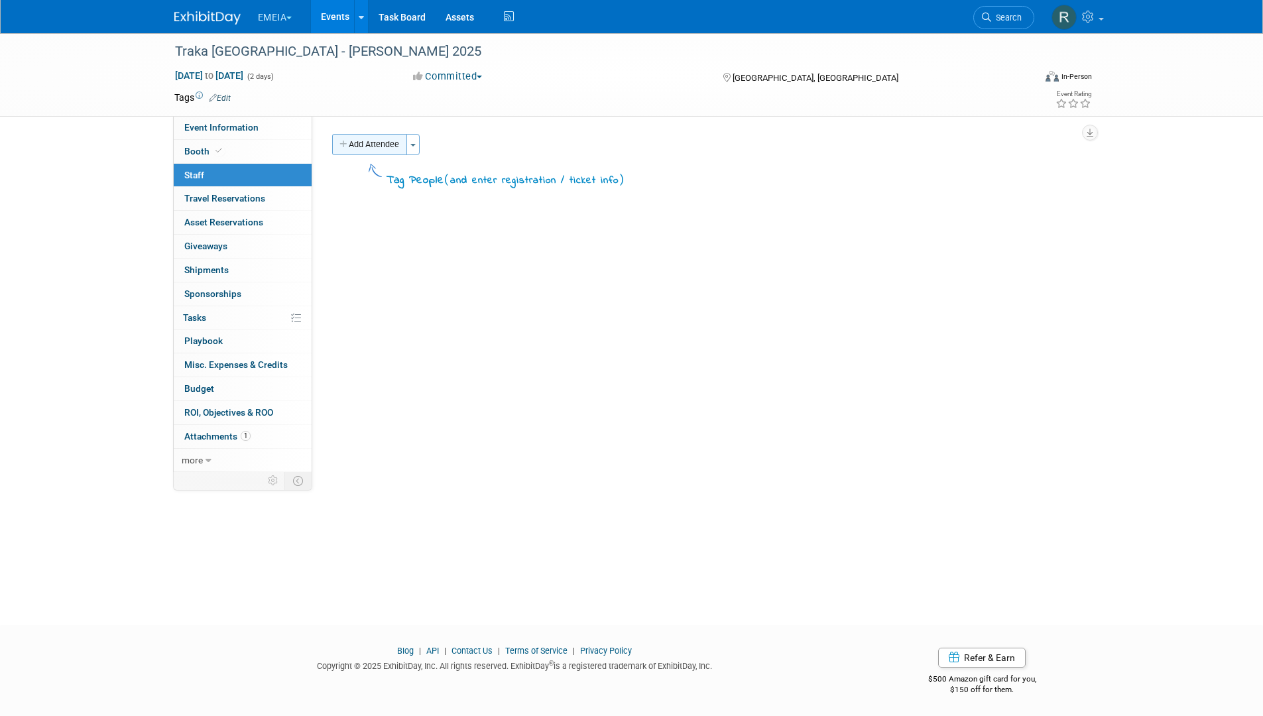
click at [371, 145] on button "Add Attendee" at bounding box center [369, 144] width 75 height 21
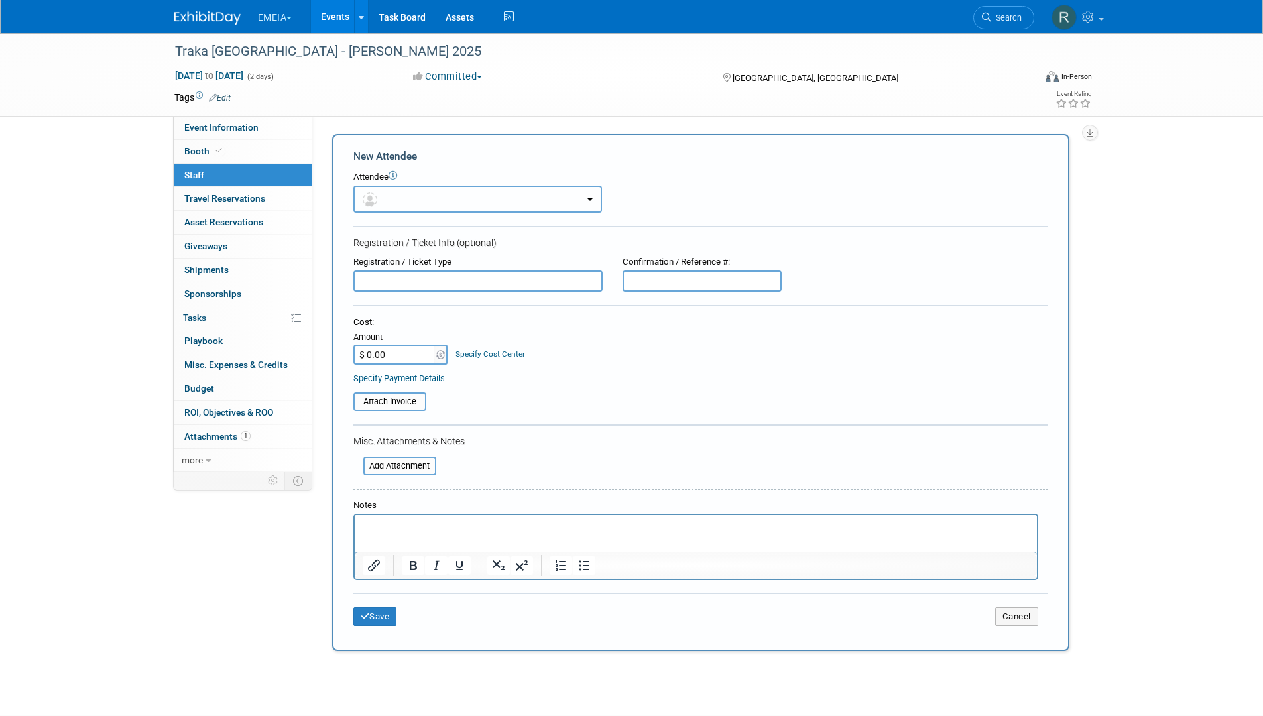
click at [431, 195] on button "button" at bounding box center [477, 199] width 249 height 27
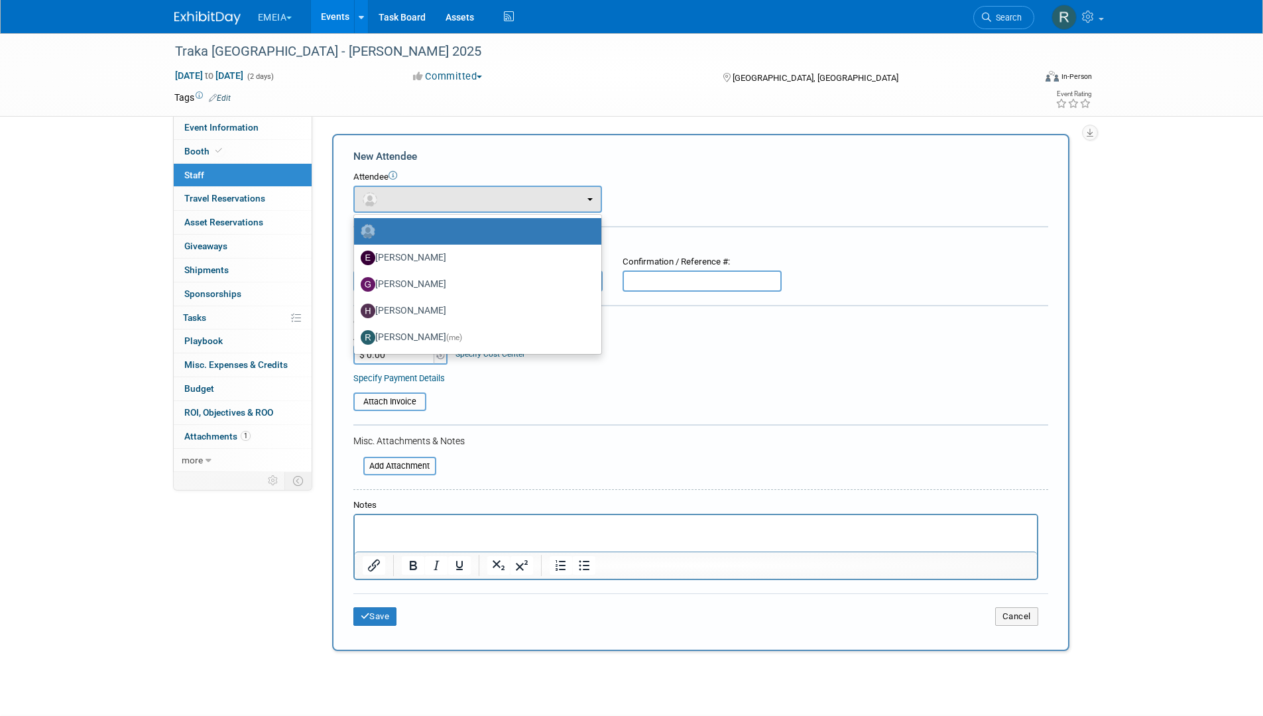
click at [682, 190] on div "Attendee <img src="https://www.exhibitday.com/Images/Unassigned-User-Icon.png" …" at bounding box center [700, 192] width 695 height 42
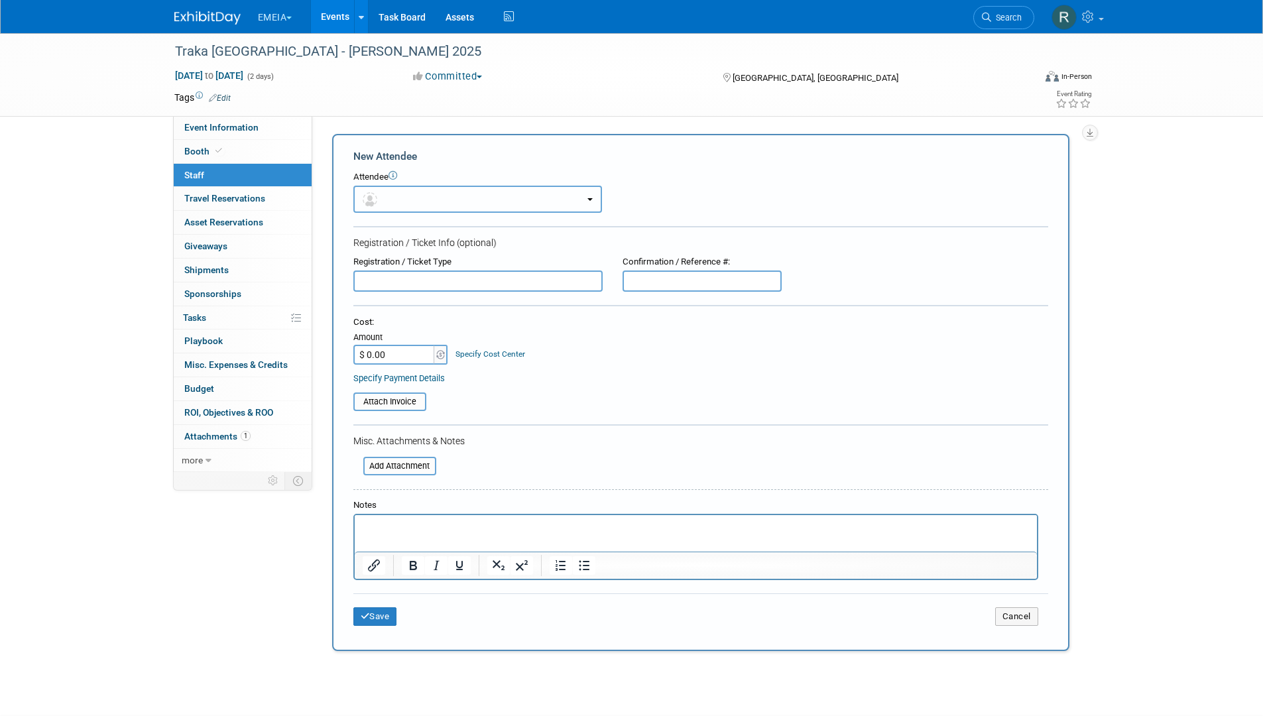
click at [489, 209] on button "button" at bounding box center [477, 199] width 249 height 27
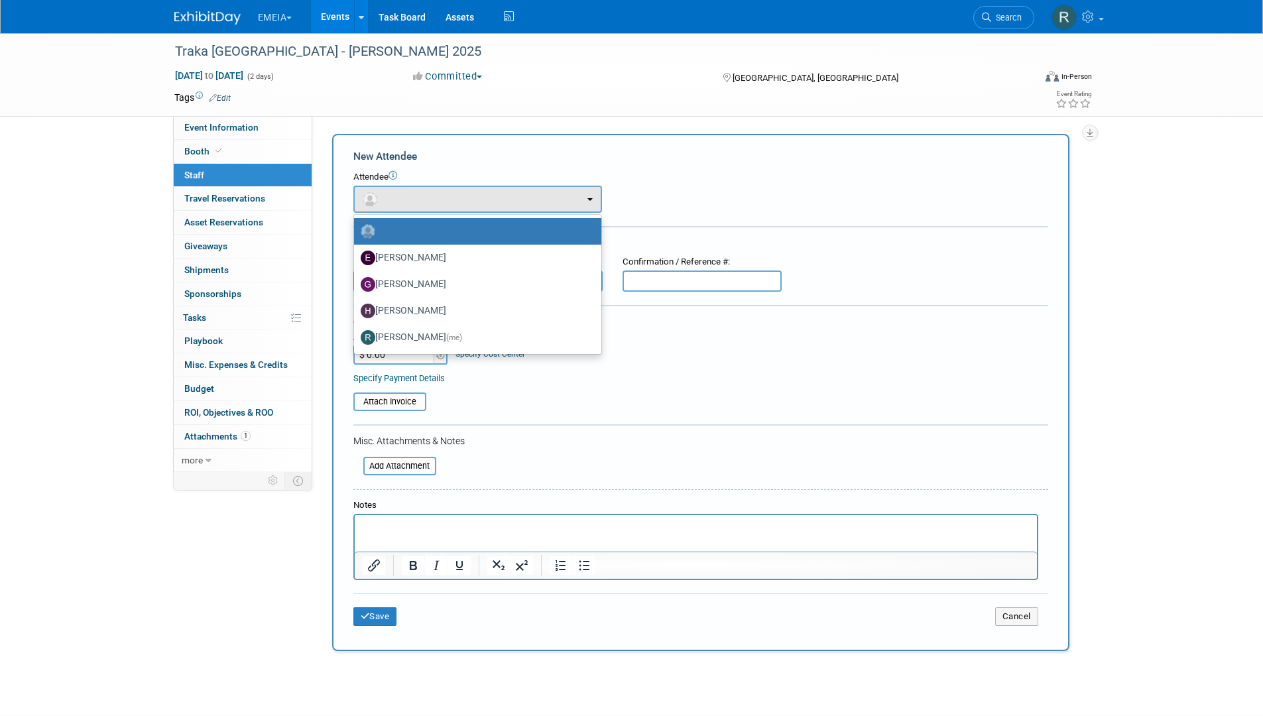
click at [684, 188] on div "Attendee <img src="https://www.exhibitday.com/Images/Unassigned-User-Icon.png" …" at bounding box center [700, 192] width 695 height 42
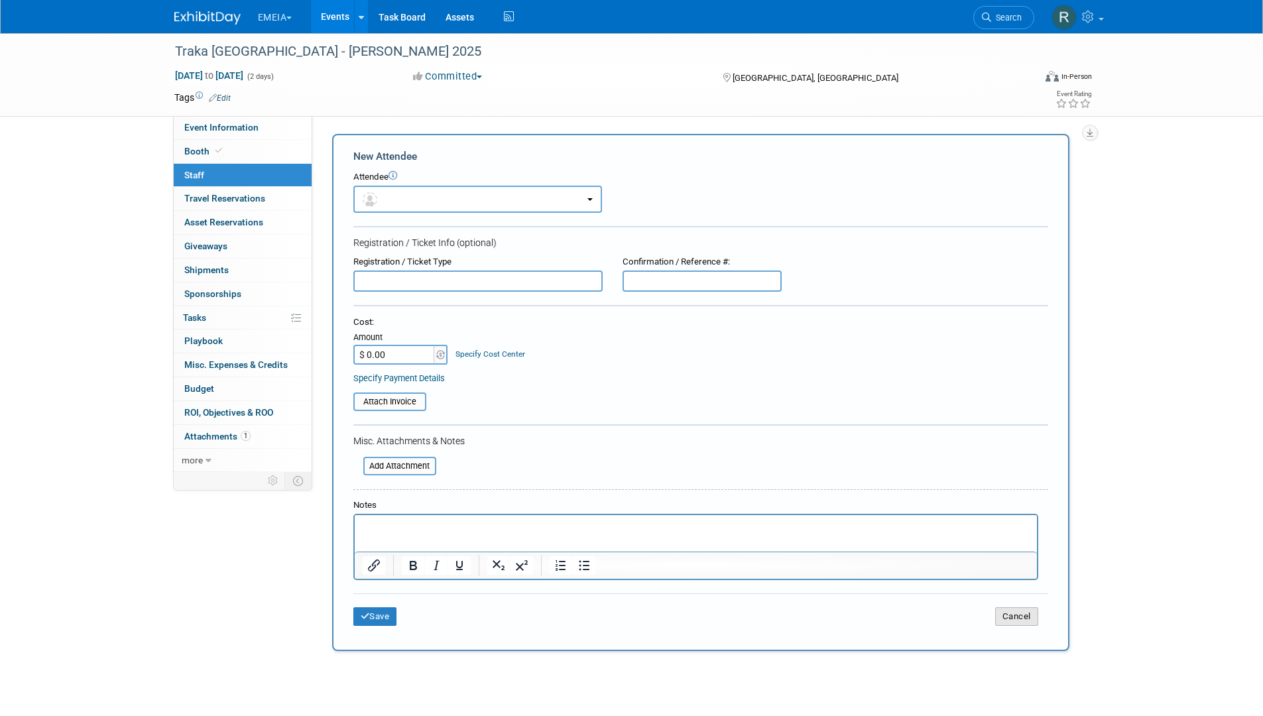
click at [1014, 615] on button "Cancel" at bounding box center [1016, 616] width 43 height 19
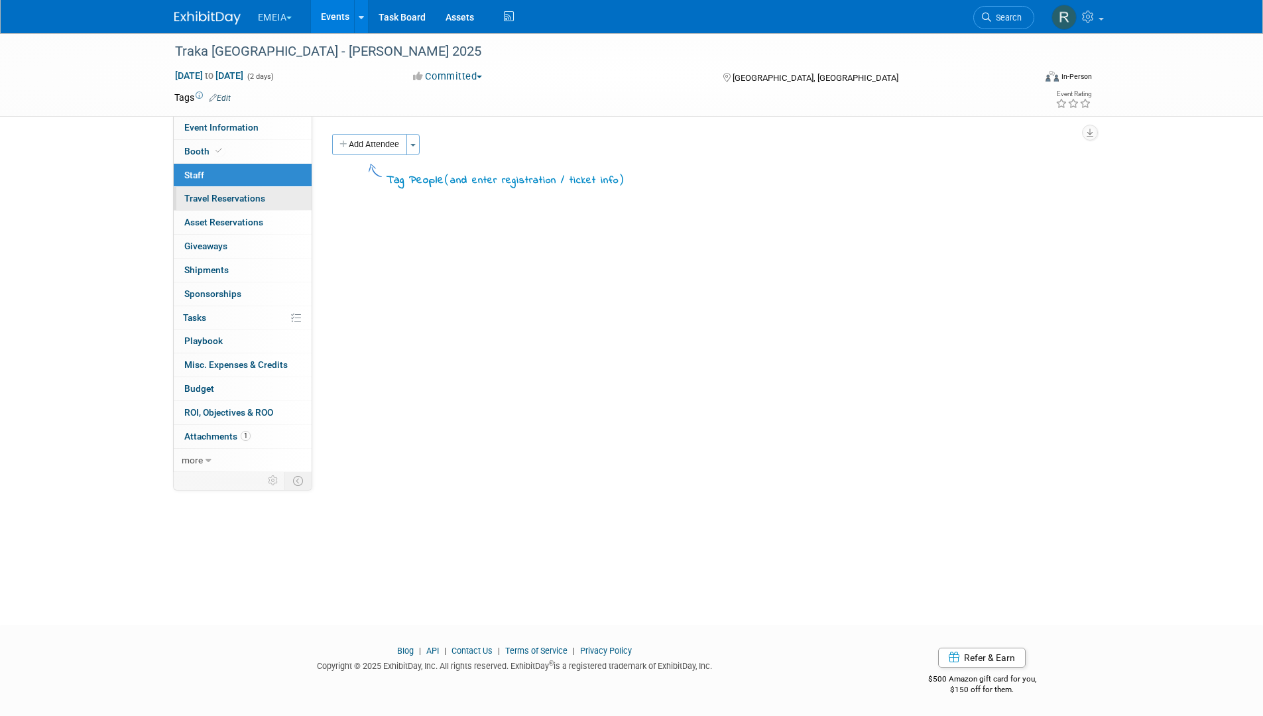
click at [251, 192] on link "0 Travel Reservations 0" at bounding box center [243, 198] width 138 height 23
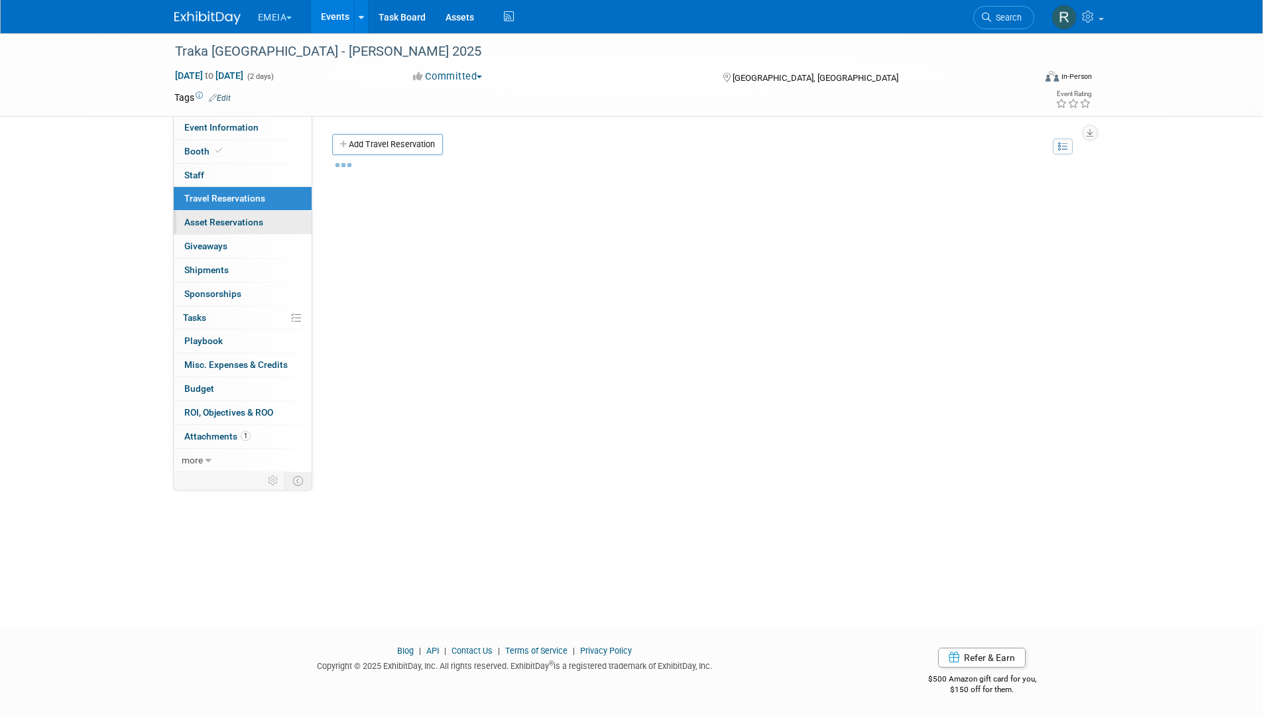
click at [253, 220] on span "Asset Reservations 0" at bounding box center [223, 222] width 79 height 11
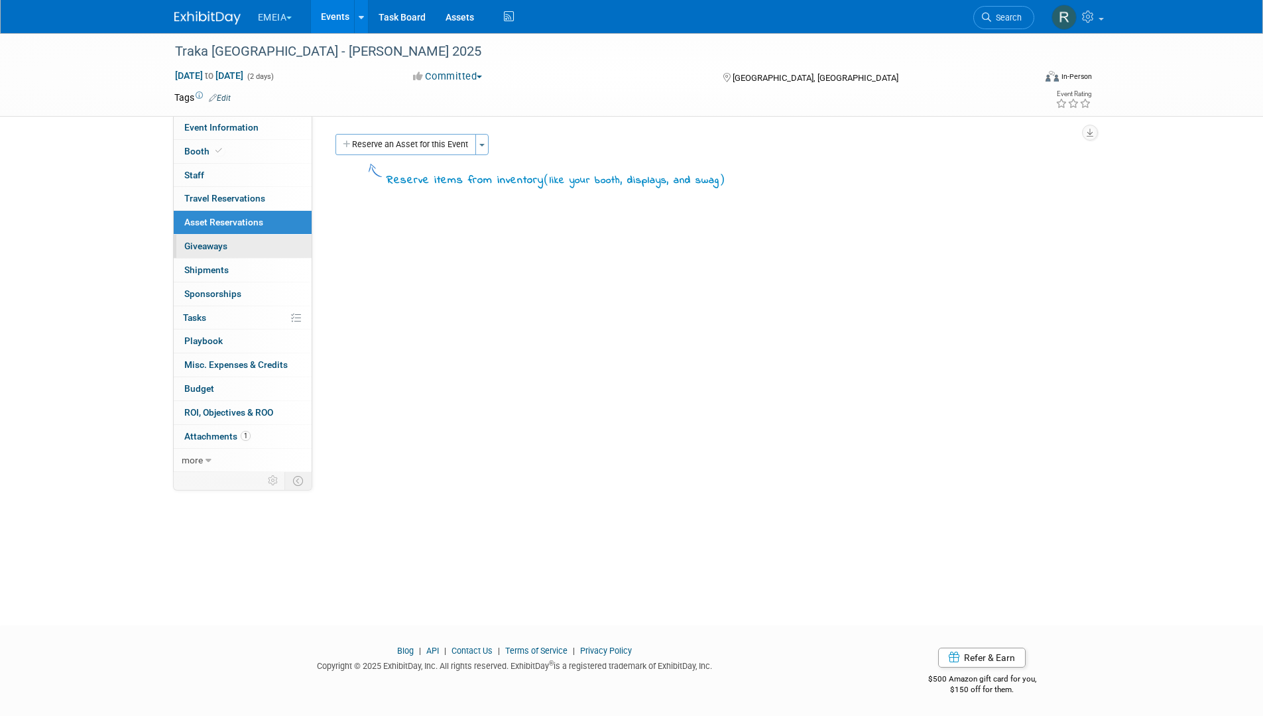
click at [243, 241] on link "0 Giveaways 0" at bounding box center [243, 246] width 138 height 23
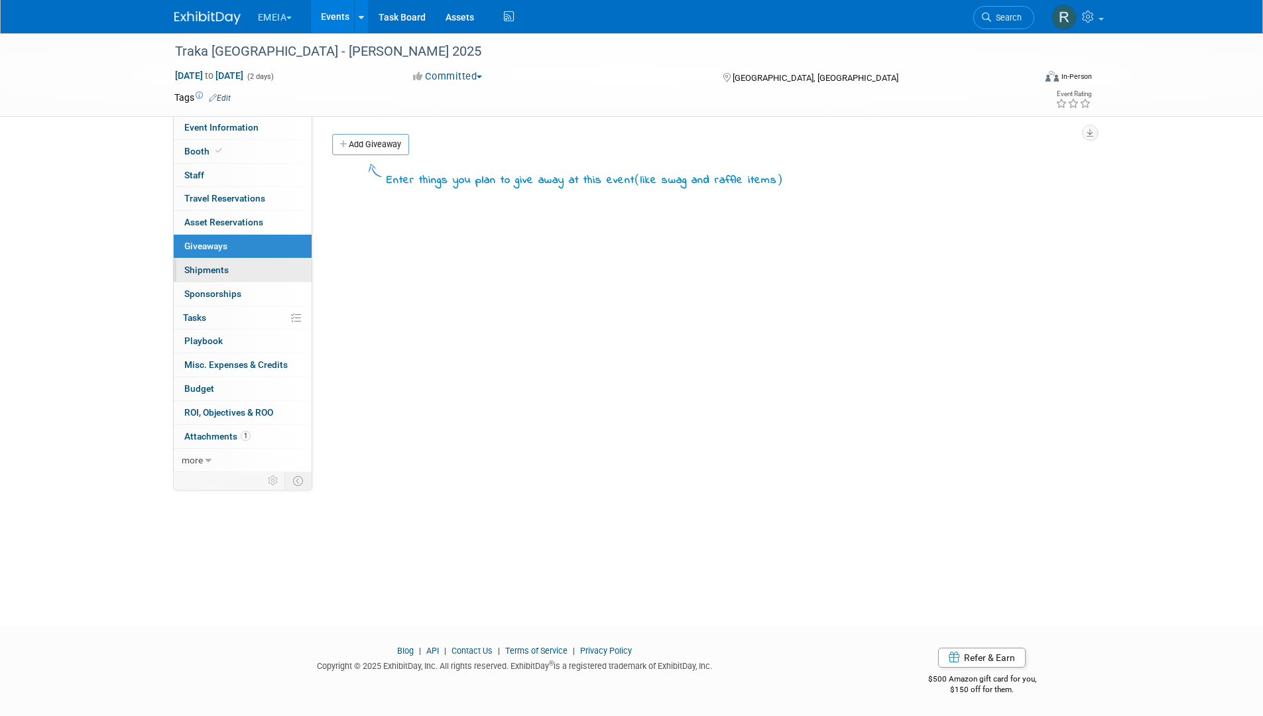
click at [243, 276] on link "0 Shipments 0" at bounding box center [243, 270] width 138 height 23
click at [243, 297] on link "0 Sponsorships 0" at bounding box center [243, 293] width 138 height 23
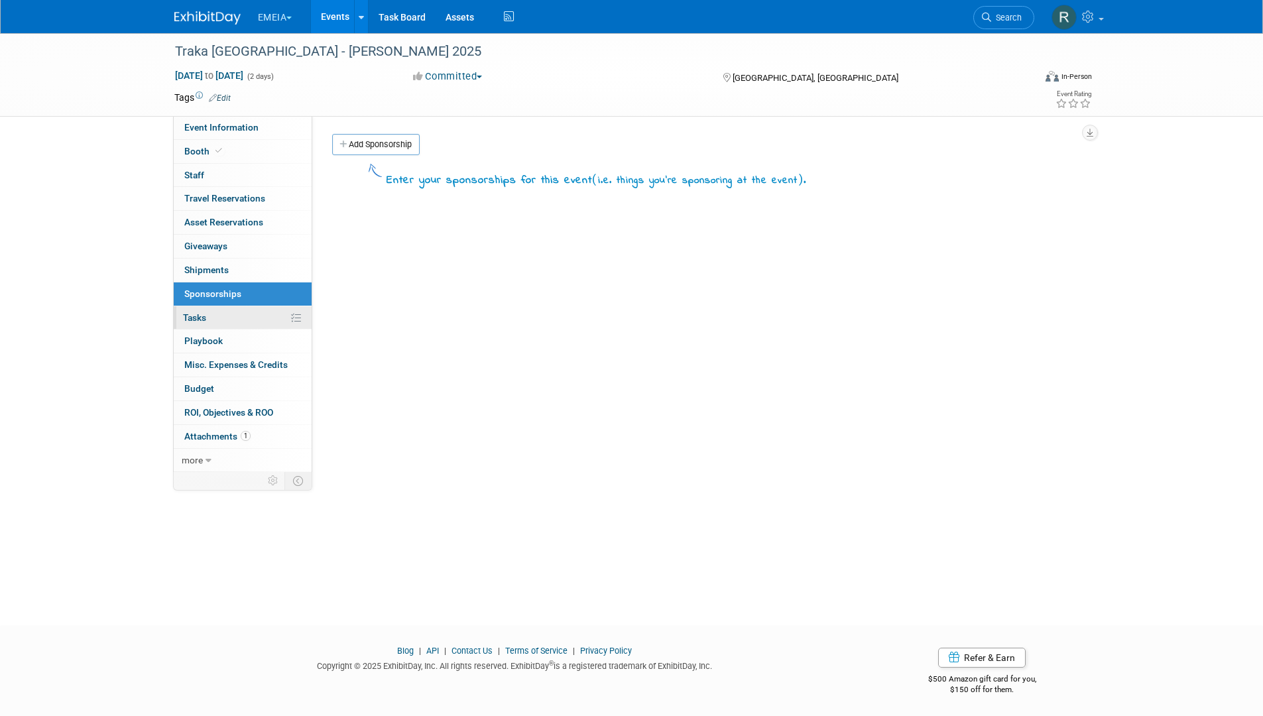
click at [227, 321] on link "0% Tasks 0%" at bounding box center [243, 317] width 138 height 23
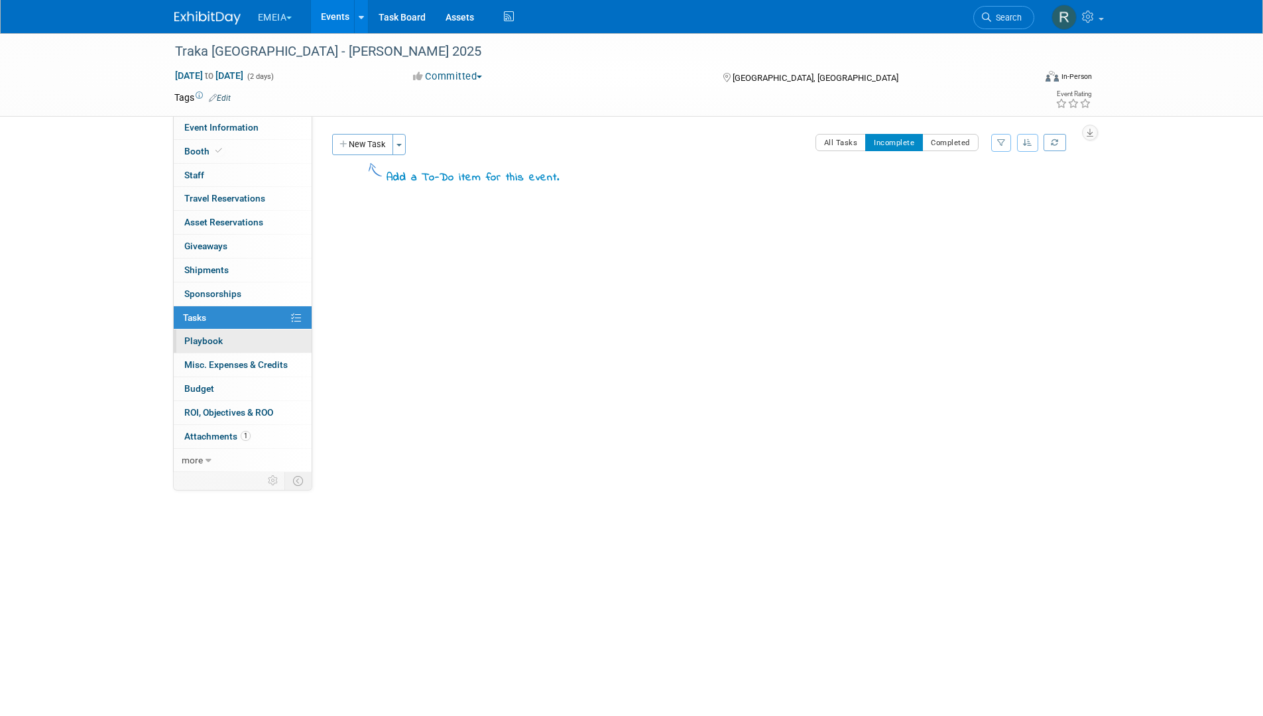
click at [213, 340] on span "Playbook 0" at bounding box center [203, 341] width 38 height 11
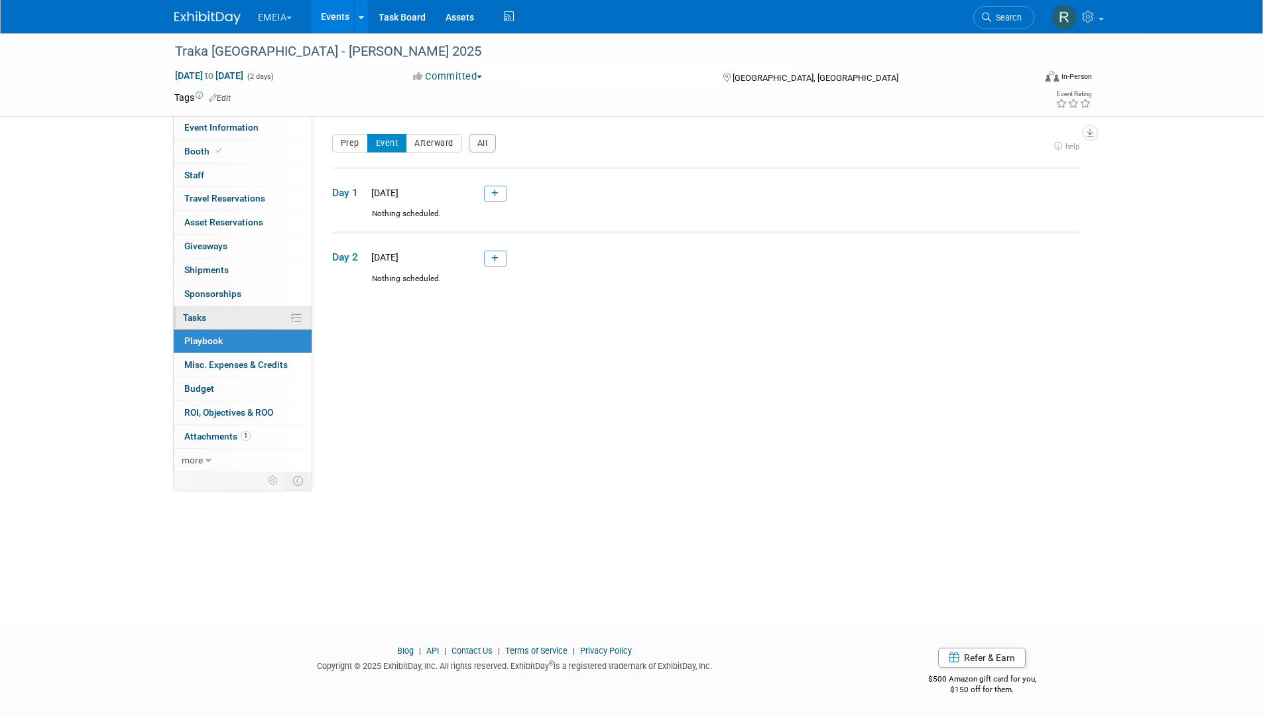
click at [220, 323] on link "0% Tasks 0%" at bounding box center [243, 317] width 138 height 23
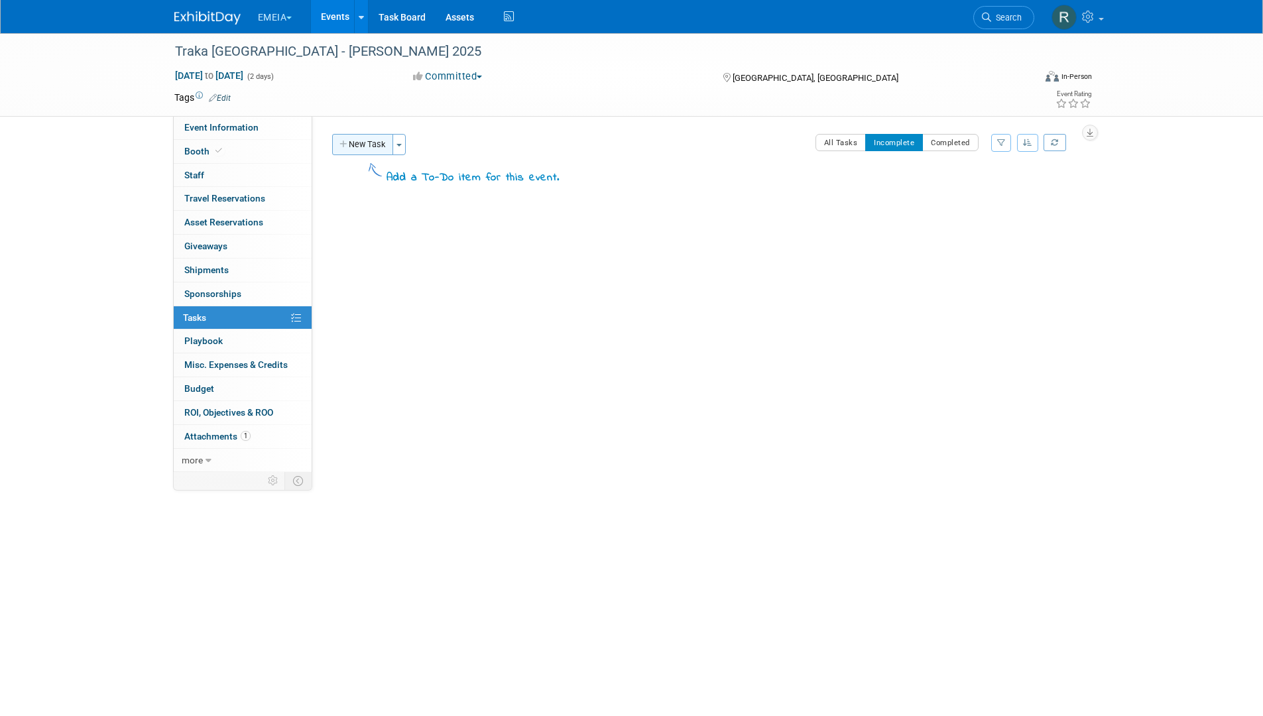
click at [359, 145] on button "New Task" at bounding box center [362, 144] width 61 height 21
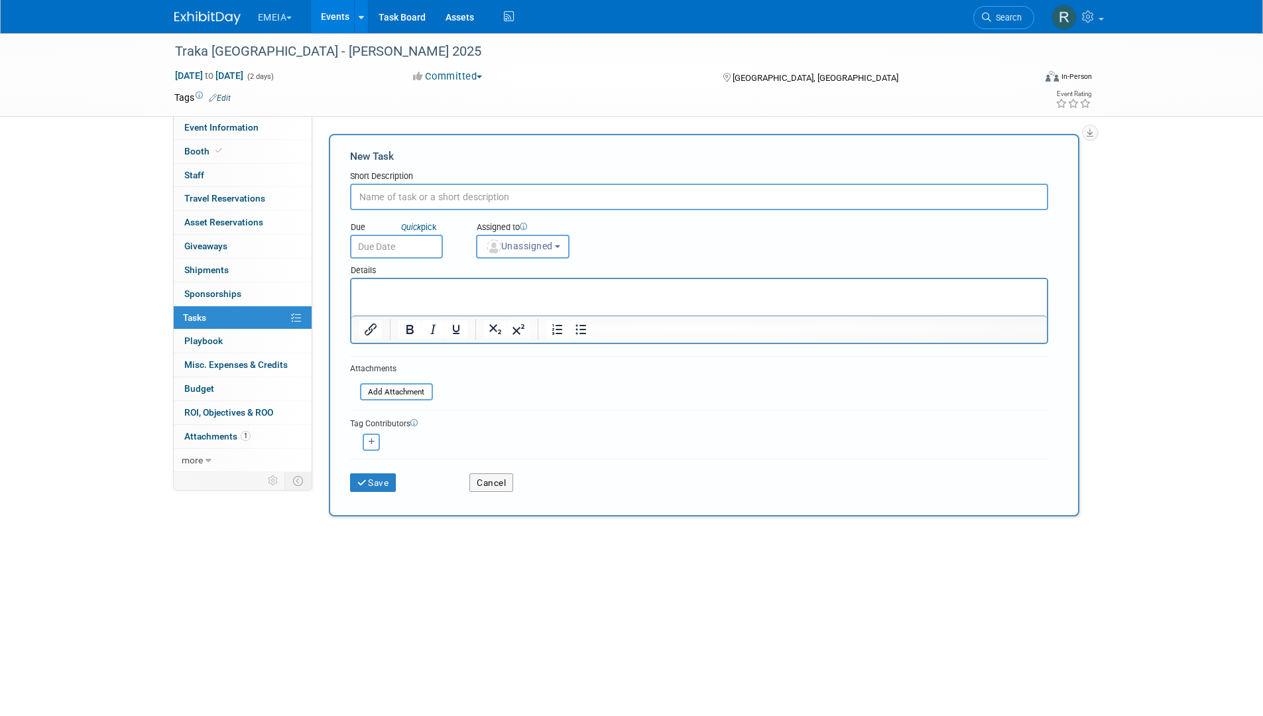
click at [389, 202] on input "text" at bounding box center [699, 197] width 698 height 27
click at [241, 347] on link "0 Playbook 0" at bounding box center [243, 341] width 138 height 23
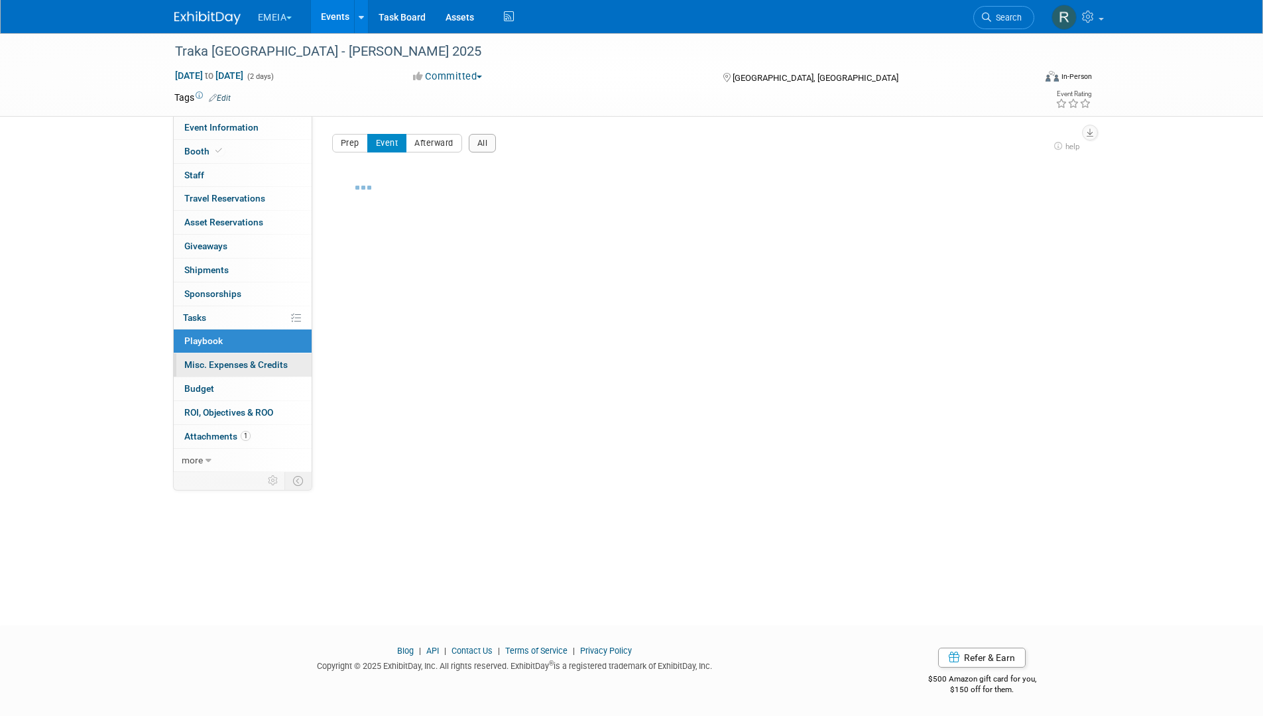
click at [230, 371] on link "0 Misc. Expenses & Credits 0" at bounding box center [243, 364] width 138 height 23
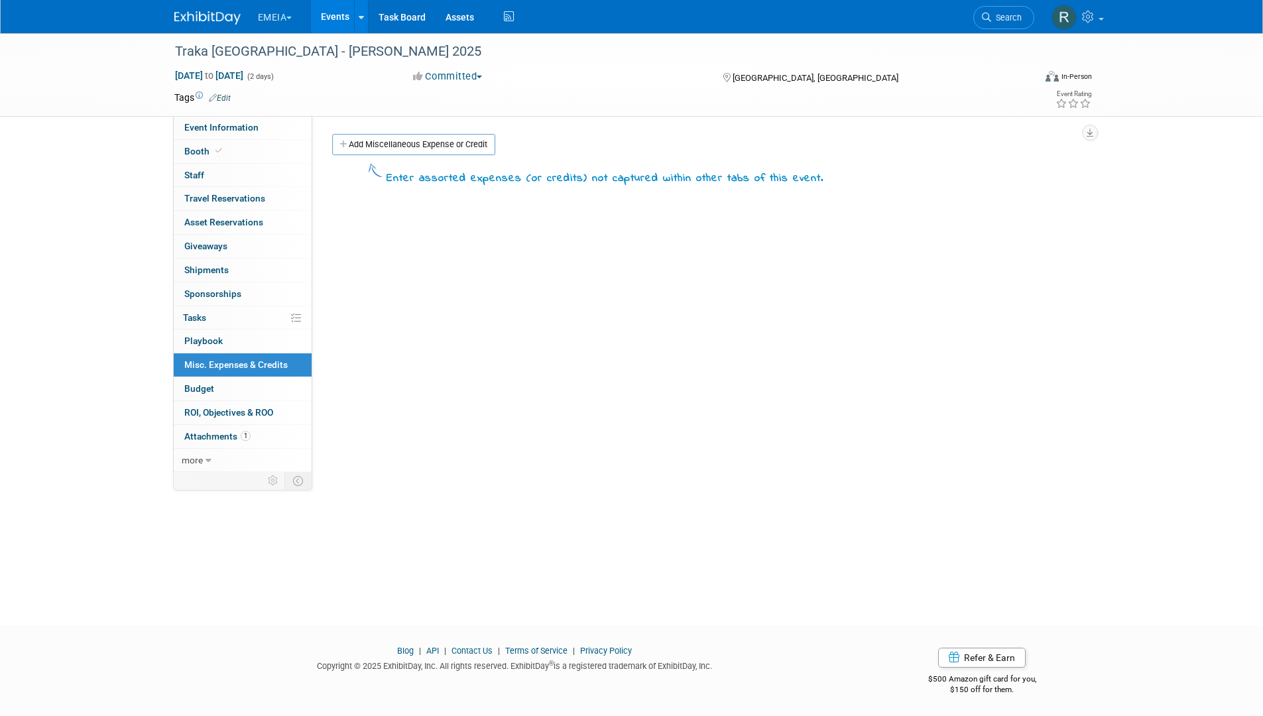
click at [230, 389] on link "Budget" at bounding box center [243, 388] width 138 height 23
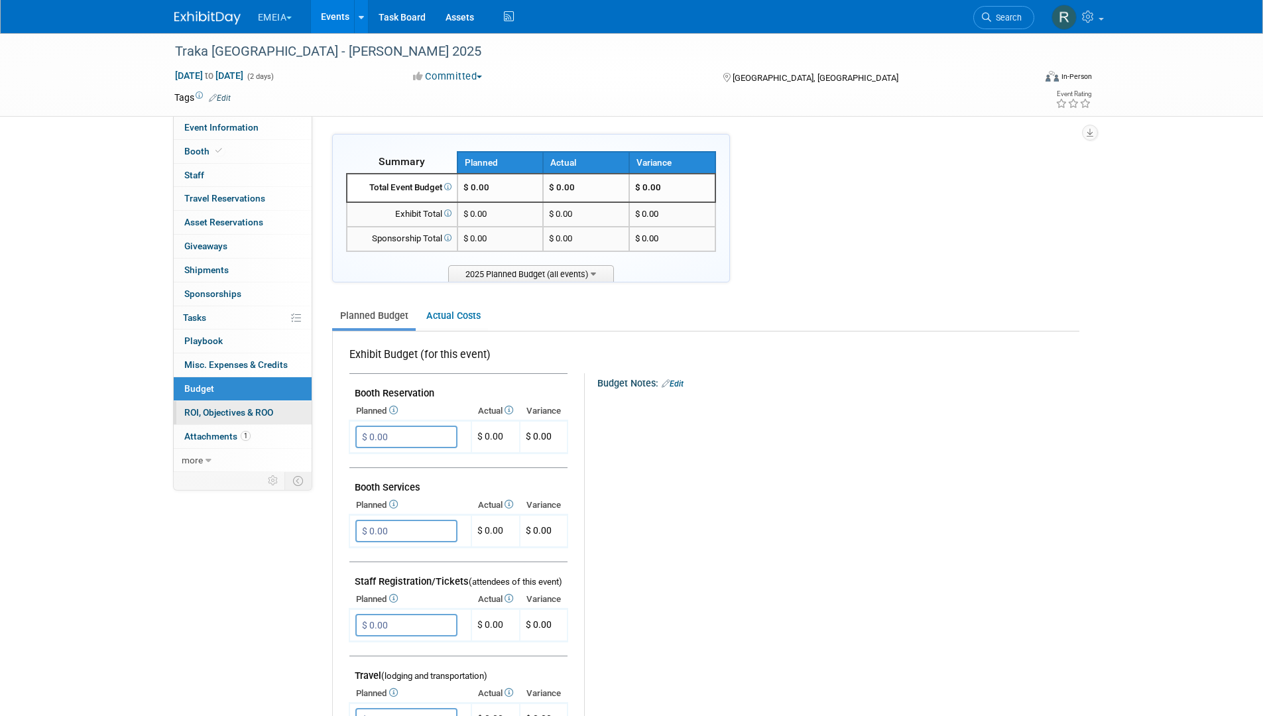
click at [234, 412] on span "ROI, Objectives & ROO 0" at bounding box center [228, 412] width 89 height 11
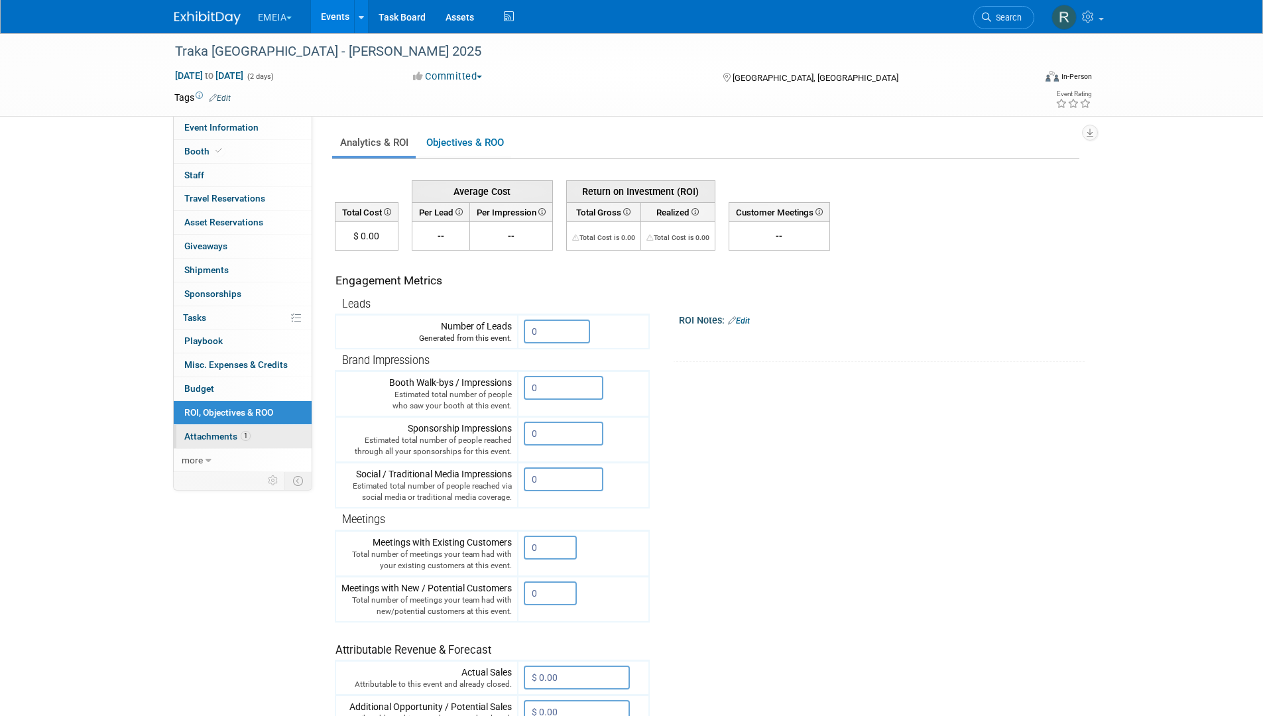
click at [216, 435] on span "Attachments 1" at bounding box center [217, 436] width 66 height 11
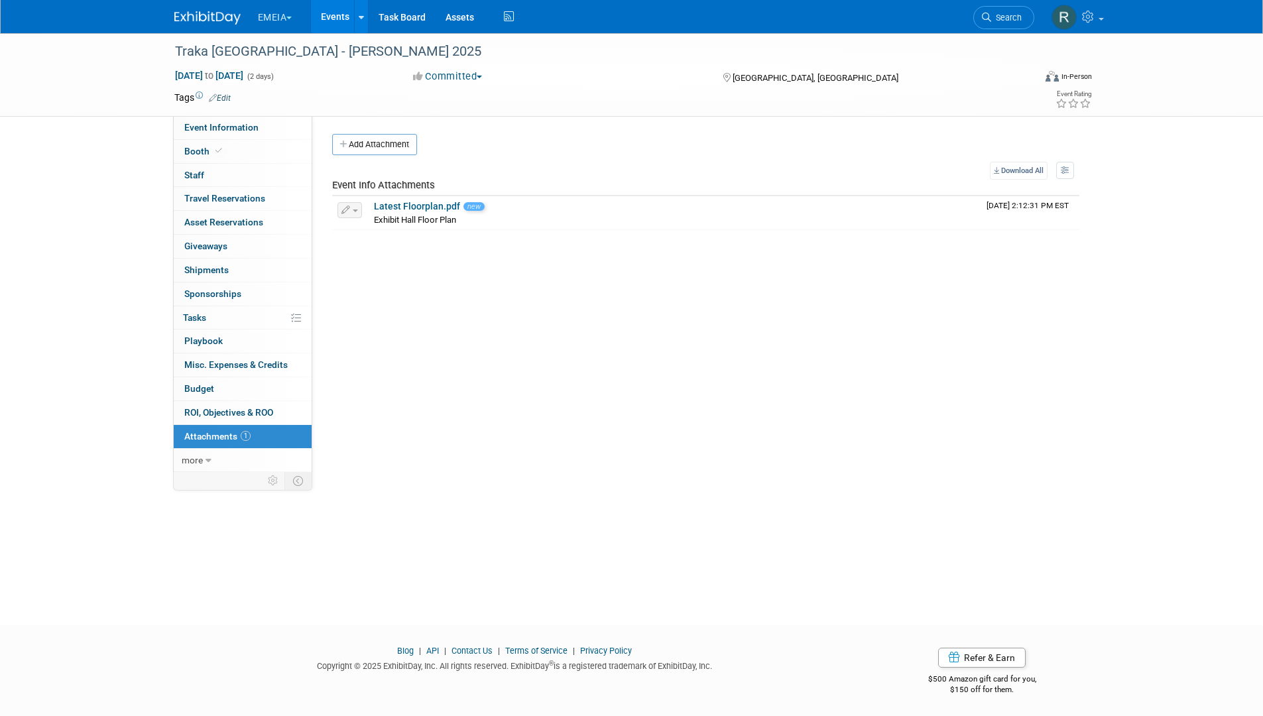
click at [210, 448] on link "1 Attachments 1" at bounding box center [243, 436] width 138 height 23
click at [331, 19] on link "Events" at bounding box center [335, 16] width 48 height 33
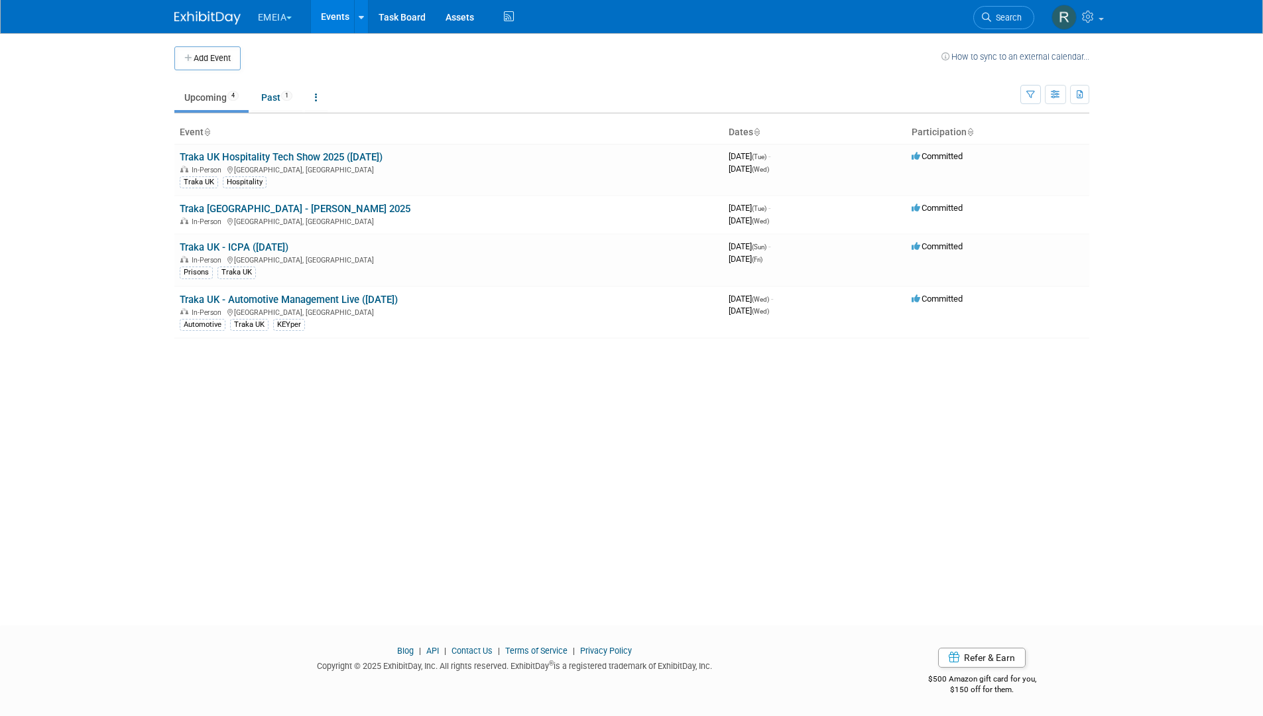
click at [294, 18] on button "EMEIA" at bounding box center [283, 14] width 52 height 29
click at [400, 461] on div "Add Event How to sync to an external calendar... New Event Duplicate Event Warn…" at bounding box center [631, 317] width 935 height 568
click at [352, 215] on div "In-Person England, United Kingdom" at bounding box center [449, 220] width 538 height 11
click at [202, 206] on link "Traka [GEOGRAPHIC_DATA] - [PERSON_NAME] 2025" at bounding box center [295, 209] width 231 height 12
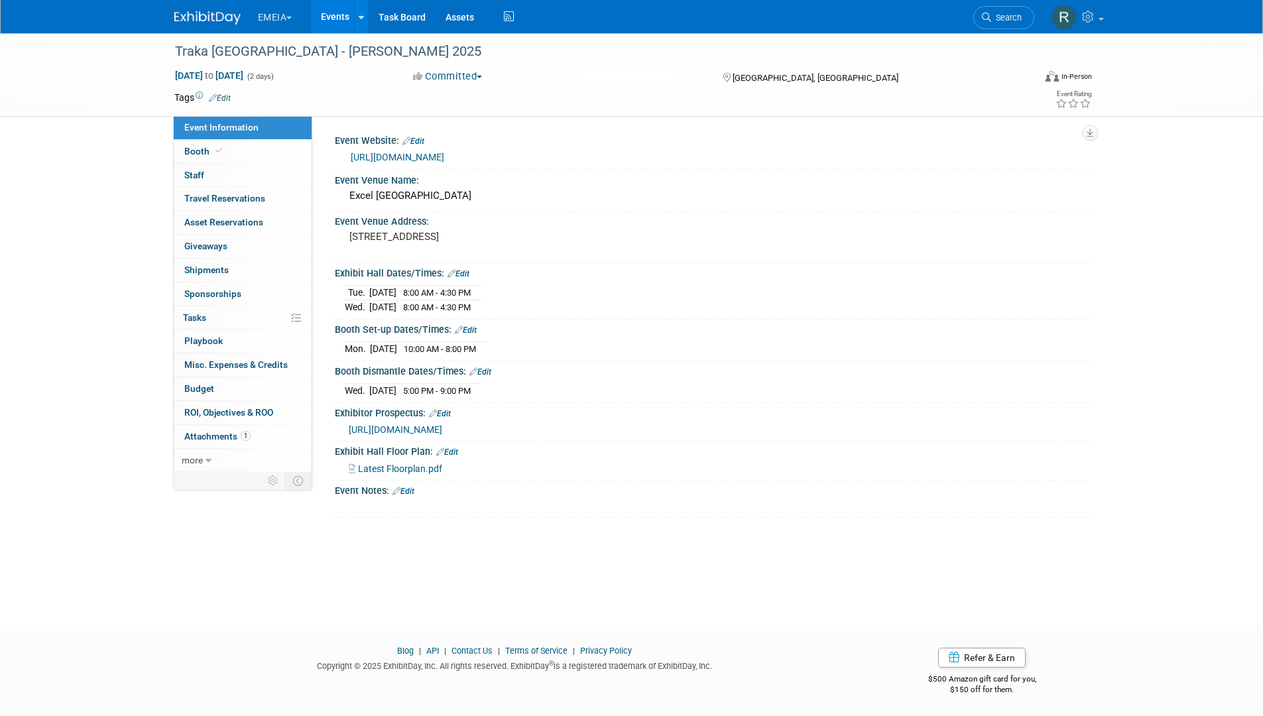
click at [222, 93] on link "Edit" at bounding box center [220, 97] width 22 height 9
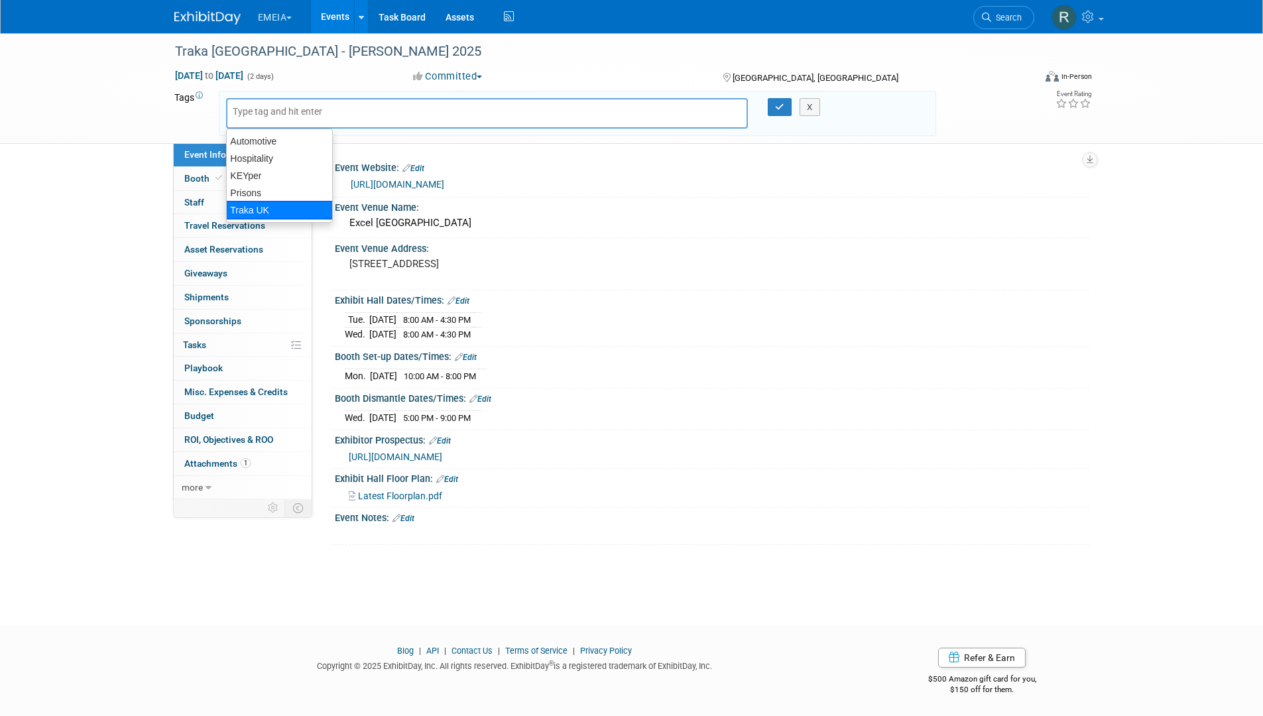
click at [267, 206] on div "Traka UK" at bounding box center [279, 210] width 107 height 19
type input "Traka UK"
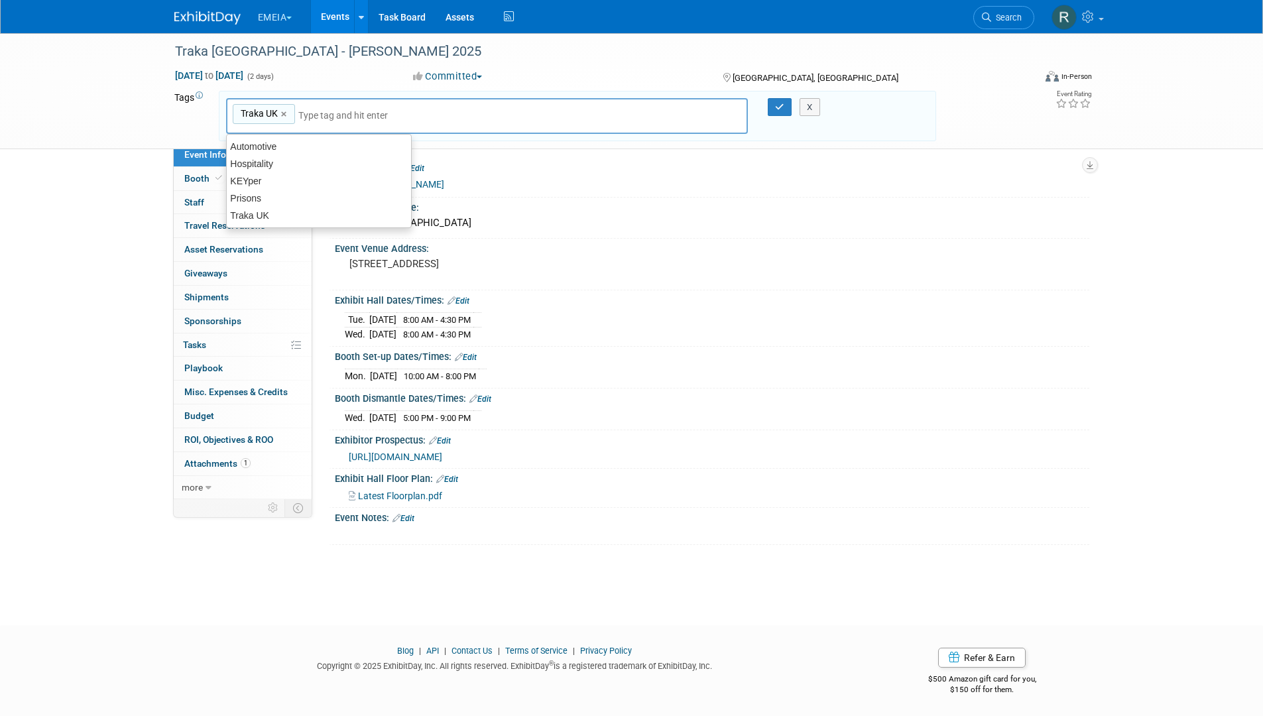
click at [416, 99] on div "Traka UK Traka UK ×" at bounding box center [487, 116] width 522 height 36
type input "Healthcare"
click at [772, 106] on button "button" at bounding box center [780, 107] width 24 height 19
type input "Traka UK,Healthcare"
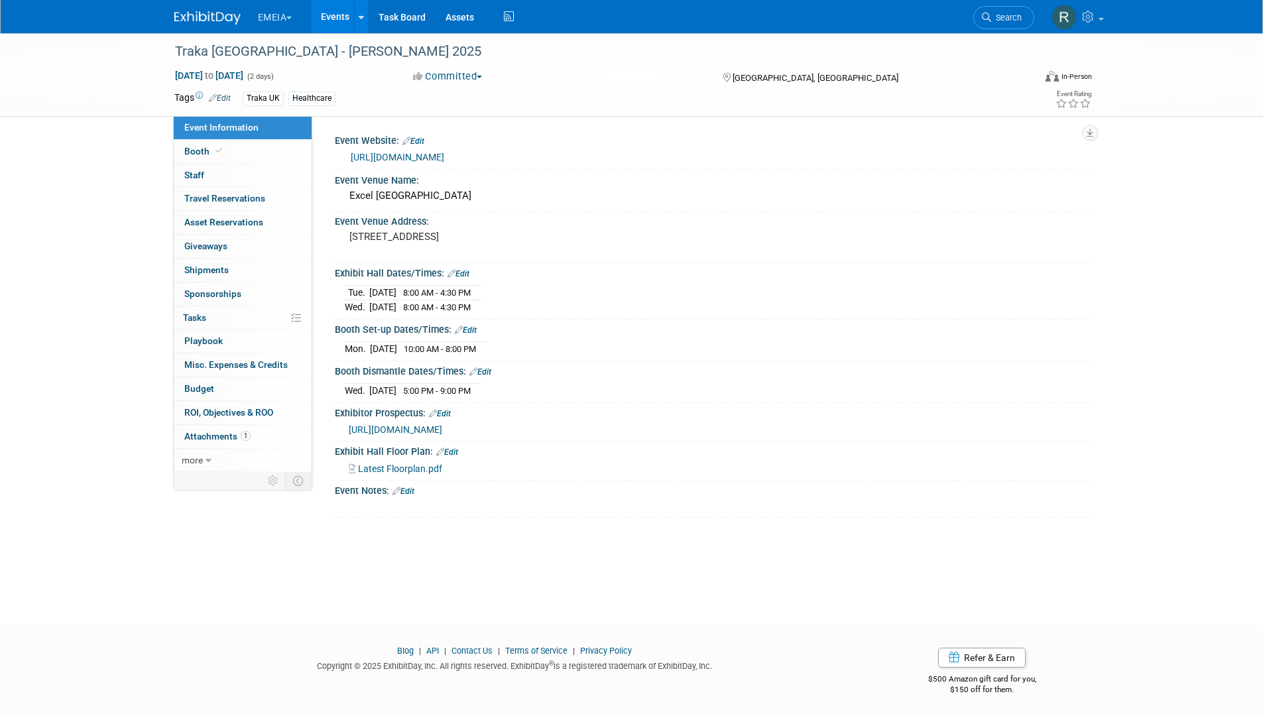
click at [325, 16] on link "Events" at bounding box center [335, 16] width 48 height 33
